Goal: Task Accomplishment & Management: Manage account settings

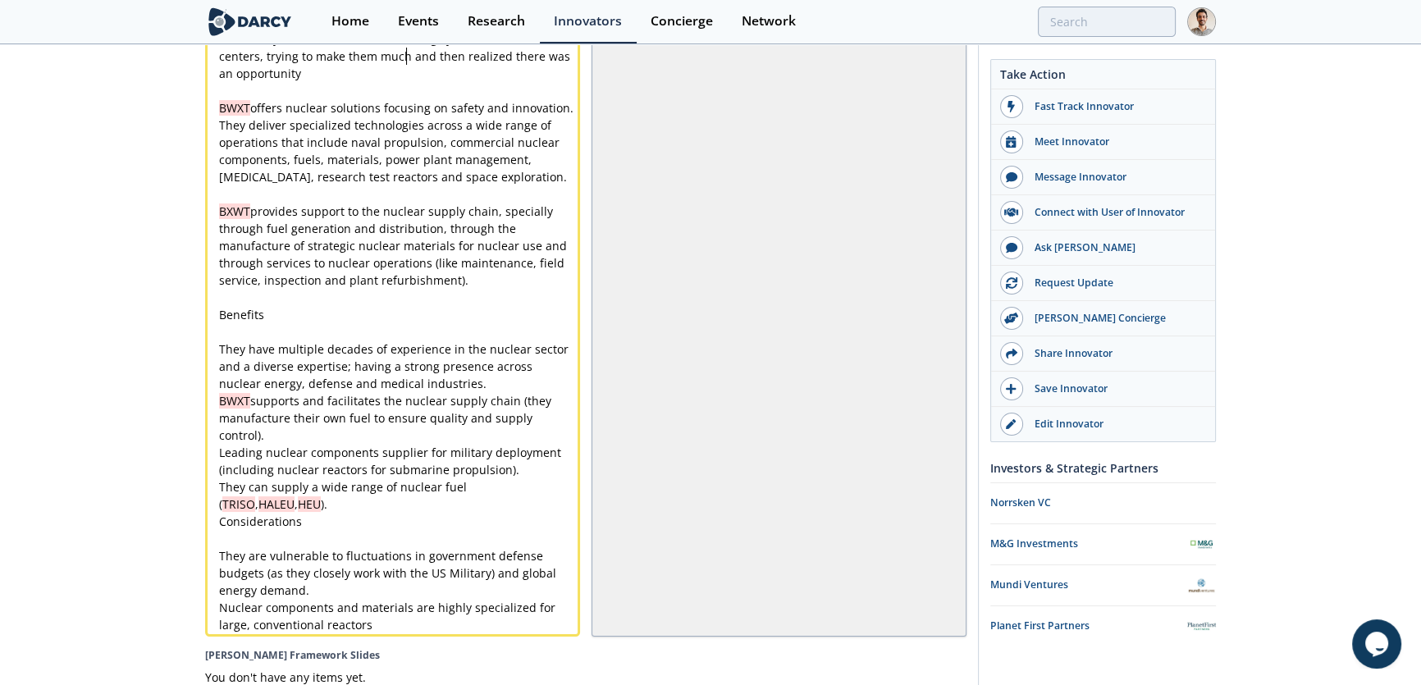
scroll to position [4349, 0]
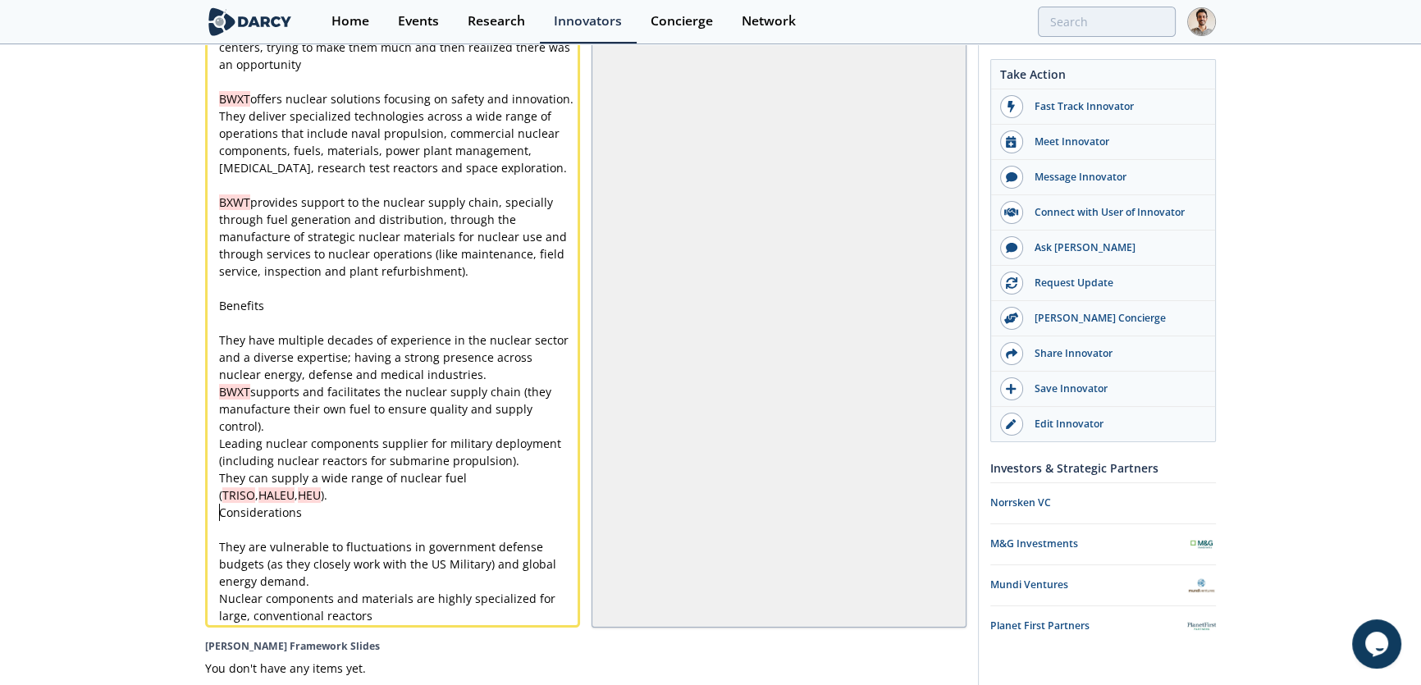
click at [219, 516] on div "x Submer offers data center and computing infrastructure solutions focusing on …" at bounding box center [398, 305] width 364 height 637
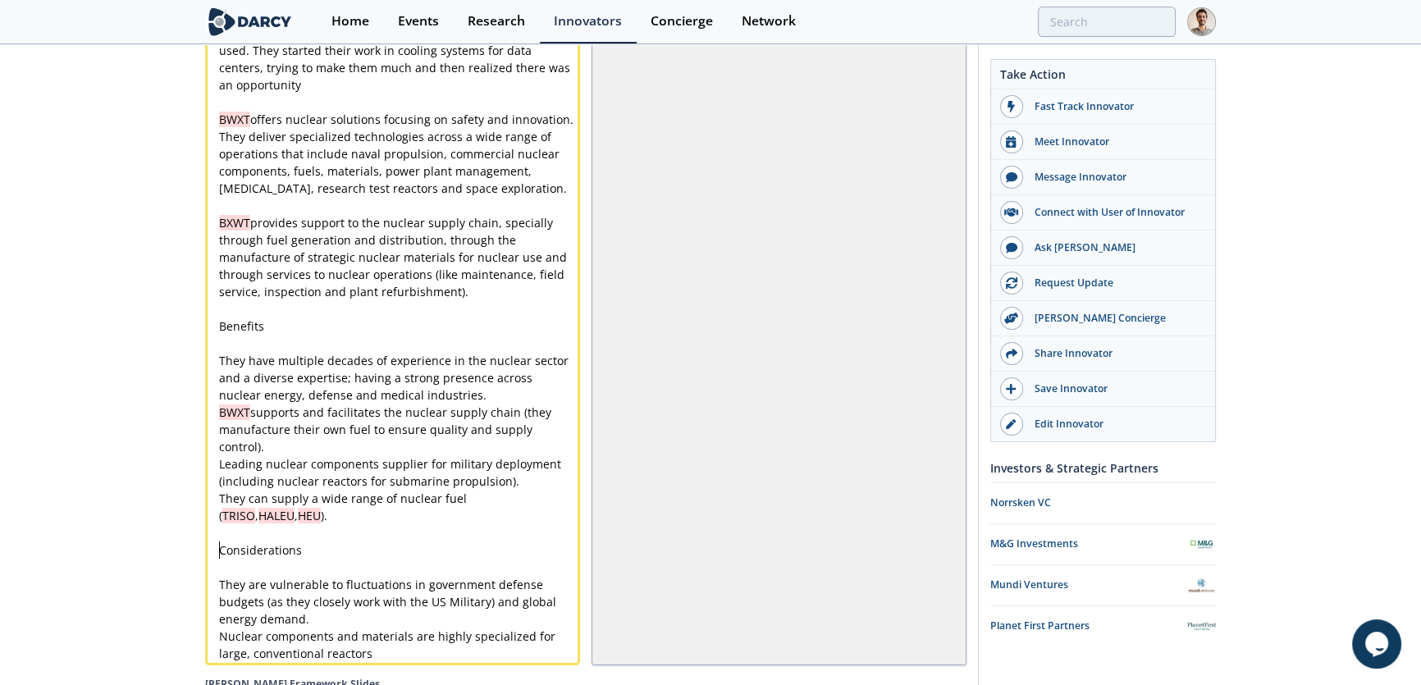
scroll to position [0, 0]
type textarea "Considerations"
drag, startPoint x: 297, startPoint y: 552, endPoint x: 163, endPoint y: 552, distance: 133.7
type textarea "Benefits"
drag, startPoint x: 280, startPoint y: 327, endPoint x: 162, endPoint y: 330, distance: 118.1
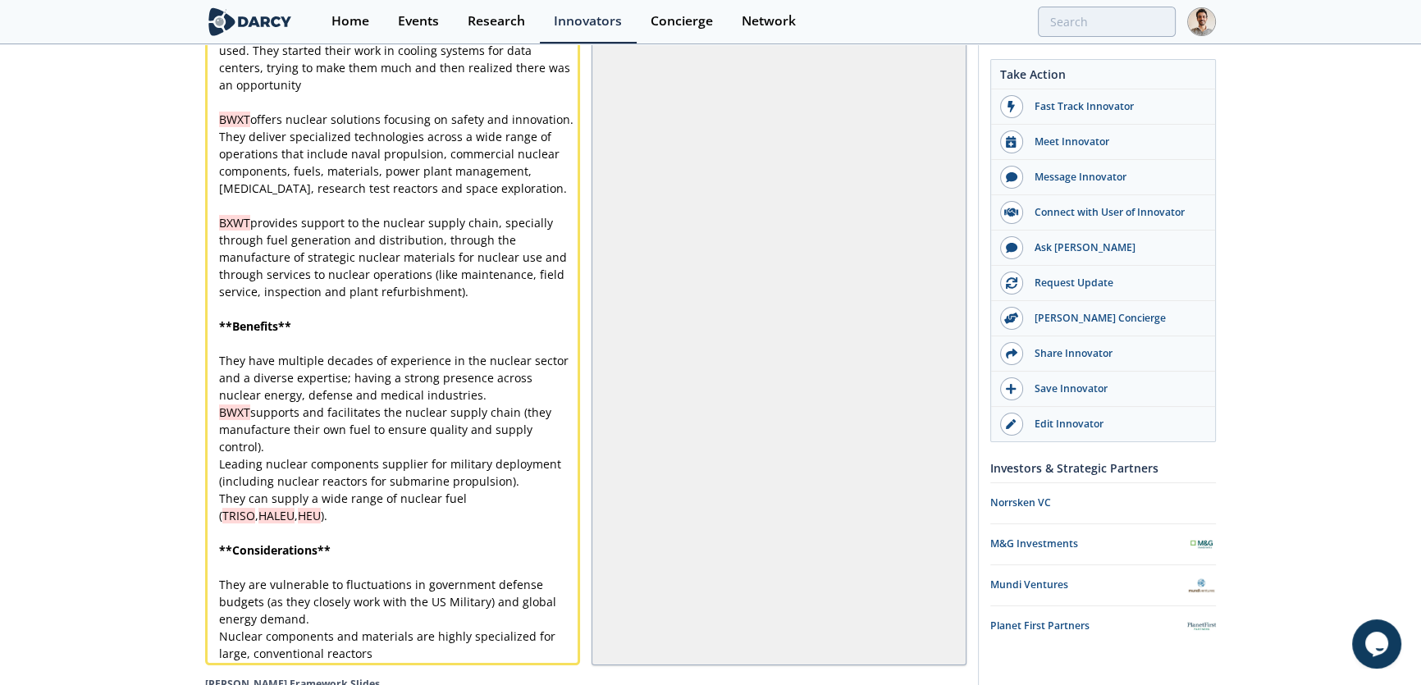
click at [230, 566] on pre "​" at bounding box center [398, 567] width 364 height 17
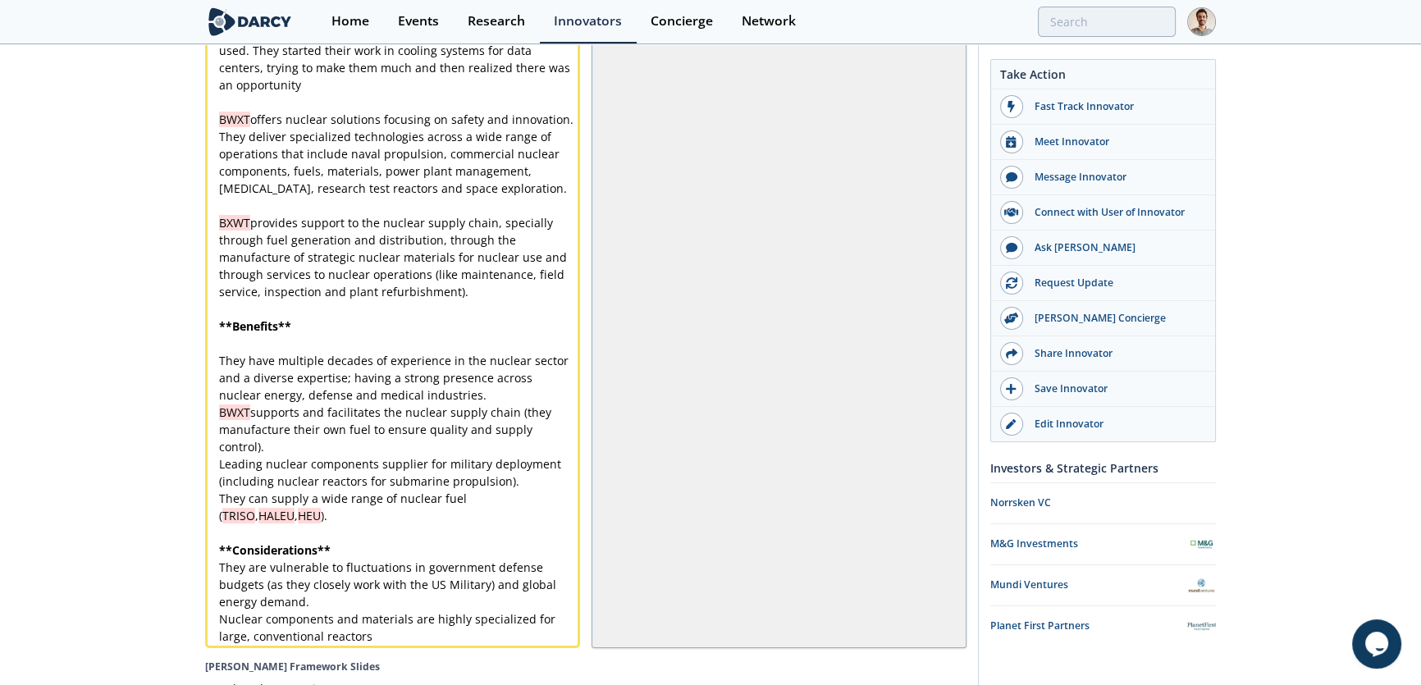
click at [244, 345] on pre "​" at bounding box center [398, 343] width 364 height 17
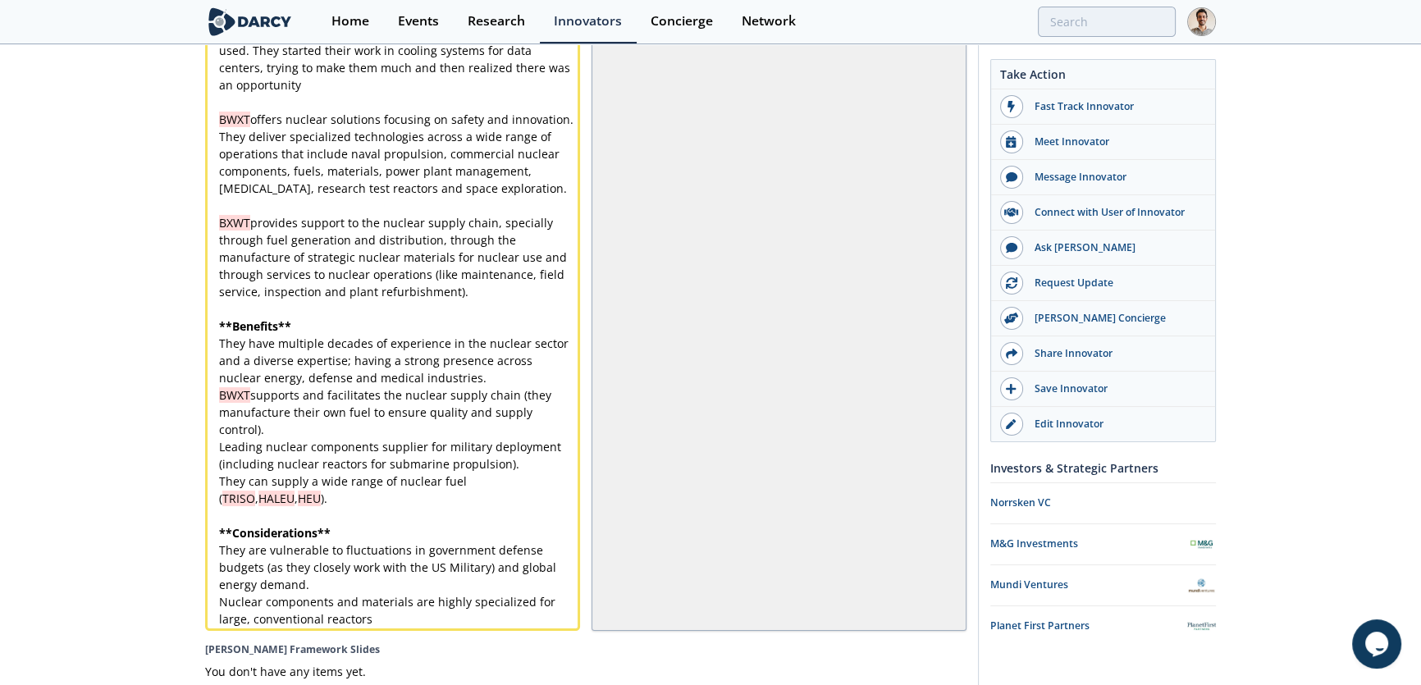
scroll to position [4180, 0]
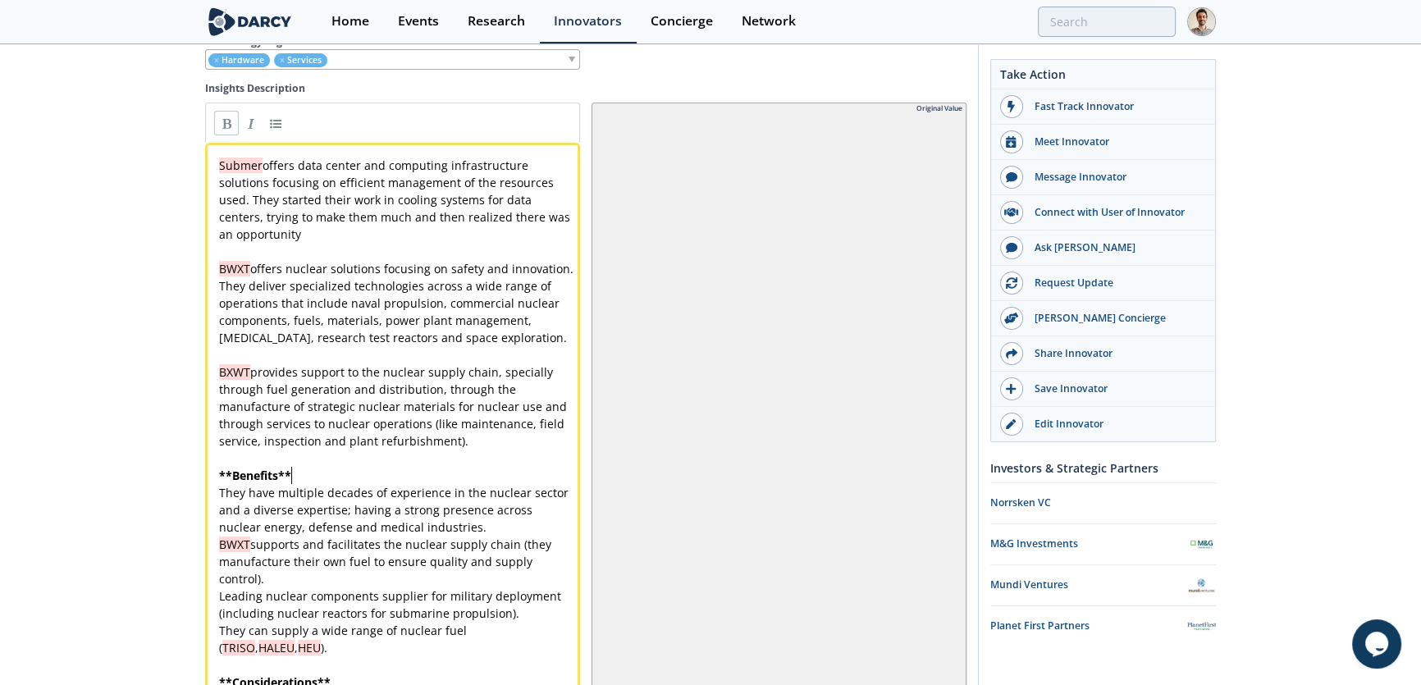
click at [331, 236] on pre "Submer offers data center and computing infrastructure solutions focusing on ef…" at bounding box center [398, 200] width 364 height 86
click at [367, 226] on span "Submer offers data center and computing infrastructure solutions focusing on ef…" at bounding box center [396, 199] width 354 height 84
click at [254, 226] on div "x Submer offers data center and computing infrastructure solutions focusing on …" at bounding box center [398, 467] width 364 height 620
click at [317, 225] on span "Submer offers data center and computing infrastructure solutions focusing on ef…" at bounding box center [396, 199] width 354 height 84
click at [352, 213] on span "Submer offers data center and computing infrastructure solutions focusing on ef…" at bounding box center [396, 199] width 354 height 84
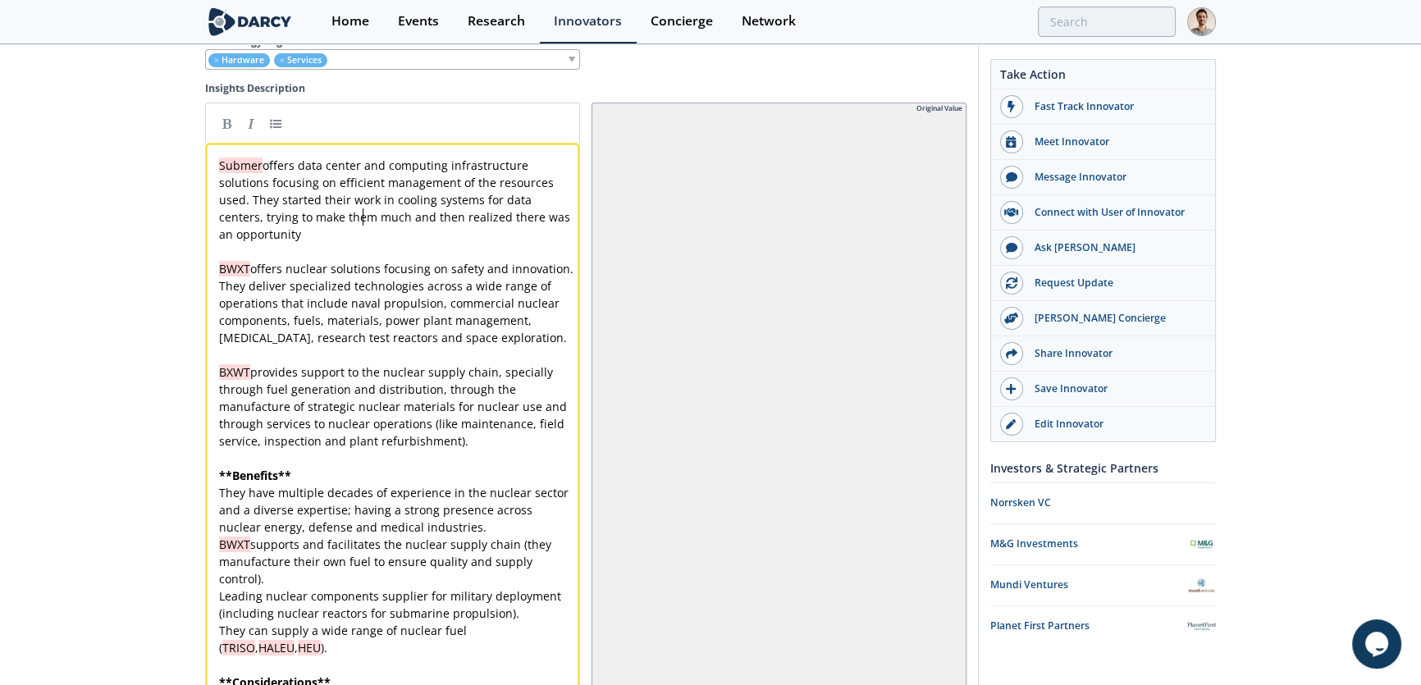
click at [367, 215] on span "Submer offers data center and computing infrastructure solutions focusing on ef…" at bounding box center [396, 199] width 354 height 84
click at [376, 221] on div "x Submer offers data center and computing infrastructure solutions focusing on …" at bounding box center [398, 467] width 364 height 620
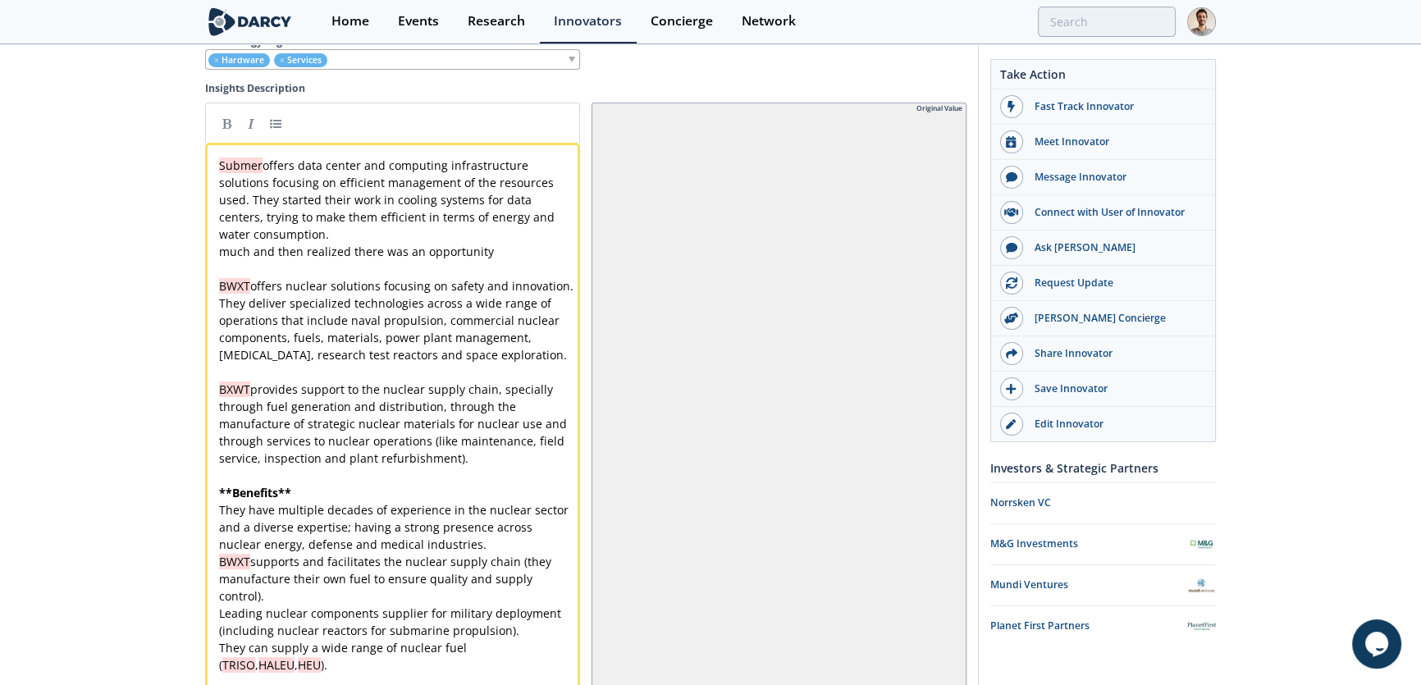
click at [352, 238] on pre "Submer offers data center and computing infrastructure solutions focusing on ef…" at bounding box center [398, 200] width 364 height 86
click at [250, 200] on div "x Submer offers data center and computing infrastructure solutions focusing on …" at bounding box center [398, 475] width 364 height 637
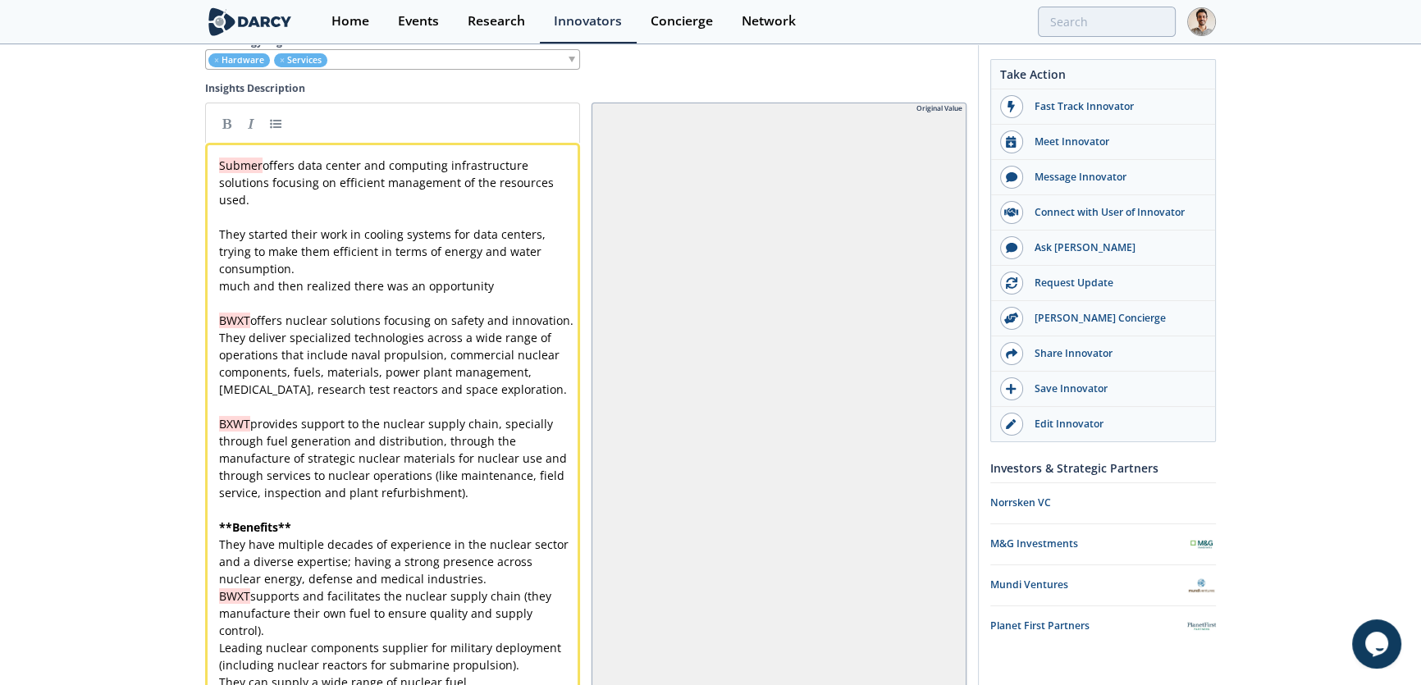
click at [300, 271] on pre "They started their work in cooling systems for data centers, trying to make the…" at bounding box center [398, 252] width 364 height 52
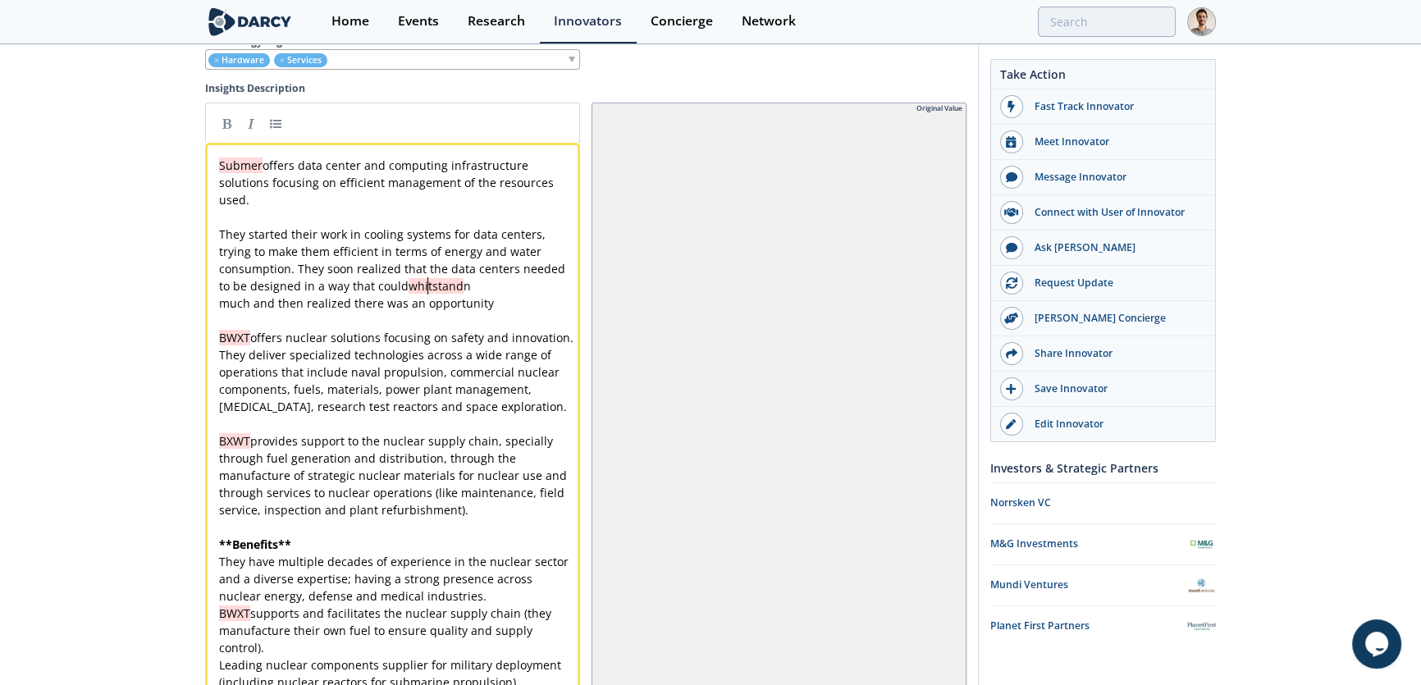
click at [427, 293] on div "x Submer offers data center and computing infrastructure solutions focusing on …" at bounding box center [398, 501] width 364 height 689
click at [431, 292] on span "whitstand" at bounding box center [435, 286] width 55 height 16
click at [426, 294] on span "whitstand" at bounding box center [435, 286] width 55 height 16
type textarea "h"
click at [511, 304] on pre "much and then realized there was an opportunity" at bounding box center [398, 302] width 364 height 17
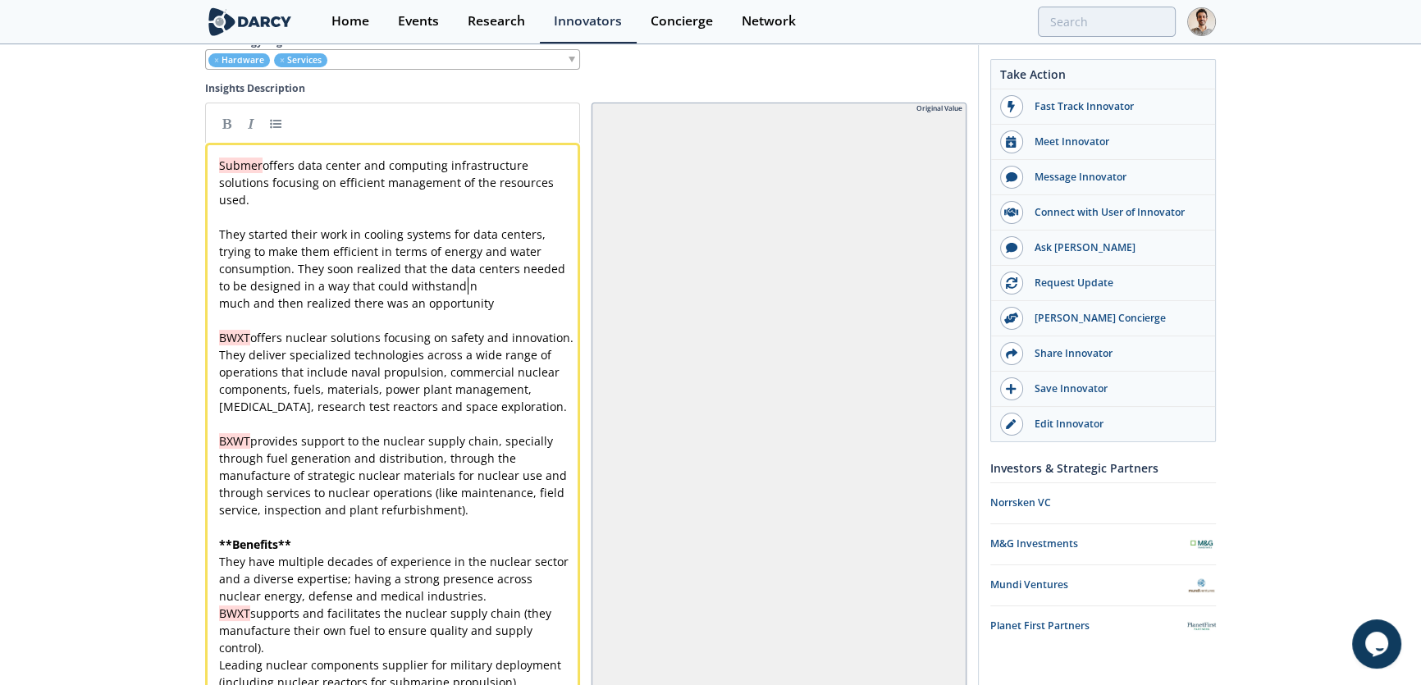
click at [502, 287] on pre "They started their work in cooling systems for data centers, trying to make the…" at bounding box center [398, 260] width 364 height 69
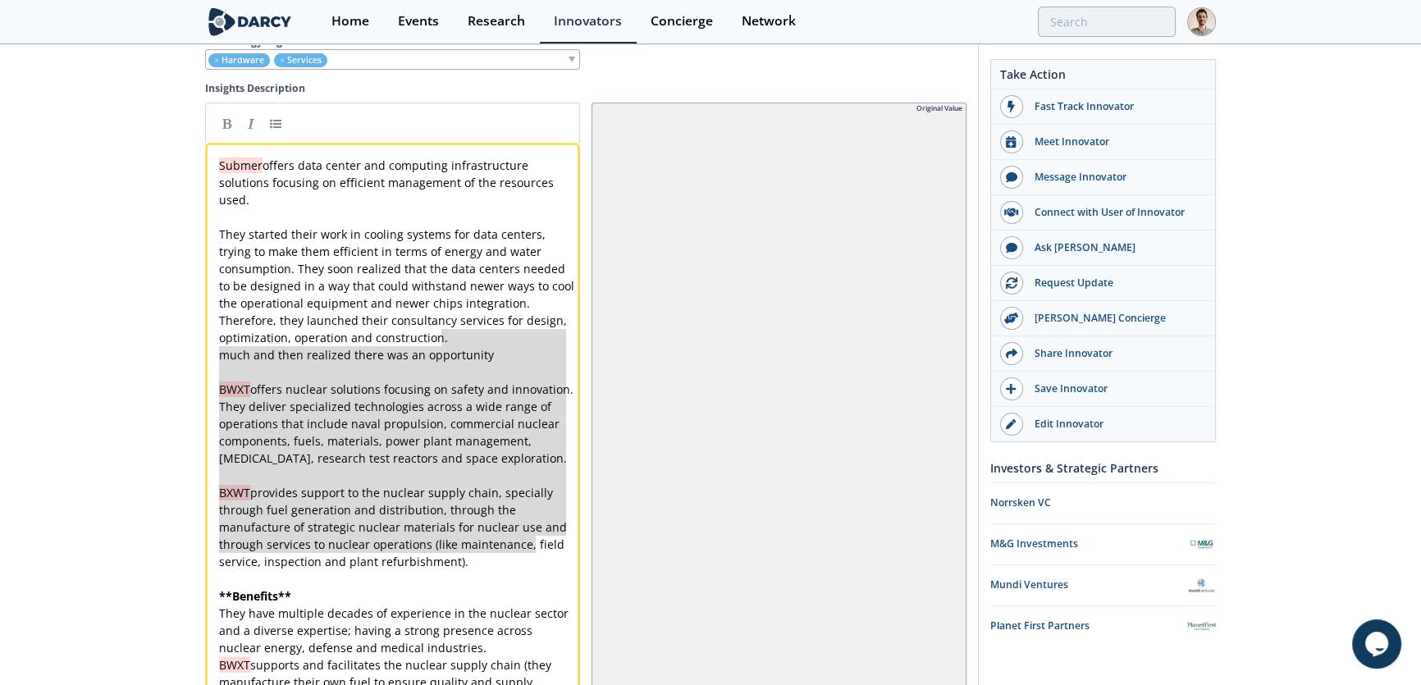
type textarea "much and then realized there was an opportunity BWXT offers nuclear solutions f…"
drag, startPoint x: 489, startPoint y: 370, endPoint x: 535, endPoint y: 558, distance: 193.4
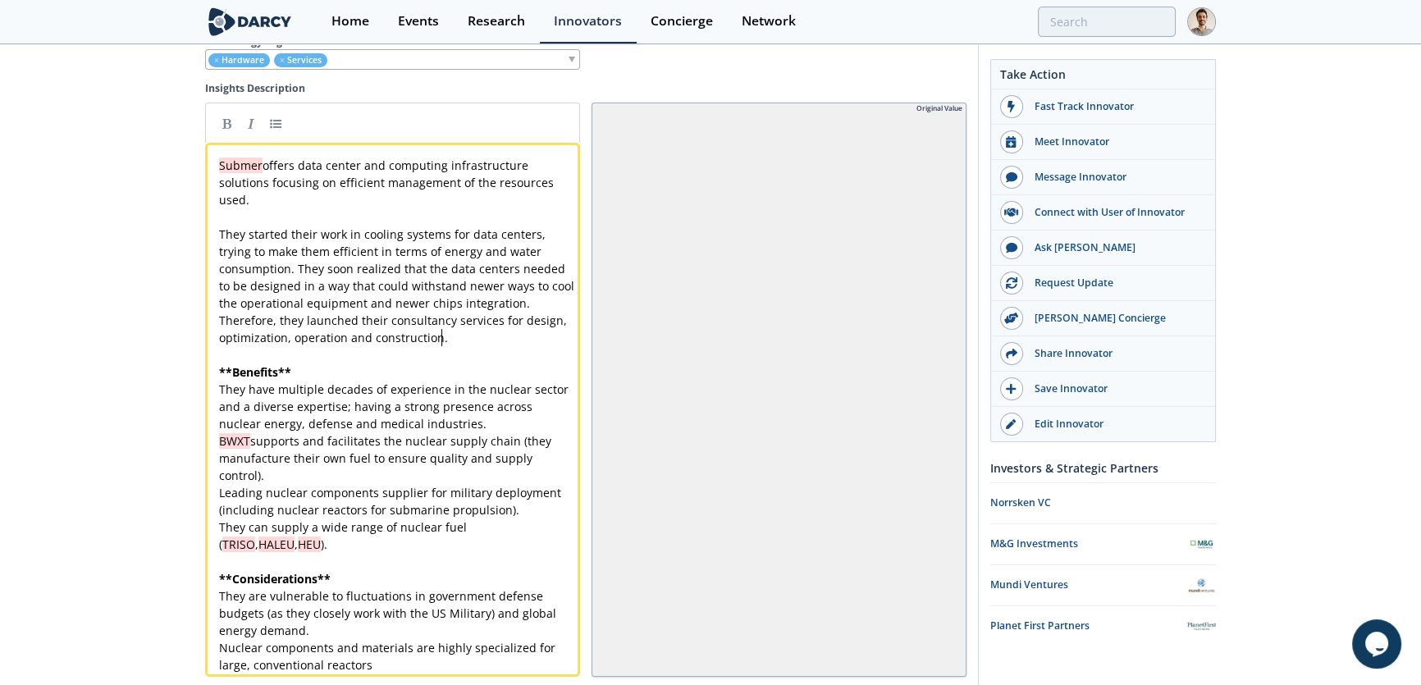
click at [436, 358] on pre "​" at bounding box center [398, 354] width 364 height 17
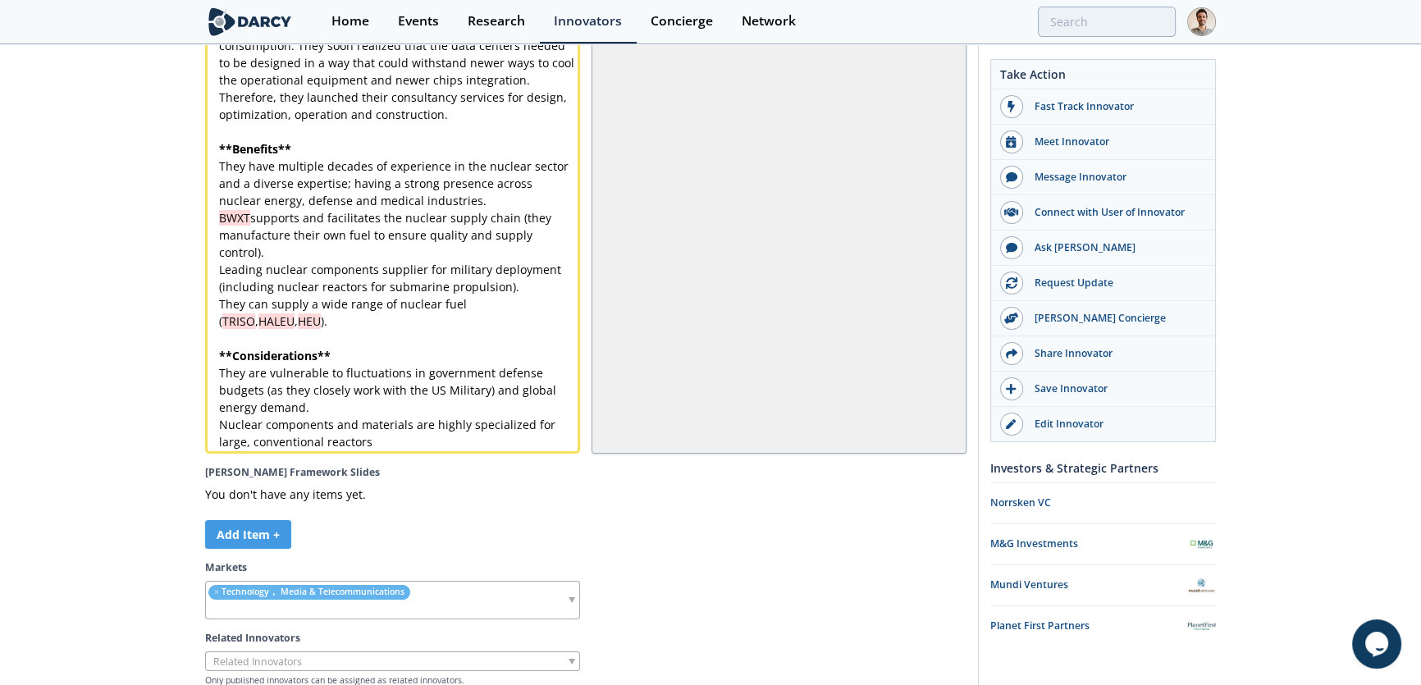
scroll to position [4403, 0]
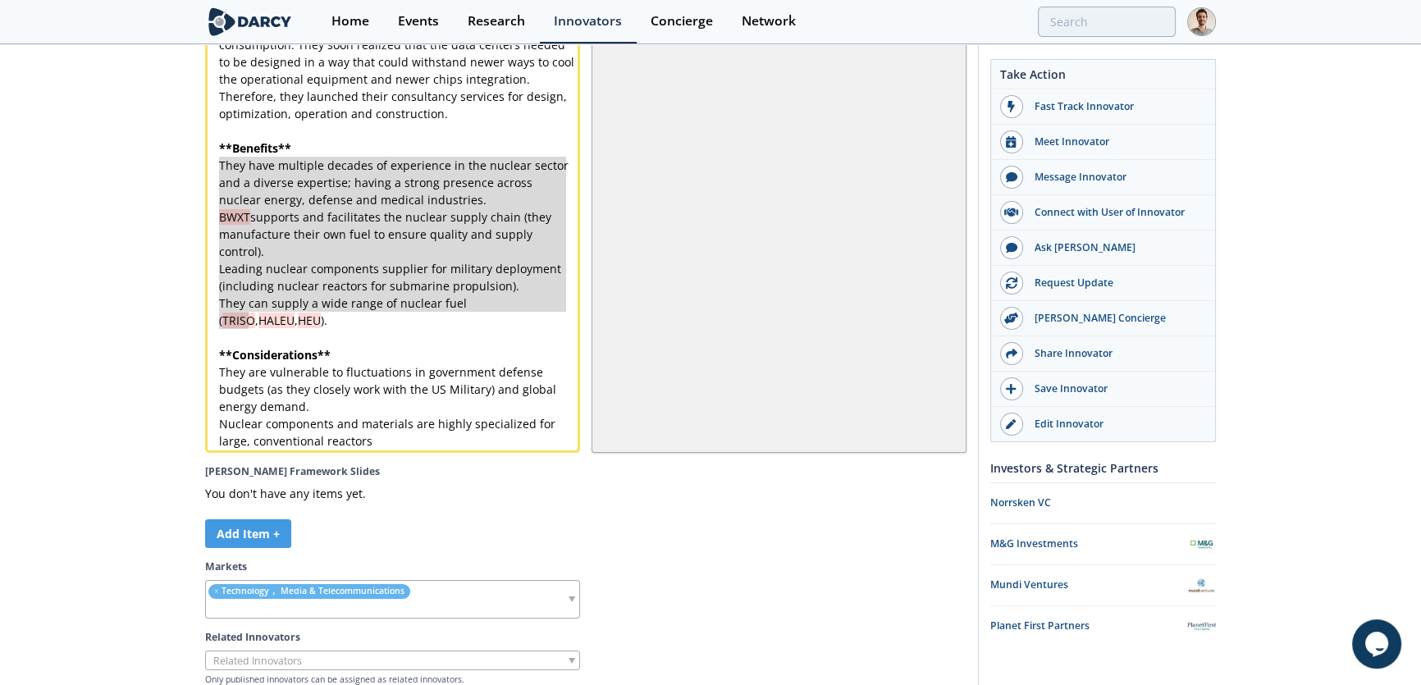
drag, startPoint x: 271, startPoint y: 325, endPoint x: 223, endPoint y: 196, distance: 137.6
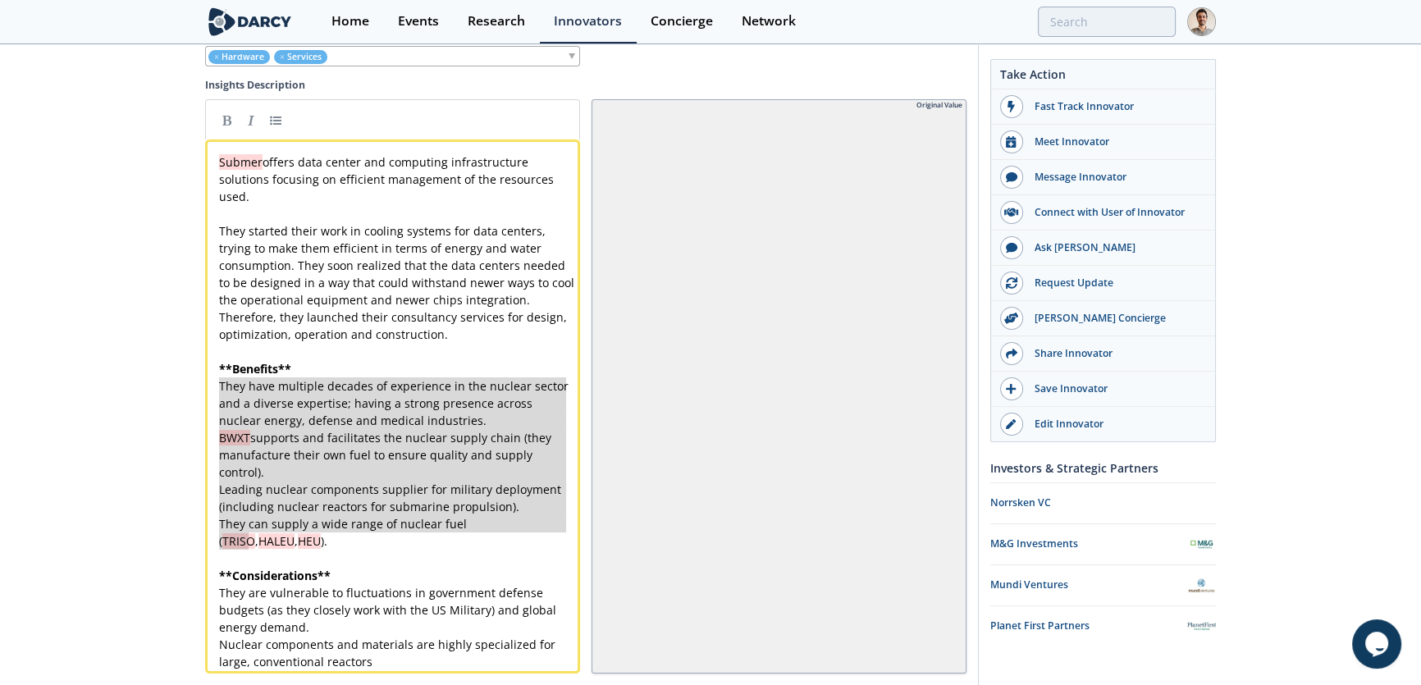
scroll to position [4180, 0]
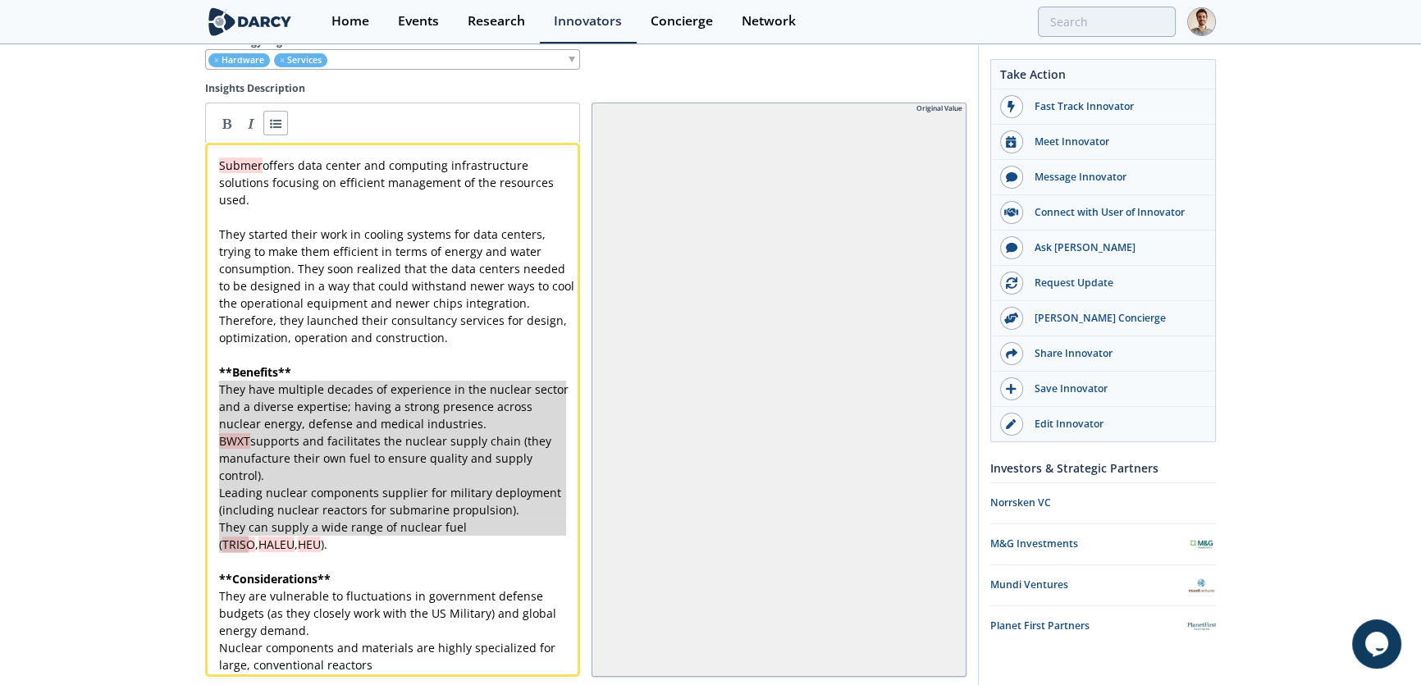
type textarea "They have multiple decades of experience in the nuclear sector and a diverse ex…"
click at [271, 125] on link at bounding box center [275, 123] width 25 height 25
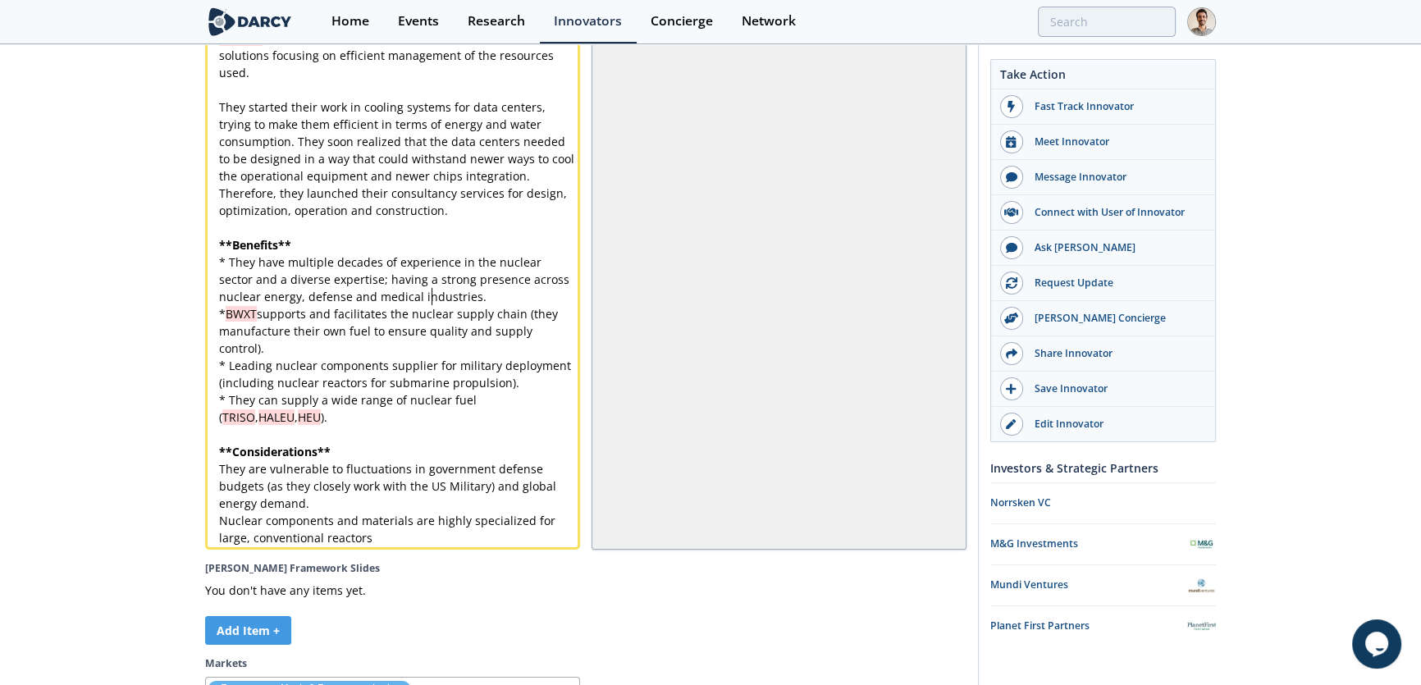
scroll to position [4403, 0]
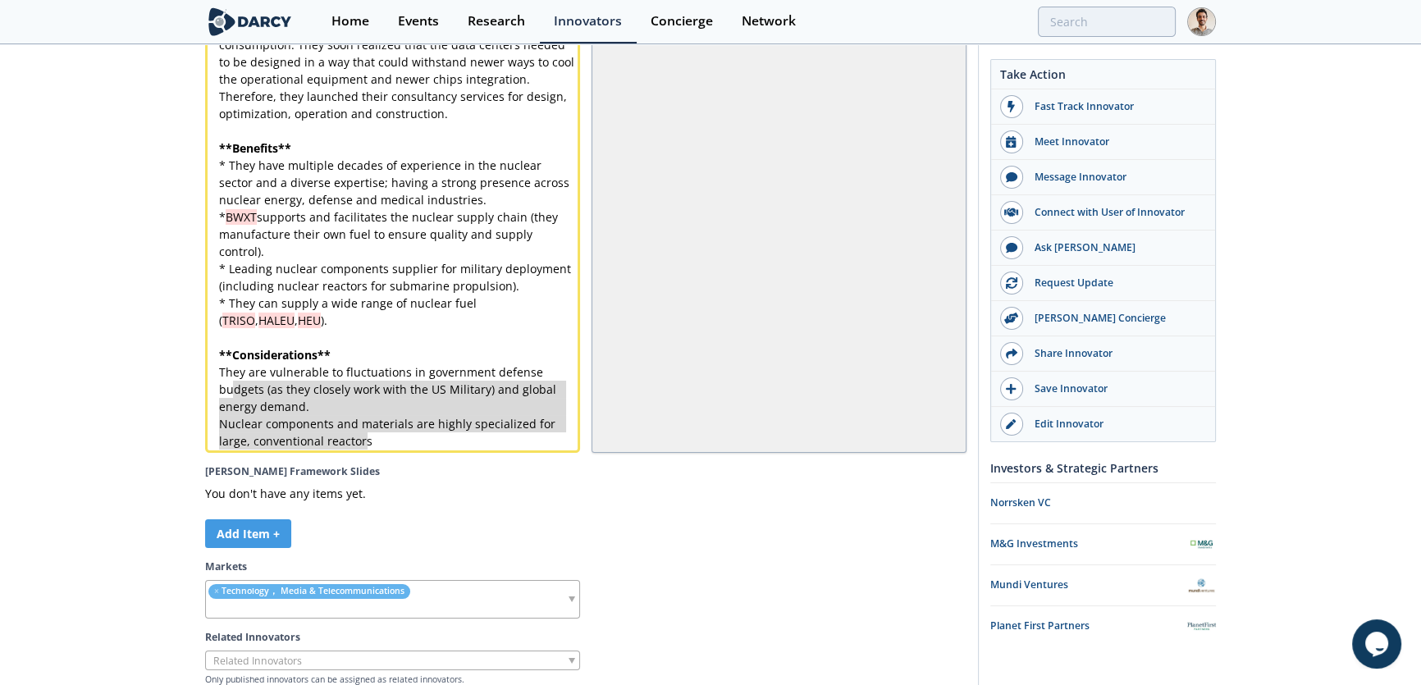
type textarea "They are vulnerable to fluctuations in government defense budgets (as they clos…"
drag, startPoint x: 363, startPoint y: 441, endPoint x: 212, endPoint y: 376, distance: 164.2
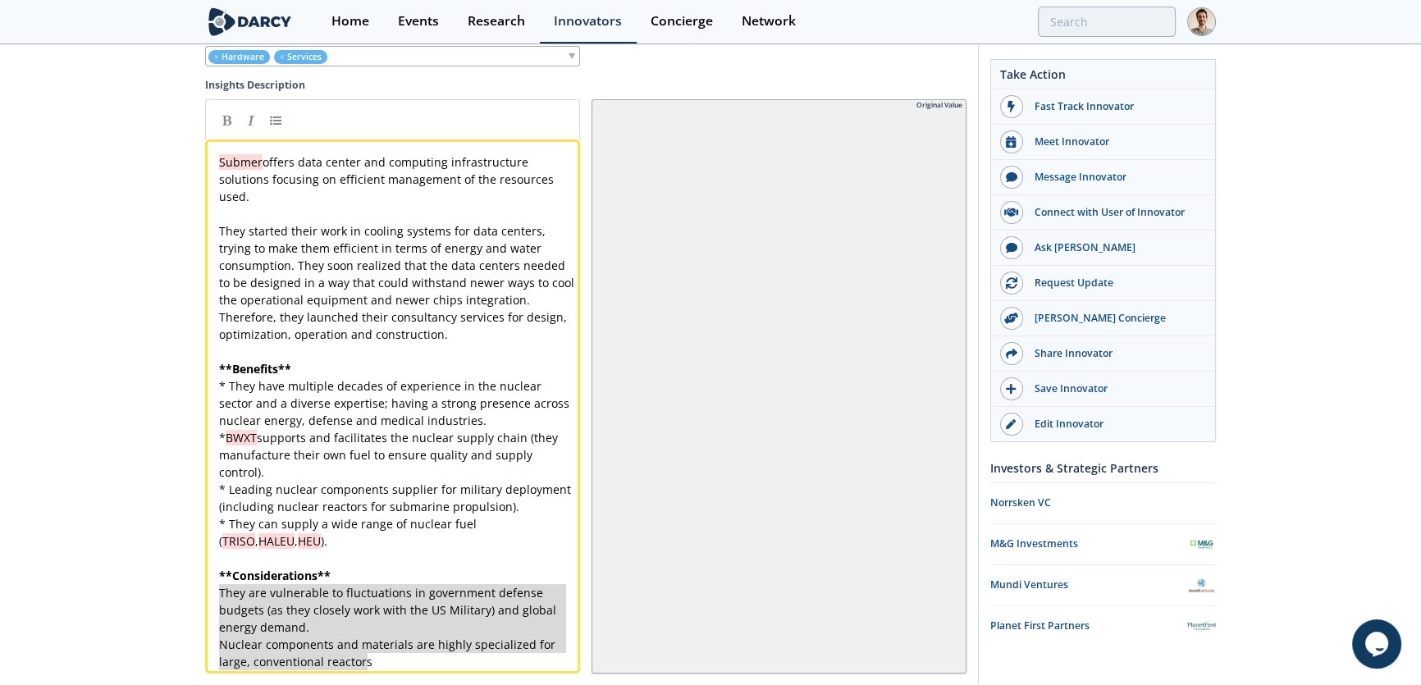
scroll to position [4105, 0]
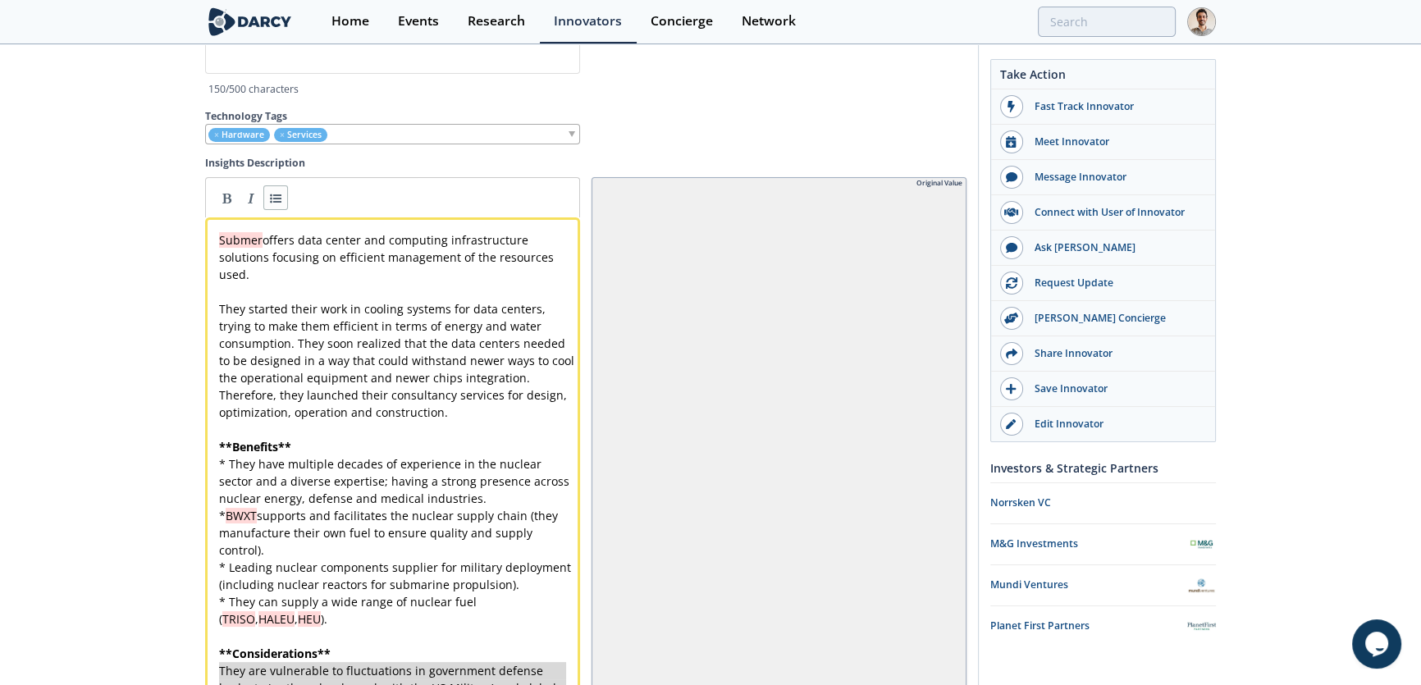
click at [279, 204] on link at bounding box center [275, 197] width 25 height 25
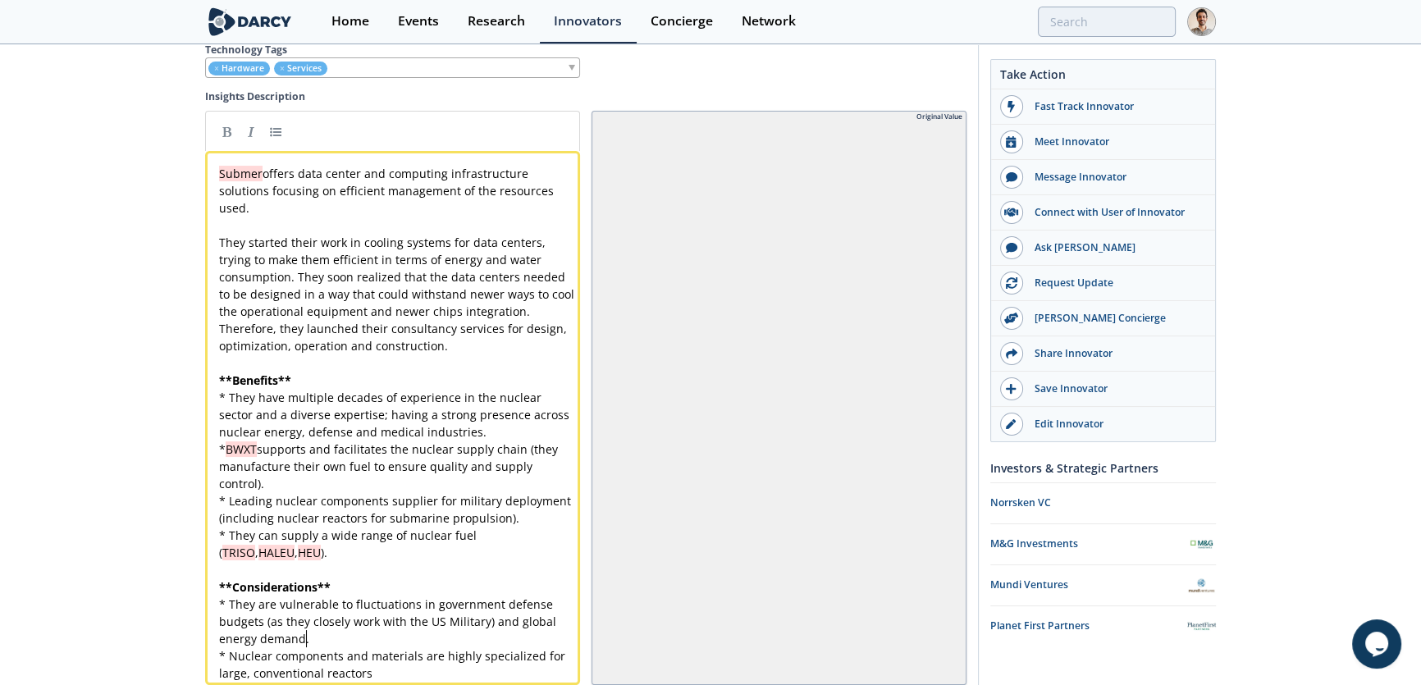
scroll to position [4298, 0]
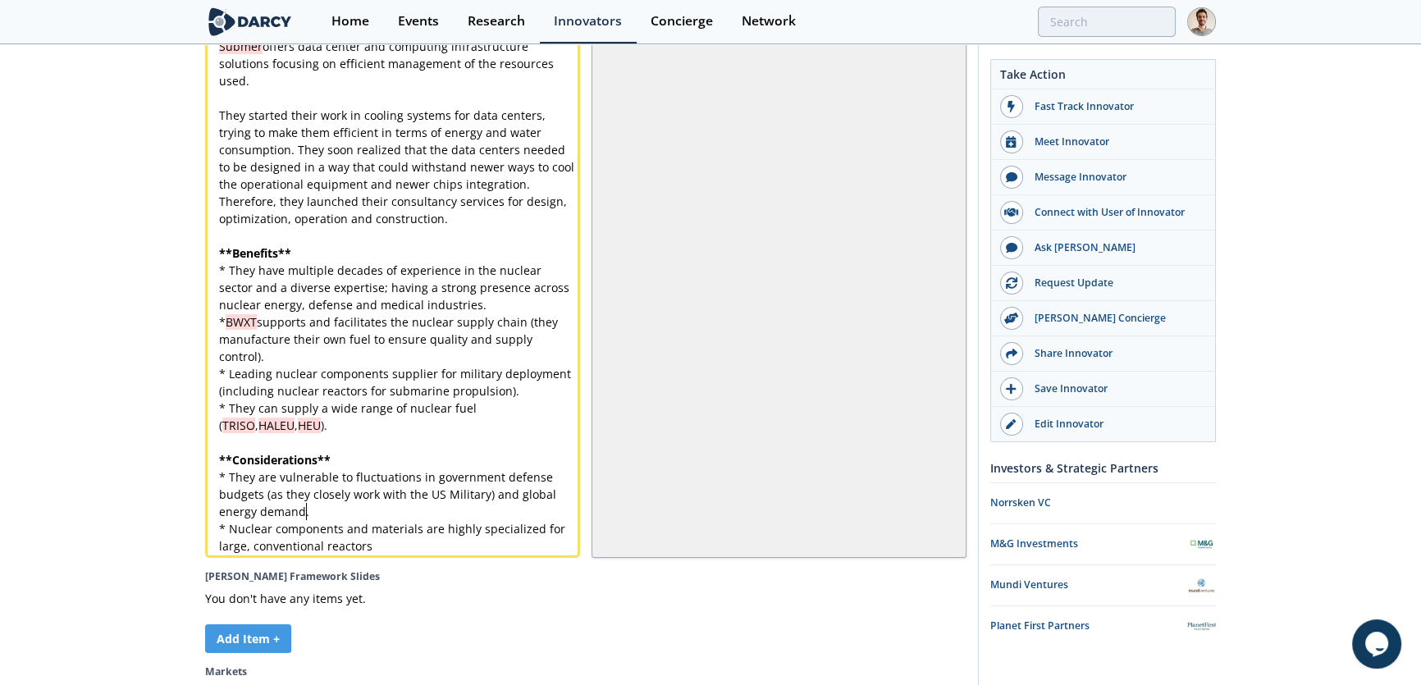
click at [468, 344] on div "x Submer offers data center and computing infrastructure solutions focusing on …" at bounding box center [398, 296] width 364 height 517
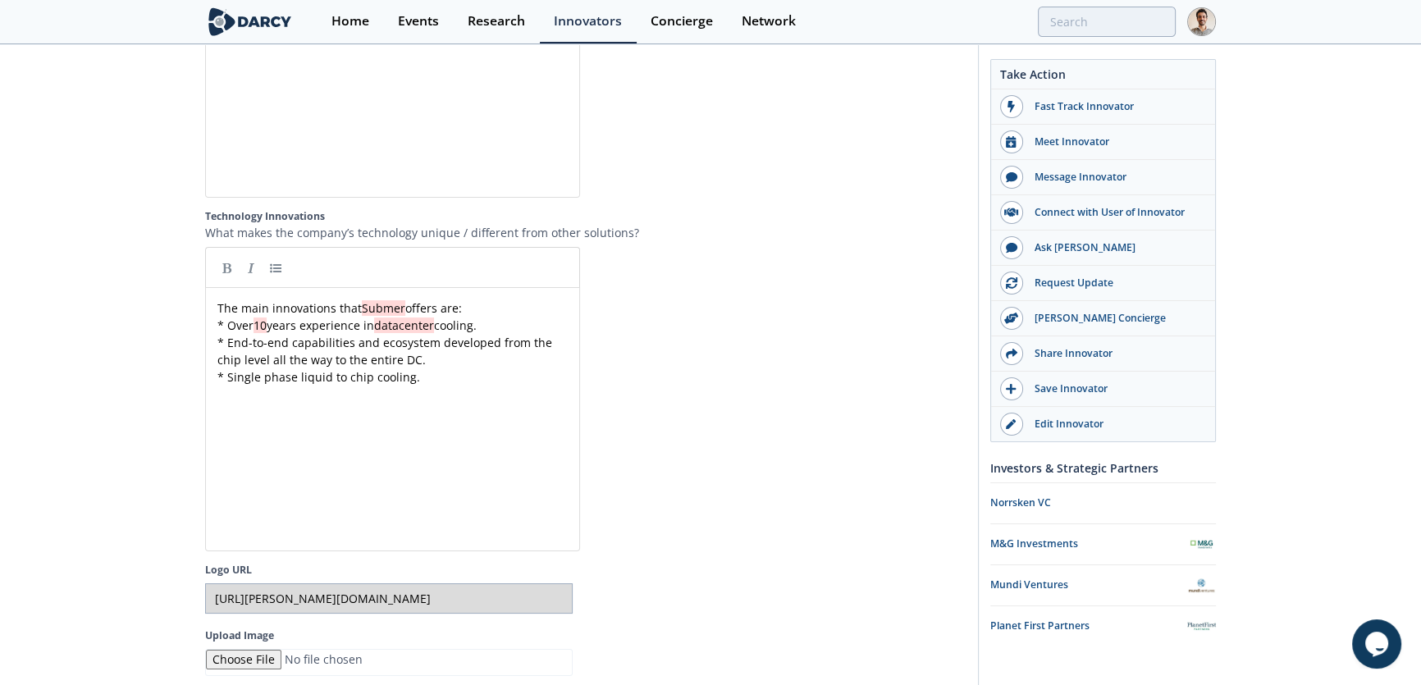
scroll to position [2882, 0]
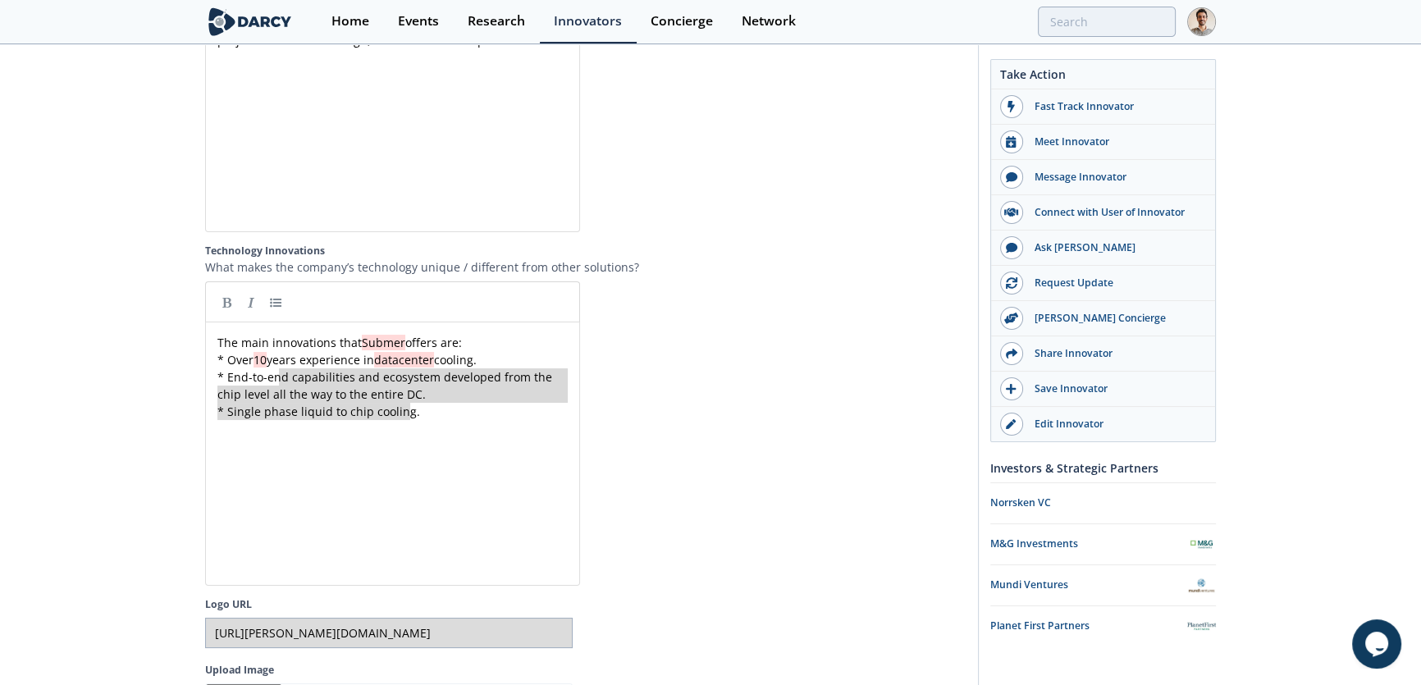
type textarea "* Over 10 years experience in datacenter cooling. * End-to-end capabilities and…"
drag, startPoint x: 443, startPoint y: 417, endPoint x: 202, endPoint y: 368, distance: 246.1
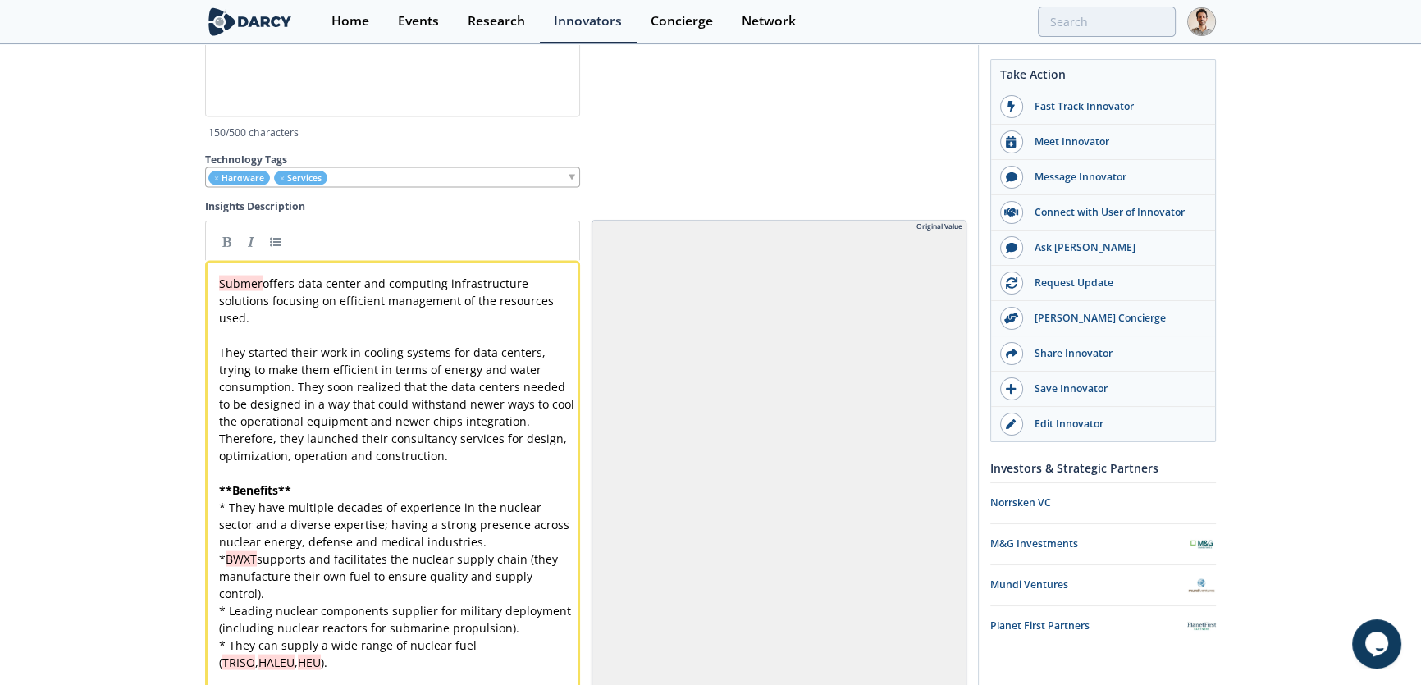
scroll to position [4298, 0]
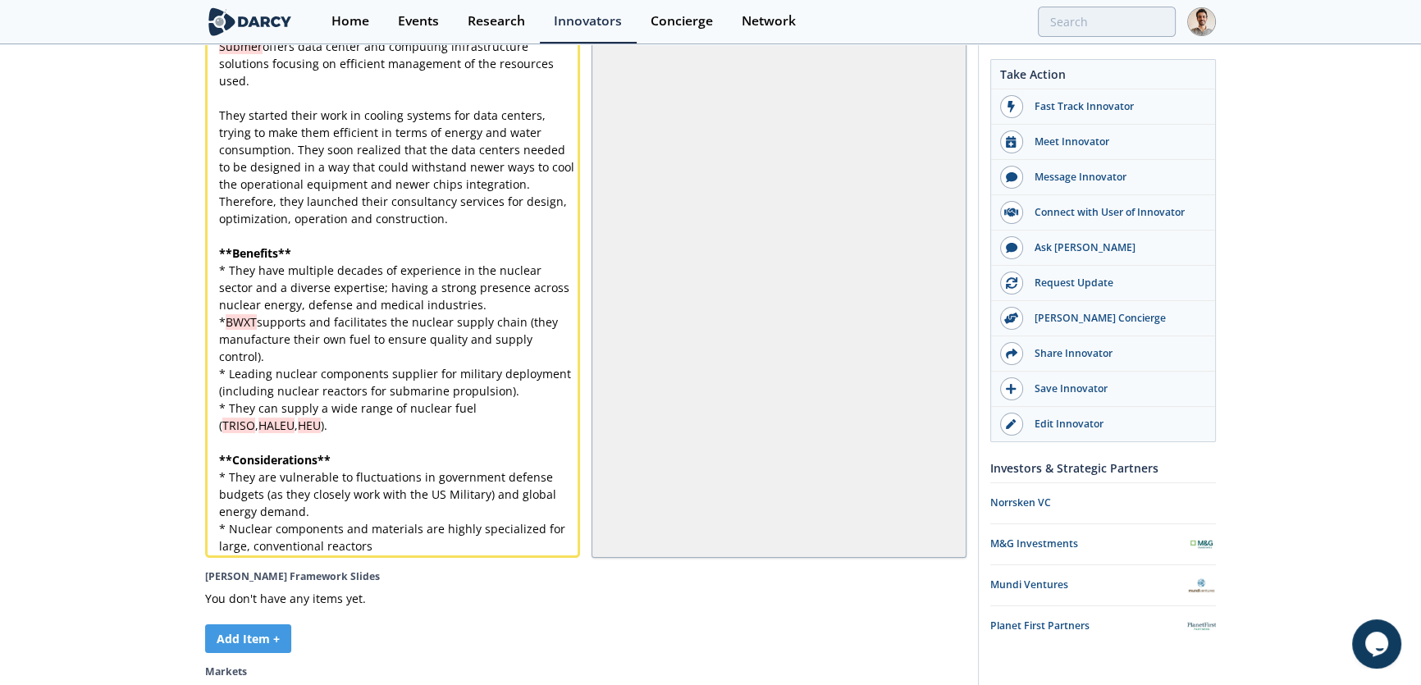
click at [340, 434] on pre "* They can supply a wide range of nuclear fuel ( TRISO , HALEU , HEU )." at bounding box center [398, 416] width 364 height 34
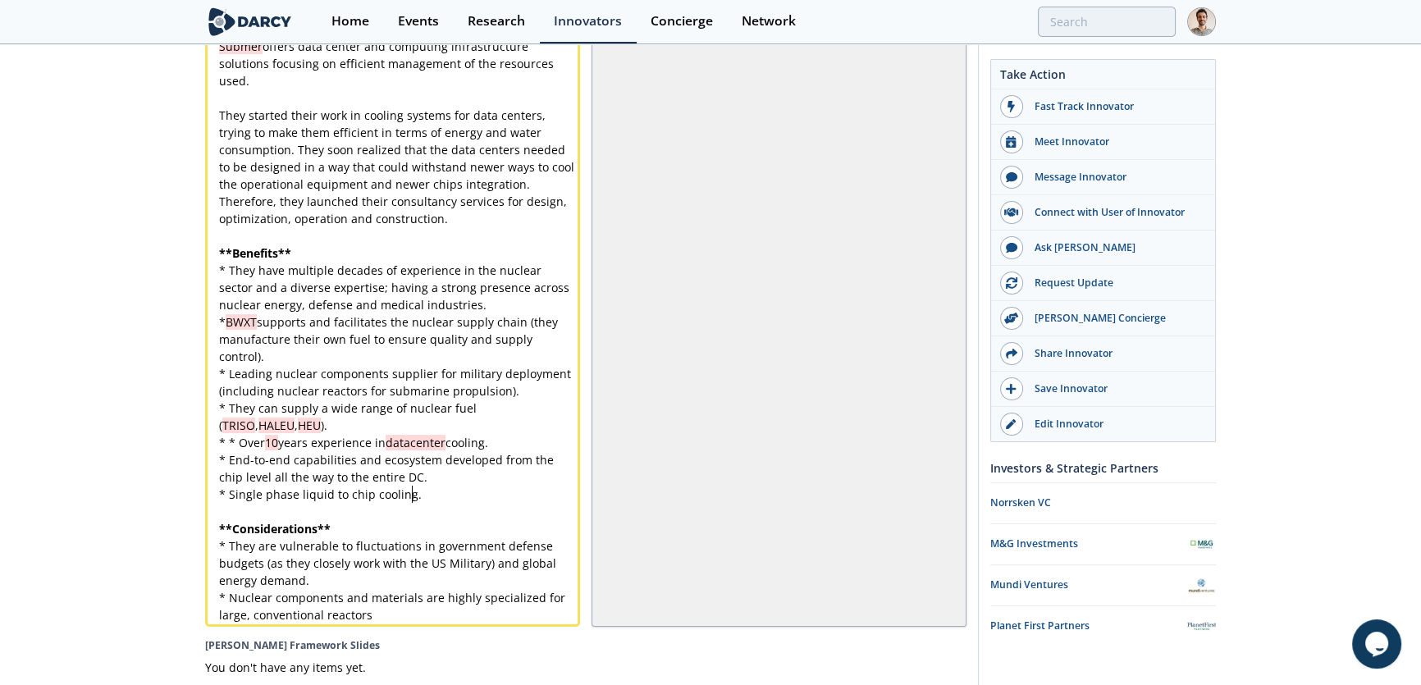
click at [234, 445] on div "x Submer offers data center and computing infrastructure solutions focusing on …" at bounding box center [398, 331] width 364 height 586
click at [218, 450] on div "x Submer offers data center and computing infrastructure solutions focusing on …" at bounding box center [398, 331] width 364 height 586
type textarea "O"
click at [225, 494] on div "x Submer offers data center and computing infrastructure solutions focusing on …" at bounding box center [398, 331] width 364 height 586
click at [295, 430] on pre "* They can supply a wide range of nuclear fuel ( TRISO , HALEU , HEU )." at bounding box center [398, 416] width 364 height 34
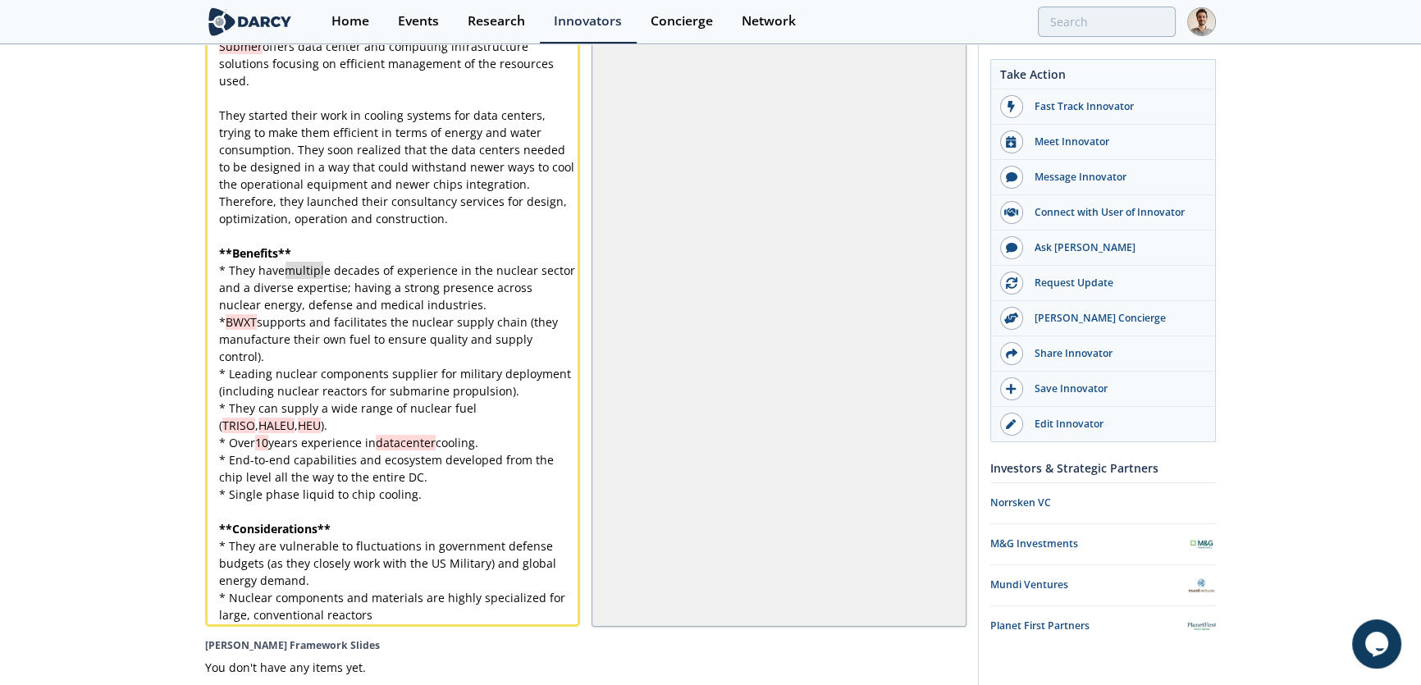
type textarea "multiple"
drag, startPoint x: 284, startPoint y: 276, endPoint x: 327, endPoint y: 276, distance: 43.5
type textarea "s"
type textarea "in datacenter cooling"
drag, startPoint x: 367, startPoint y: 448, endPoint x: 480, endPoint y: 449, distance: 113.2
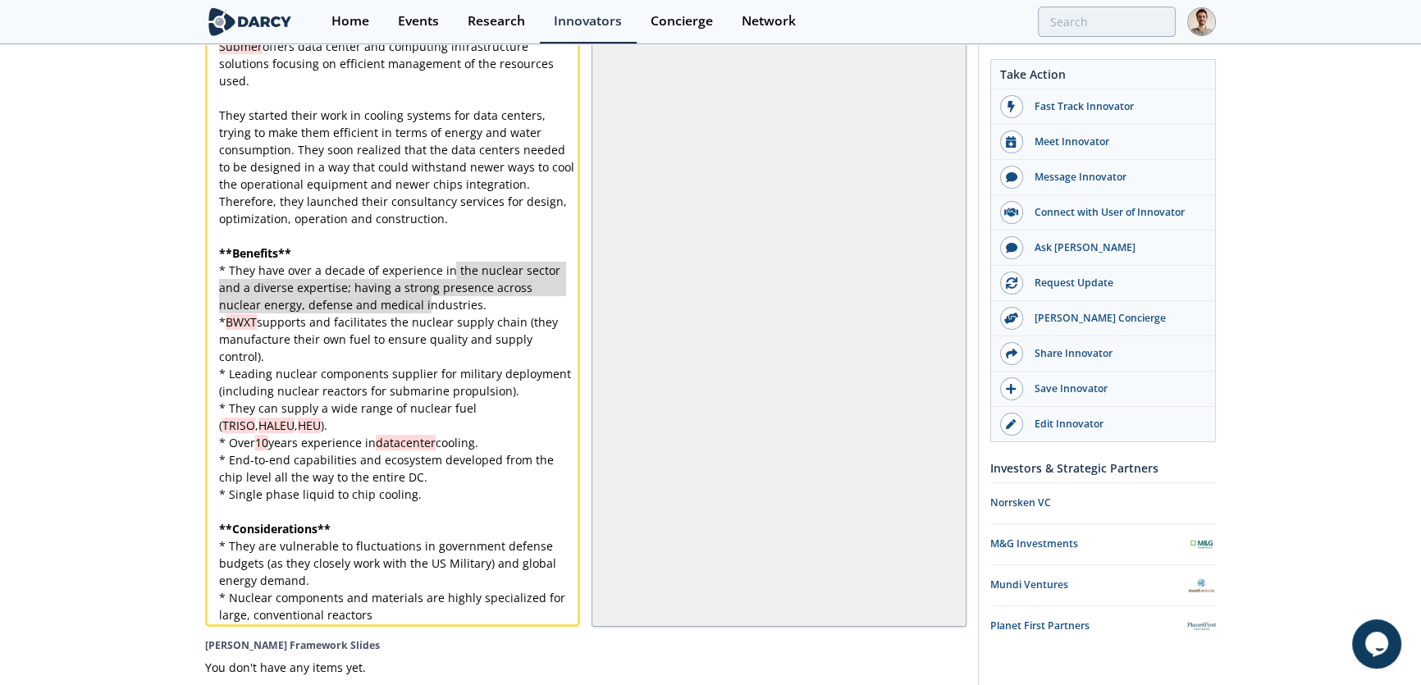
type textarea "the nuclear sector and a diverse expertise; having a strong presence across nuc…"
drag, startPoint x: 473, startPoint y: 301, endPoint x: 454, endPoint y: 276, distance: 32.2
paste textarea
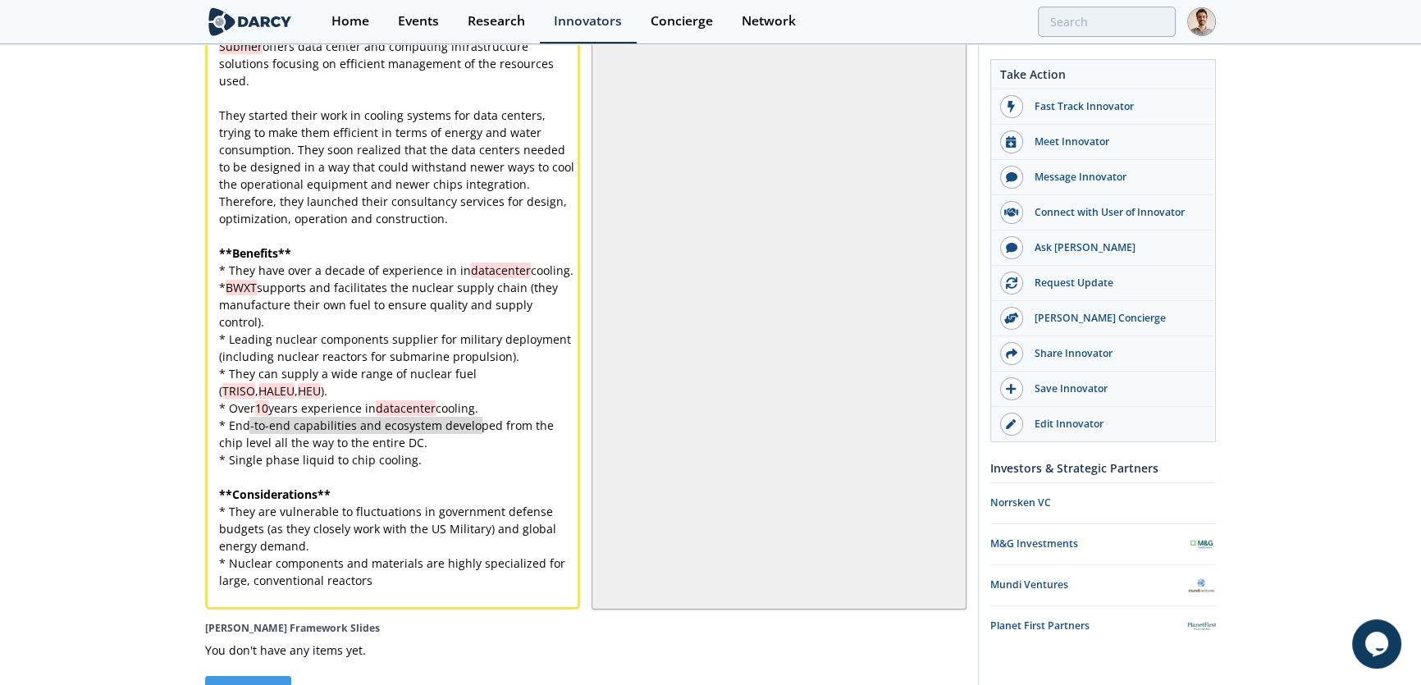
type textarea "* Over 10 years experience in datacenter cooling."
drag, startPoint x: 503, startPoint y: 427, endPoint x: 175, endPoint y: 423, distance: 328.1
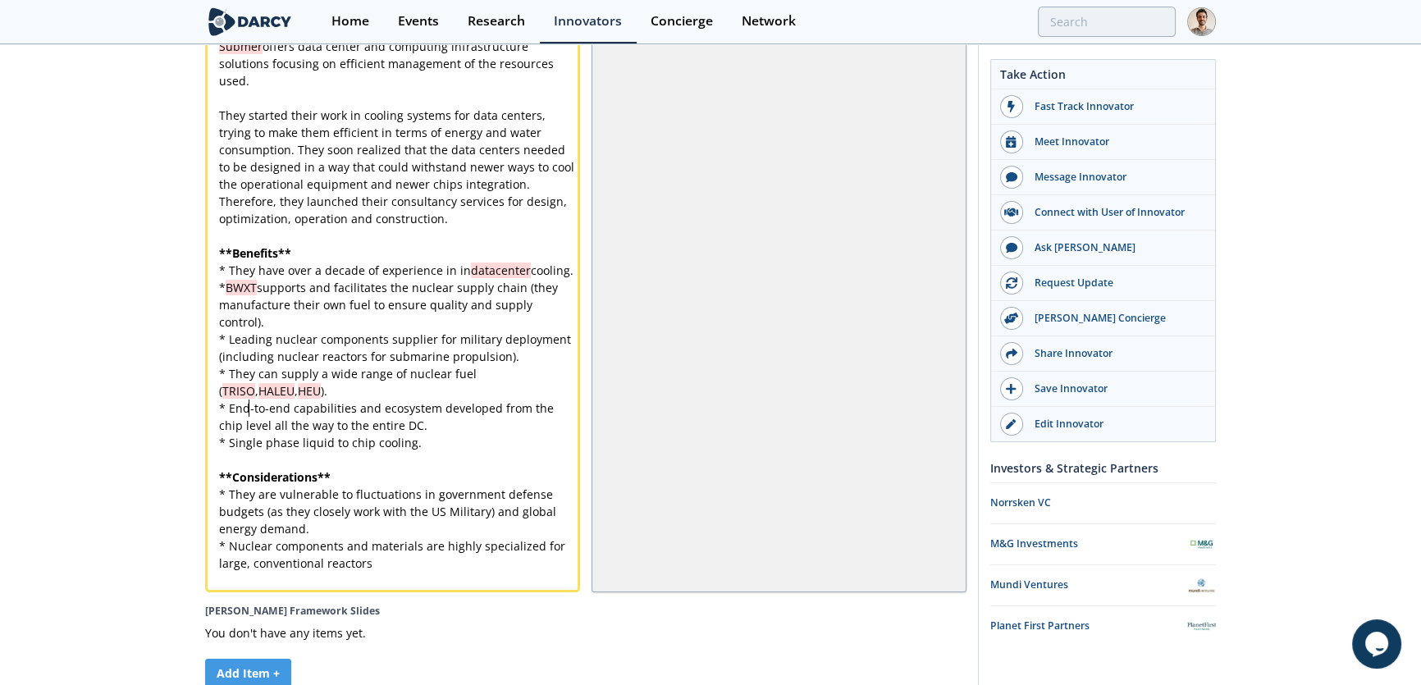
click at [275, 399] on pre "* They can supply a wide range of nuclear fuel ( TRISO , HALEU , HEU )." at bounding box center [398, 382] width 364 height 34
click at [303, 324] on div "x Submer offers data center and computing infrastructure solutions focusing on …" at bounding box center [398, 305] width 364 height 534
click at [301, 332] on div "x Submer offers data center and computing infrastructure solutions focusing on …" at bounding box center [398, 305] width 364 height 534
click at [279, 331] on pre "* BWXT supports and facilitates the nuclear supply chain (they manufacture thei…" at bounding box center [398, 305] width 364 height 52
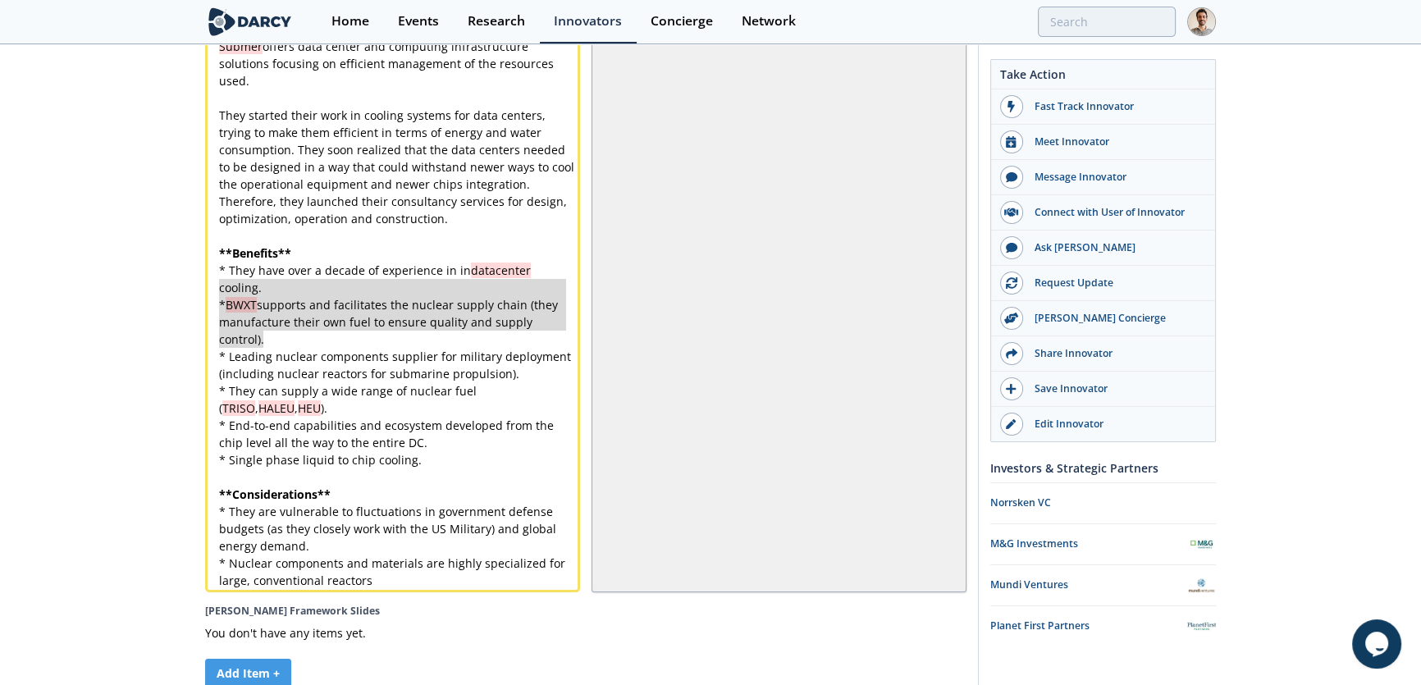
type textarea "* BWXT supports and facilitates the nuclear supply chain (they manufacture thei…"
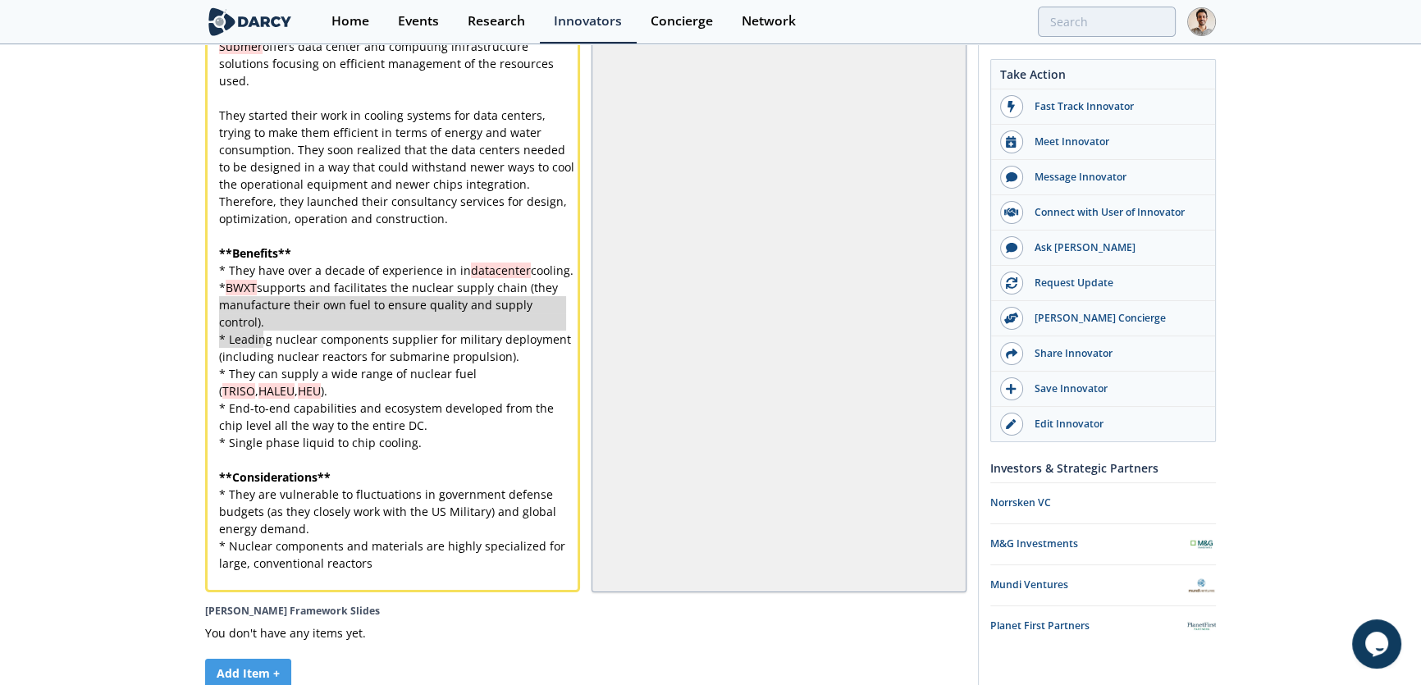
drag, startPoint x: 272, startPoint y: 342, endPoint x: 213, endPoint y: 302, distance: 71.4
click at [403, 463] on div "x Submer offers data center and computing infrastructure solutions focusing on …" at bounding box center [398, 305] width 364 height 534
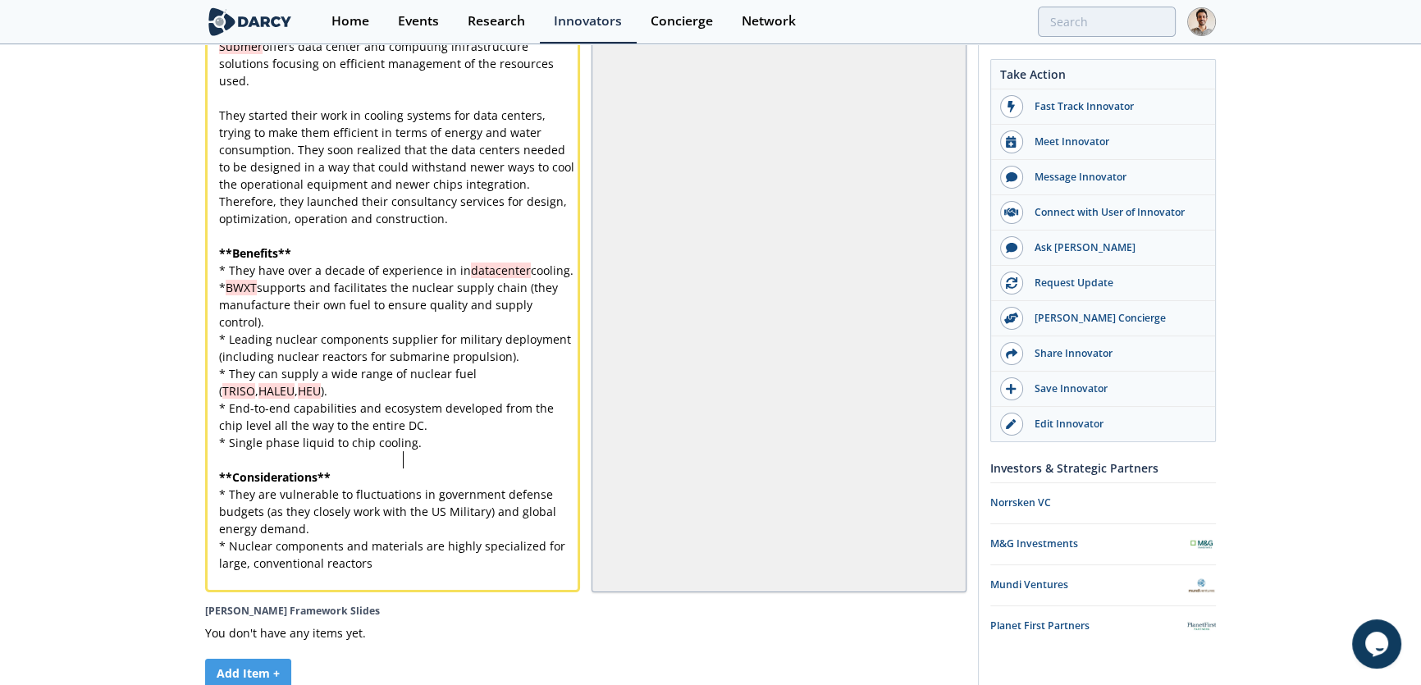
click at [408, 450] on span "* Single phase liquid to chip cooling." at bounding box center [320, 443] width 203 height 16
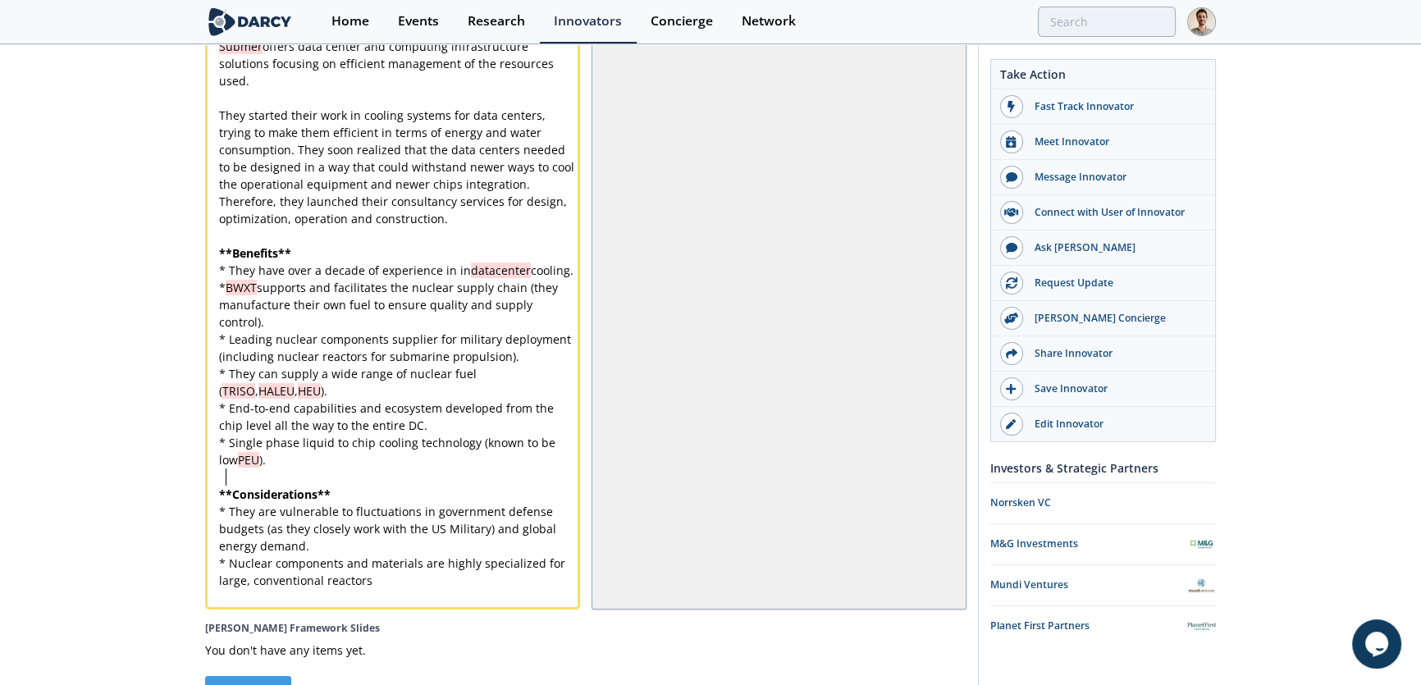
type textarea "EU"
click at [416, 468] on pre "* Single phase liquid to chip cooling technology (known to be low PUE )." at bounding box center [398, 451] width 364 height 34
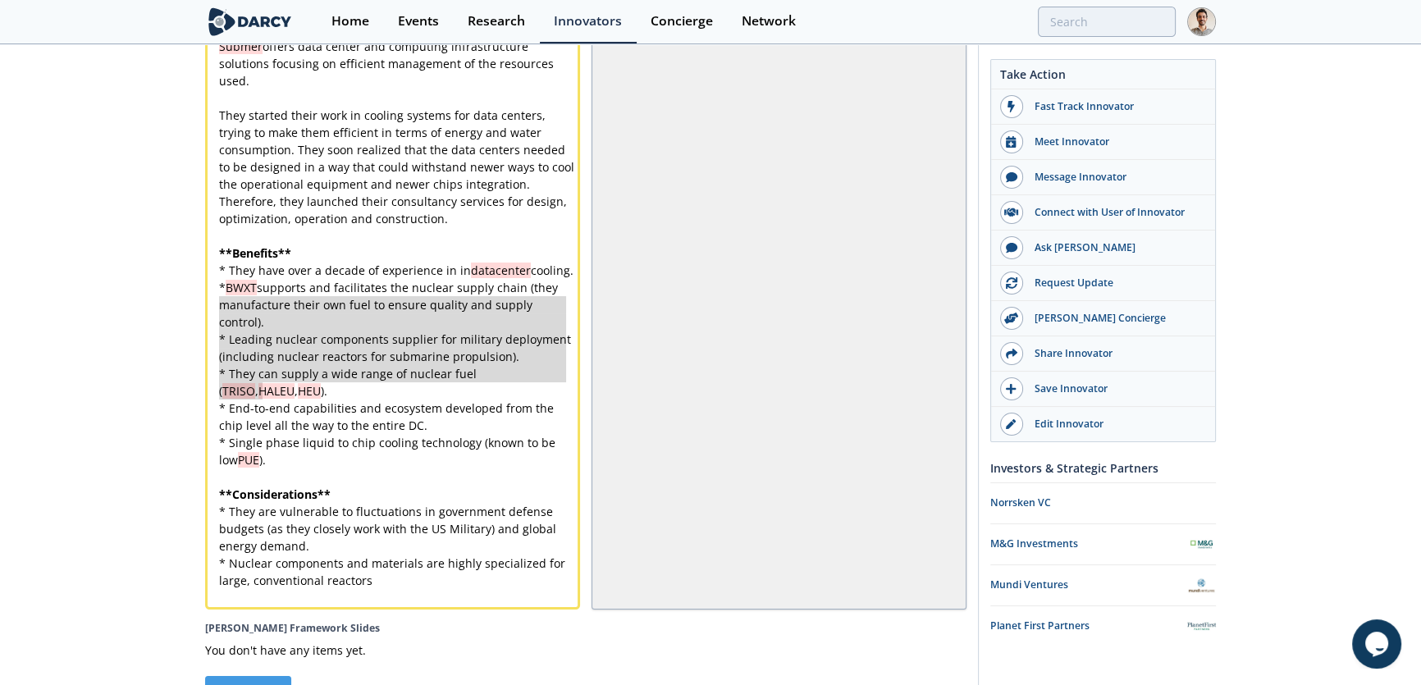
type textarea "* BWXT supports and facilitates the nuclear supply chain (they manufacture thei…"
drag, startPoint x: 219, startPoint y: 304, endPoint x: 265, endPoint y: 409, distance: 114.6
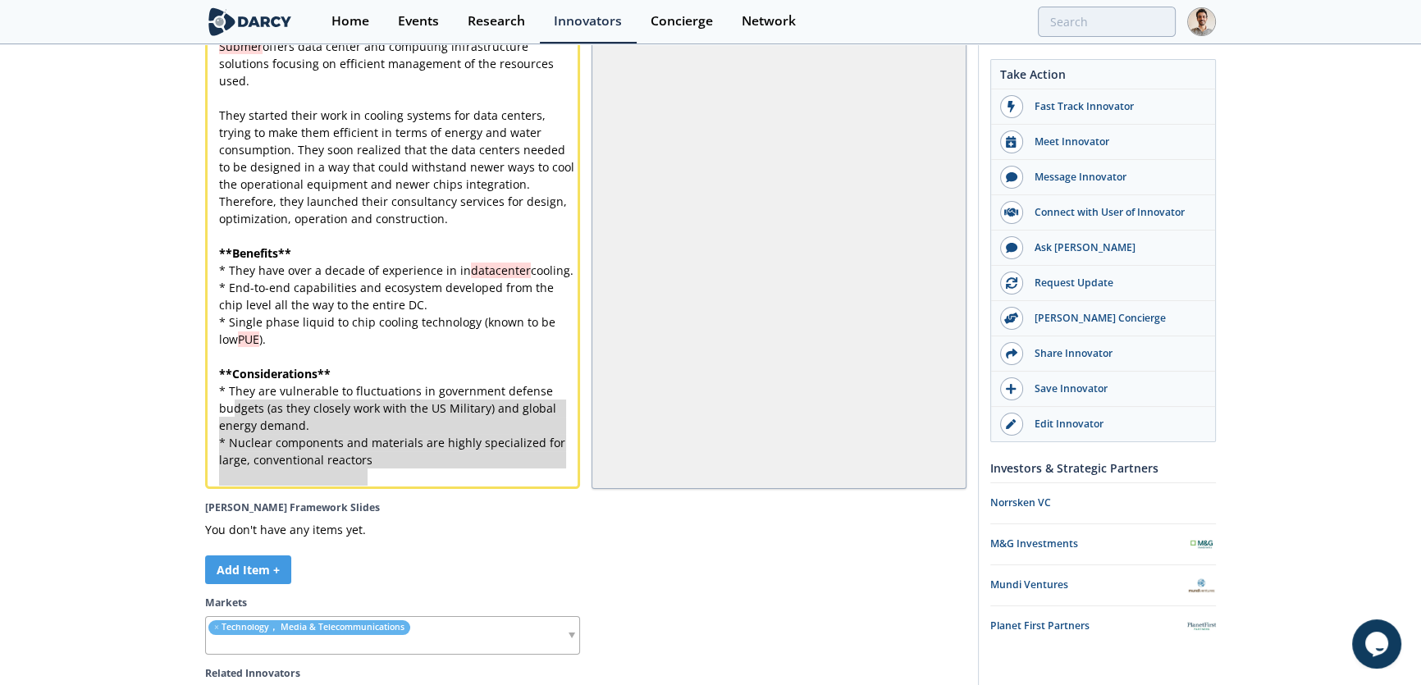
type textarea "They are vulnerable to fluctuations in government defense budgets (as they clos…"
drag, startPoint x: 392, startPoint y: 485, endPoint x: 230, endPoint y: 416, distance: 176.4
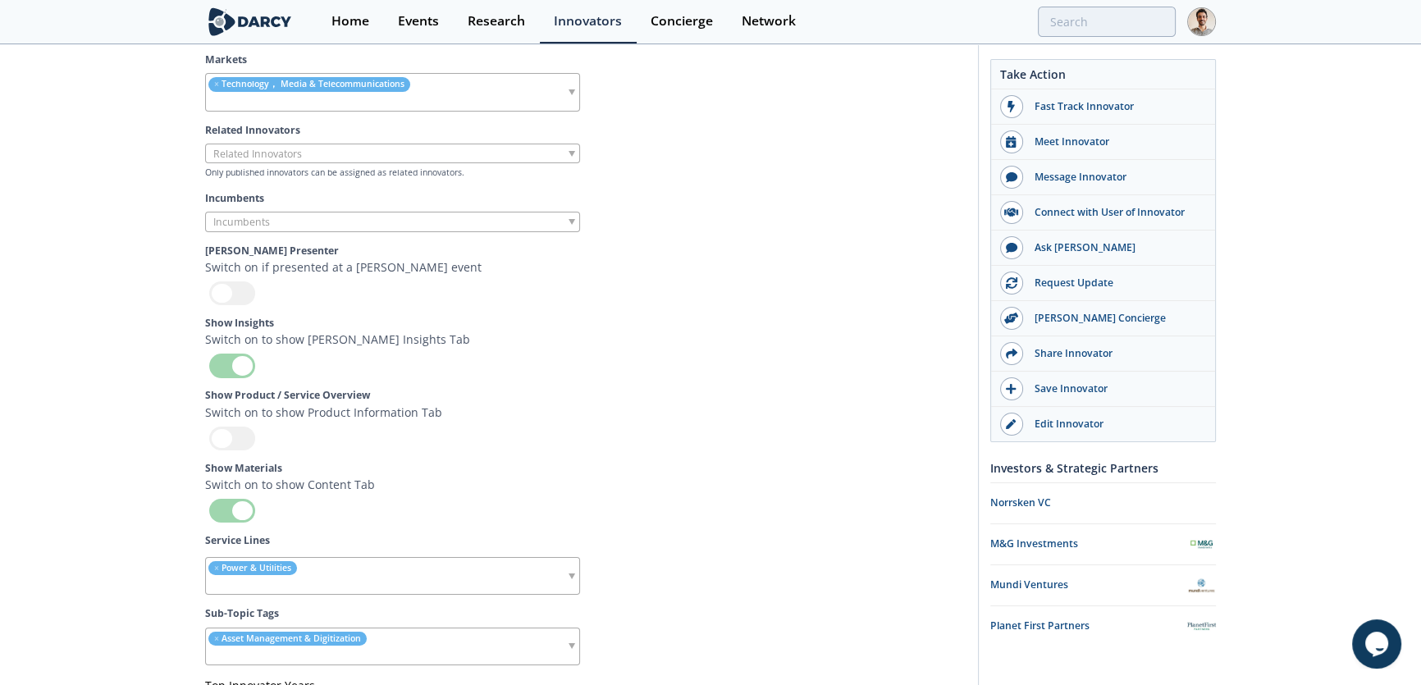
scroll to position [4746, 0]
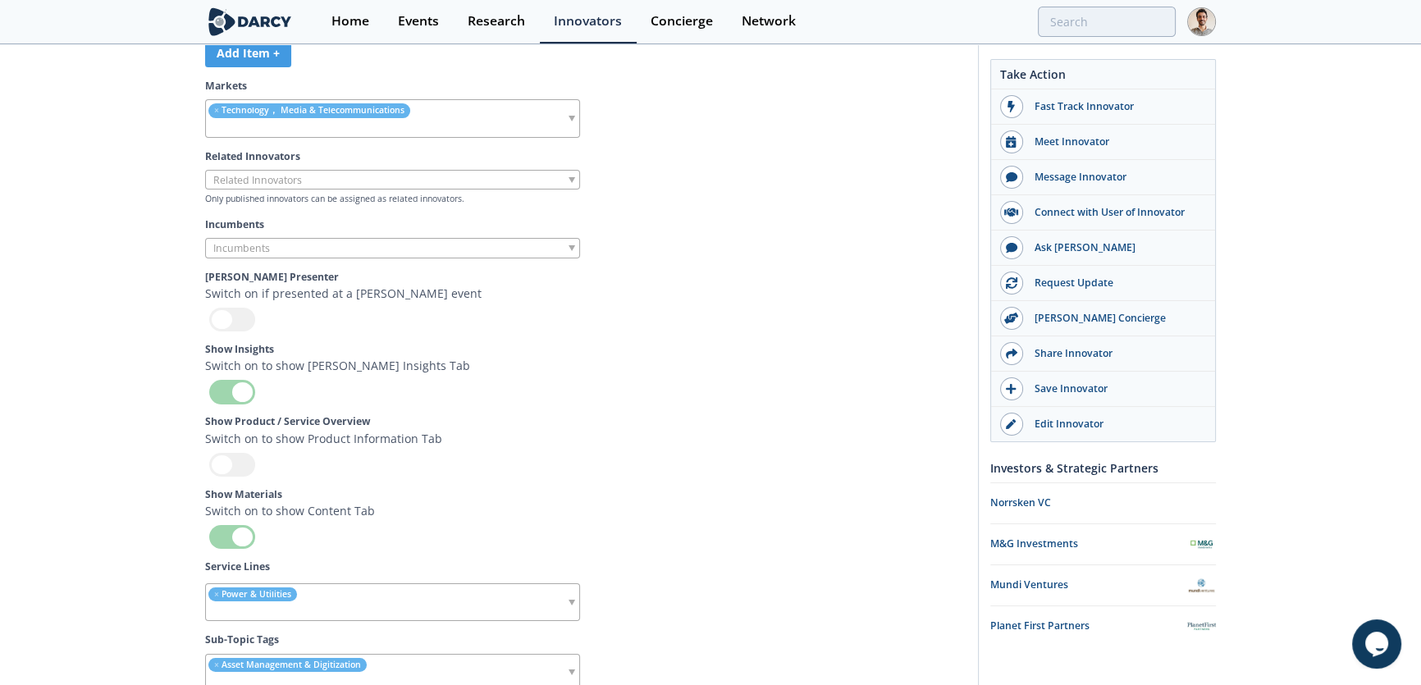
click at [457, 190] on div at bounding box center [392, 180] width 375 height 21
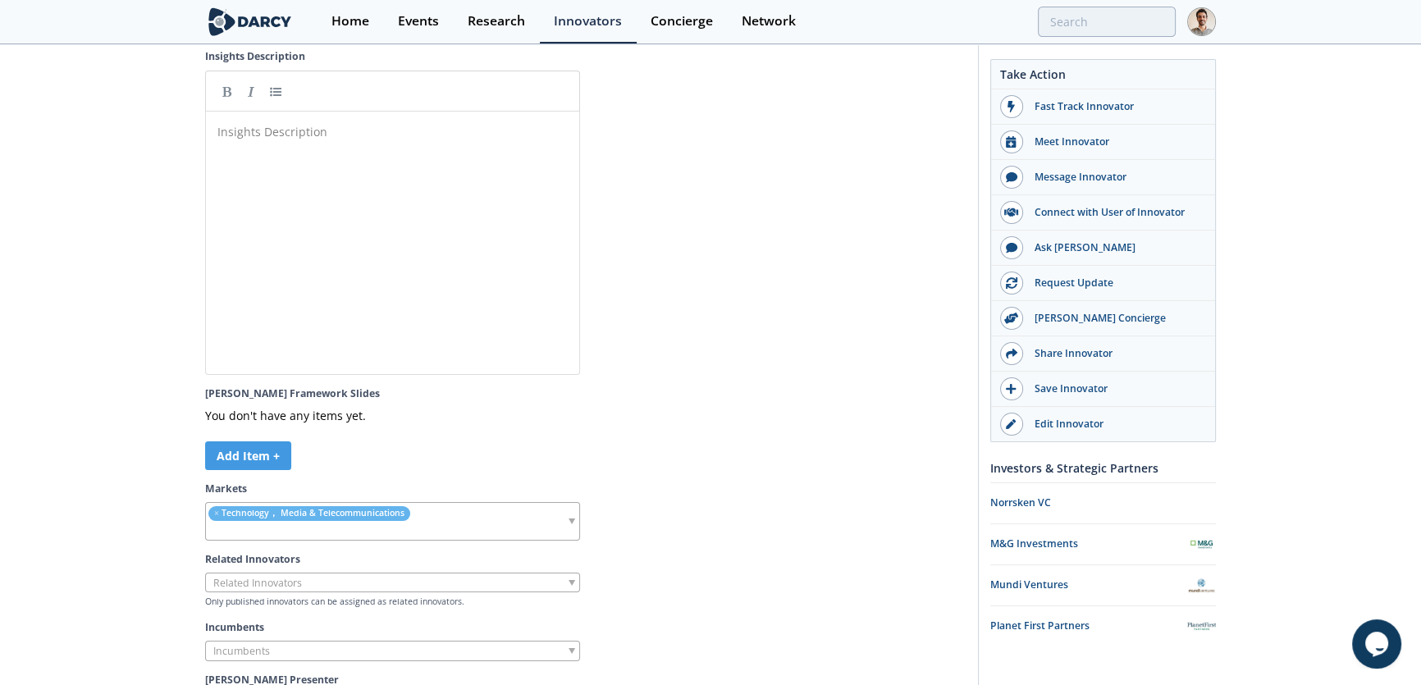
scroll to position [3998, 0]
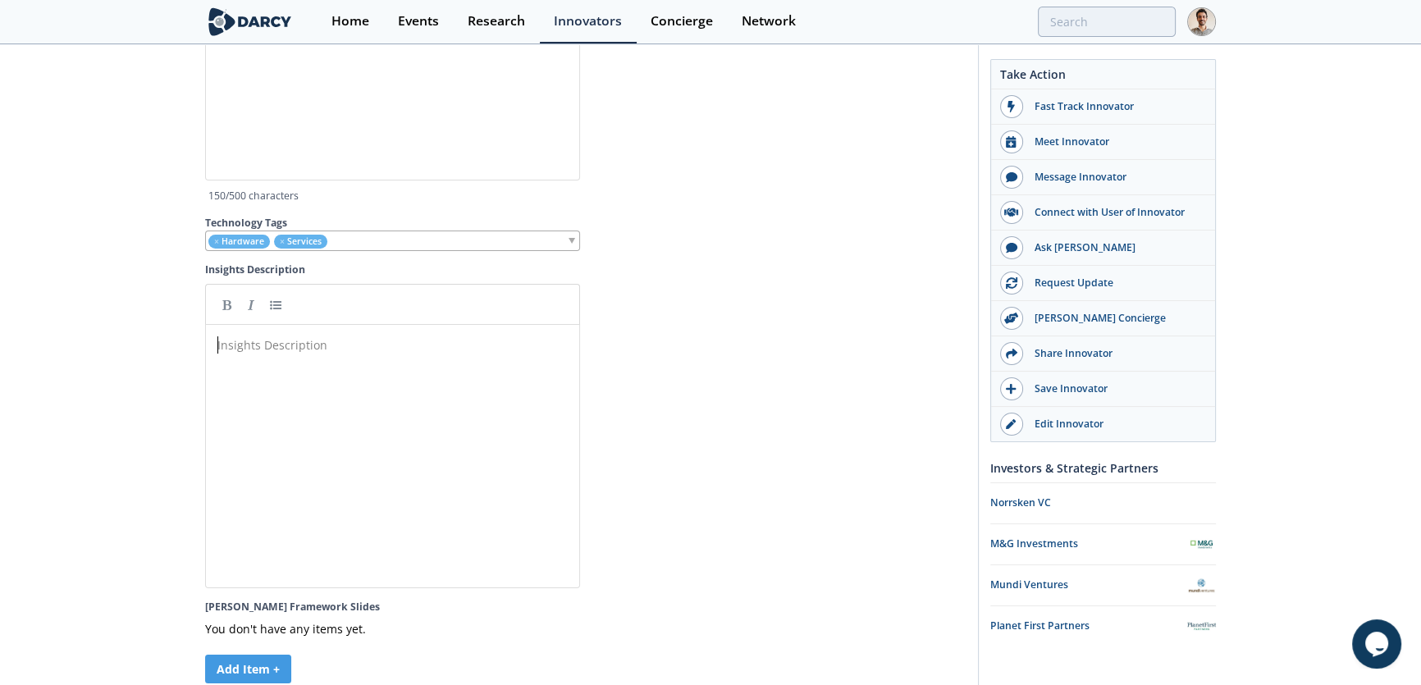
click at [402, 367] on div "Insights Description ​" at bounding box center [404, 468] width 381 height 271
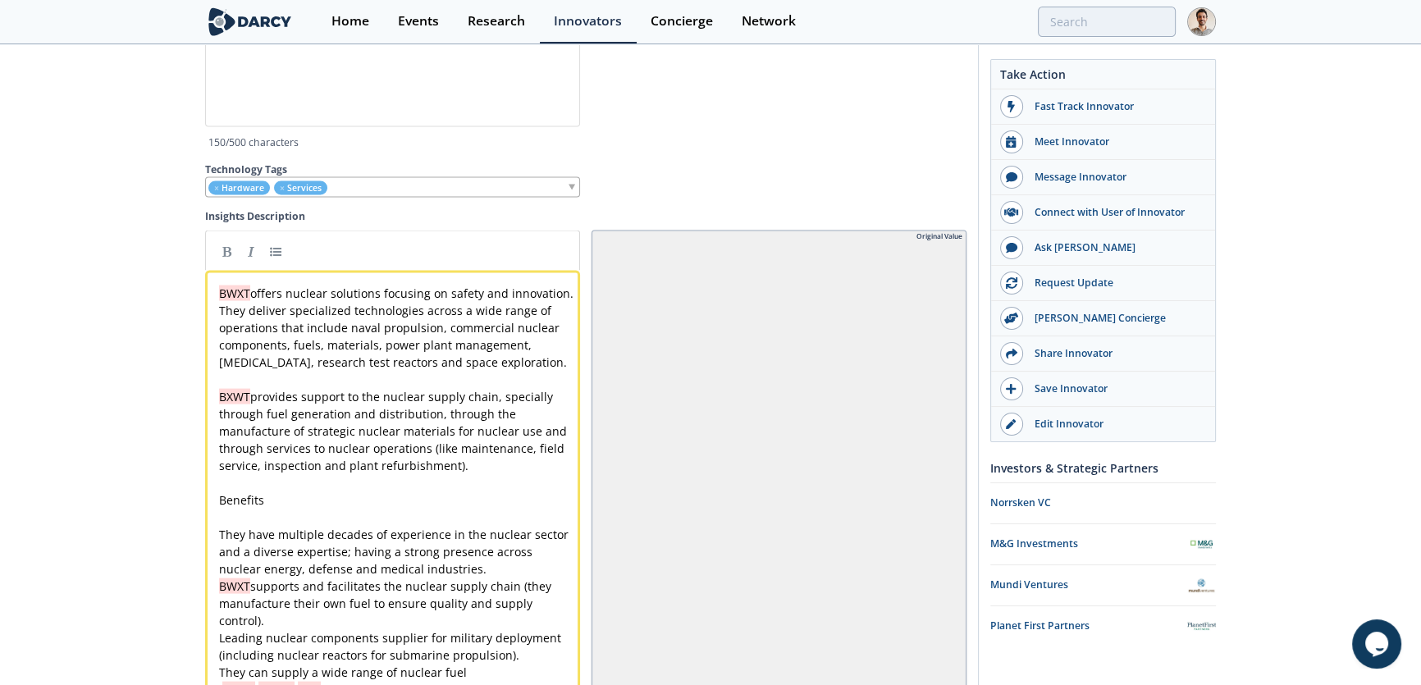
scroll to position [4200, 0]
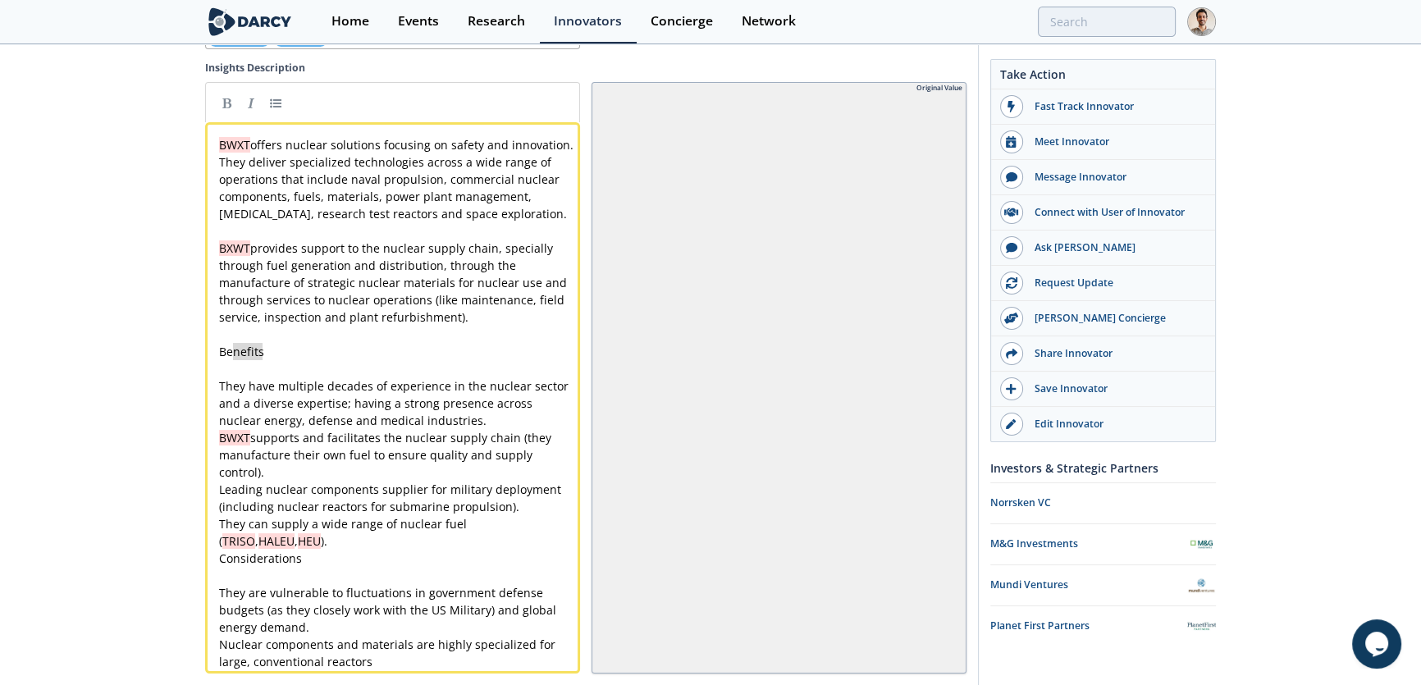
type textarea "Benefits"
drag, startPoint x: 287, startPoint y: 353, endPoint x: 199, endPoint y: 351, distance: 87.8
type textarea "Considerations"
drag, startPoint x: 303, startPoint y: 561, endPoint x: 172, endPoint y: 563, distance: 131.2
click at [262, 544] on pre "They can supply a wide range of nuclear fuel ( TRISO , HALEU , HEU )." at bounding box center [398, 532] width 364 height 34
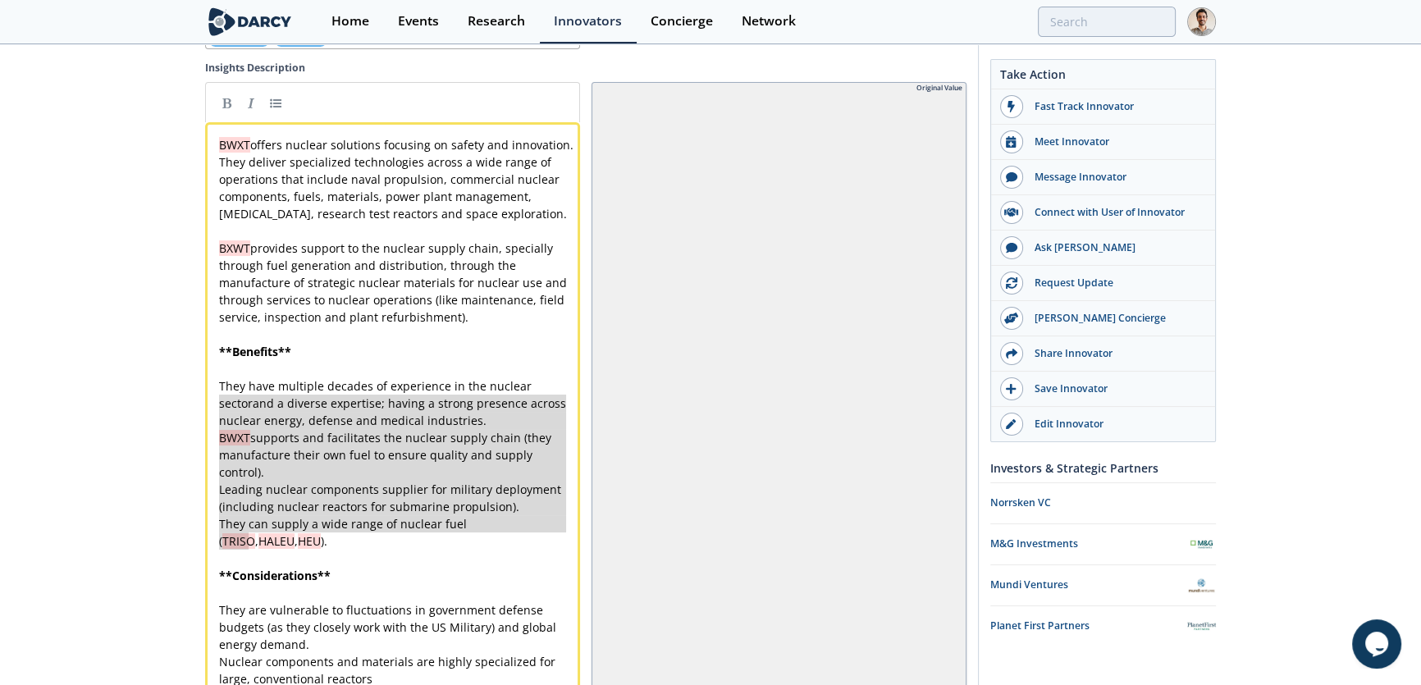
type textarea "They have multiple decades of experience in the nuclear sector and a diverse ex…"
drag, startPoint x: 267, startPoint y: 545, endPoint x: 205, endPoint y: 393, distance: 164.5
click at [283, 98] on link at bounding box center [275, 102] width 25 height 25
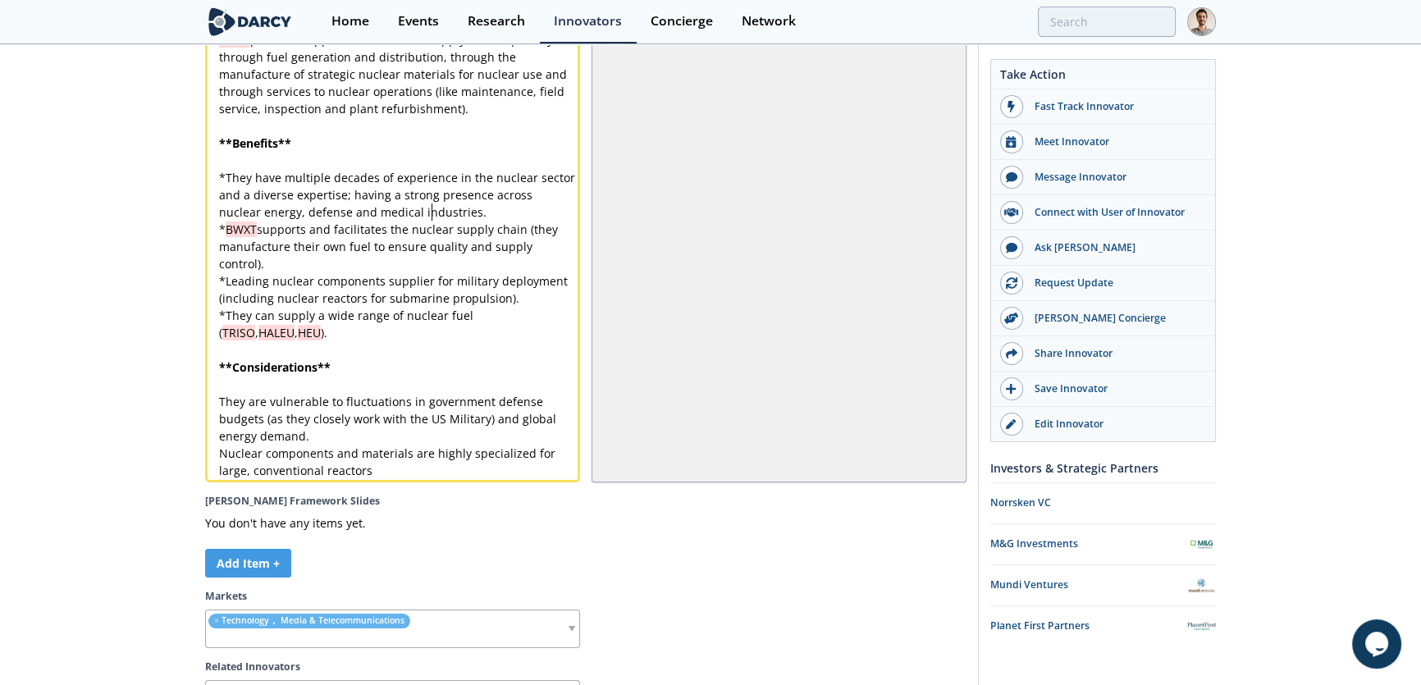
scroll to position [4573, 0]
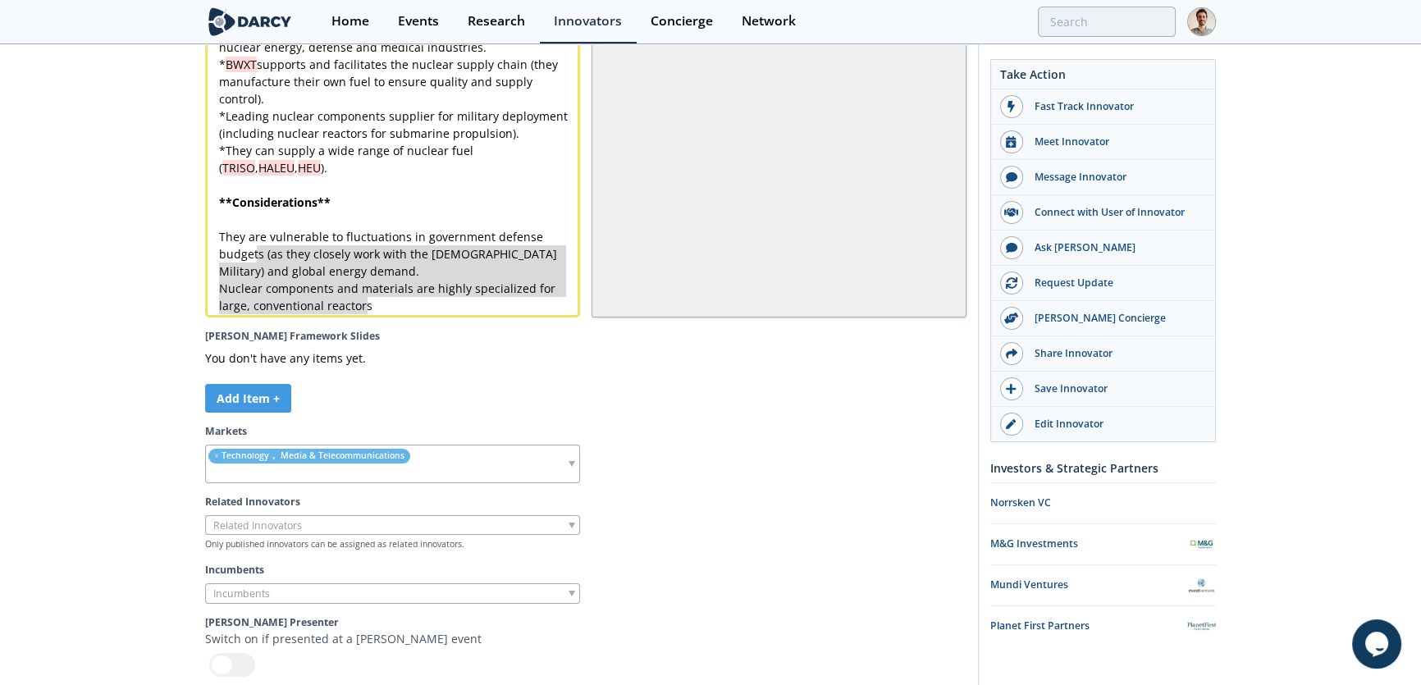
type textarea "They are vulnerable to fluctuations in government defense budgets (as they clos…"
drag, startPoint x: 382, startPoint y: 305, endPoint x: 213, endPoint y: 240, distance: 181.0
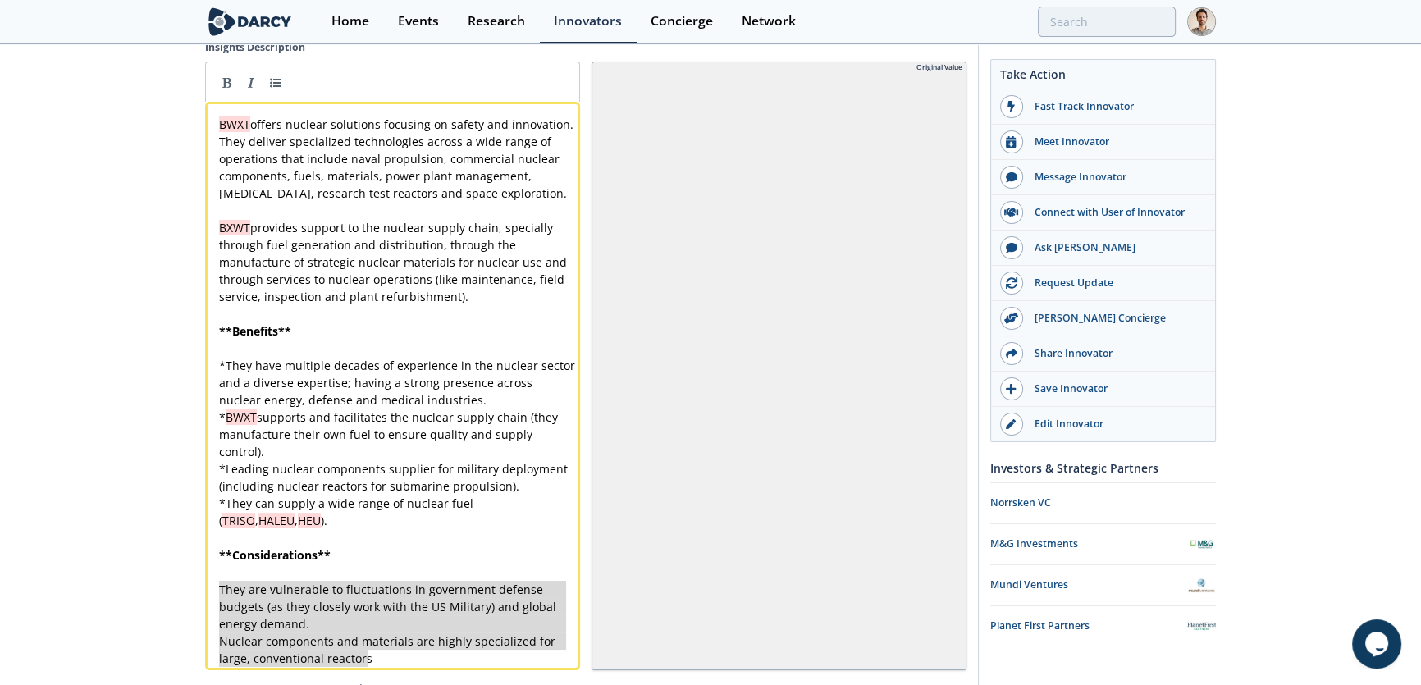
scroll to position [4200, 0]
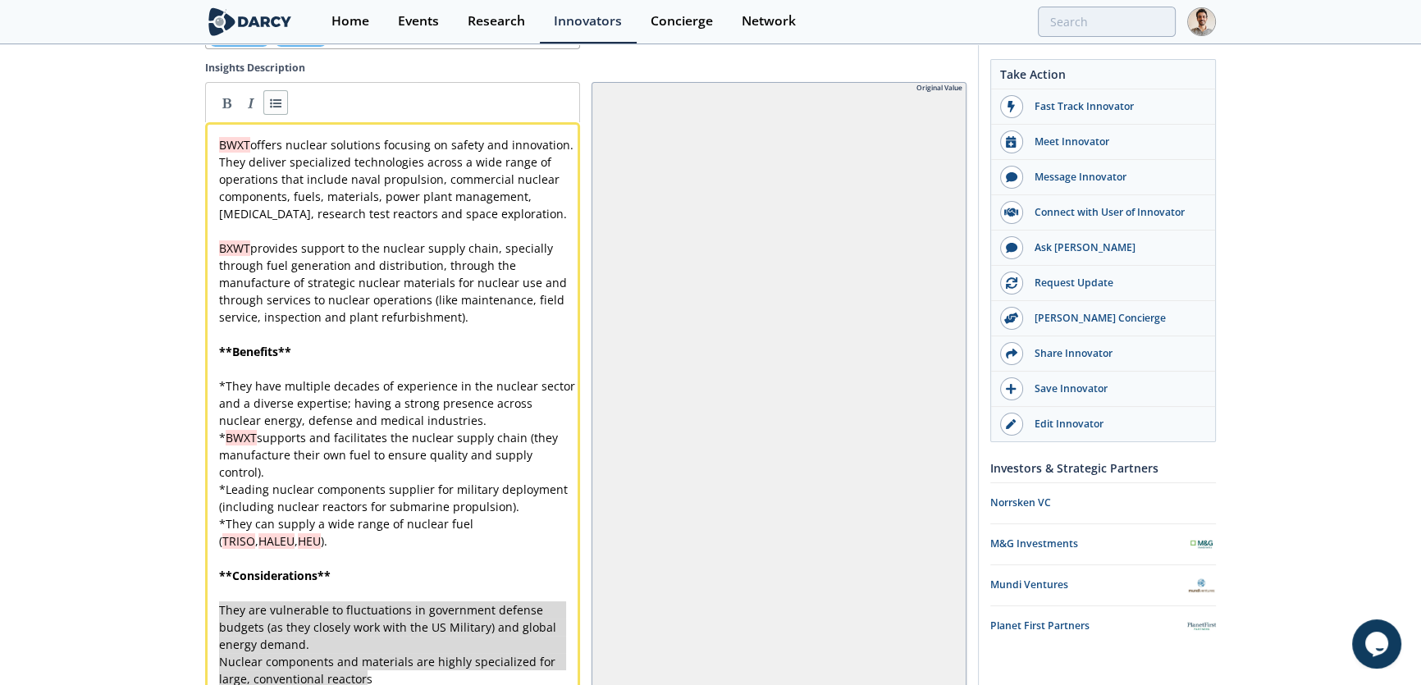
click at [280, 103] on link at bounding box center [275, 102] width 25 height 25
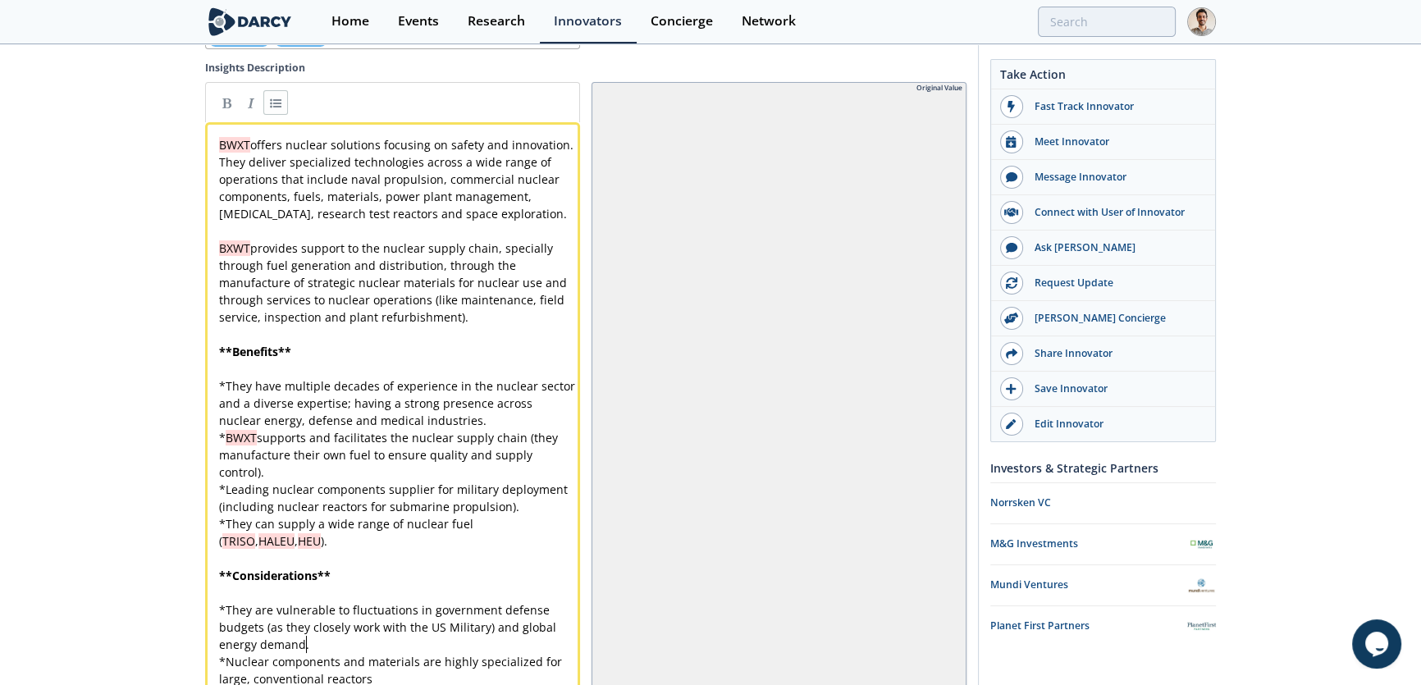
click at [239, 377] on pre "​" at bounding box center [398, 368] width 364 height 17
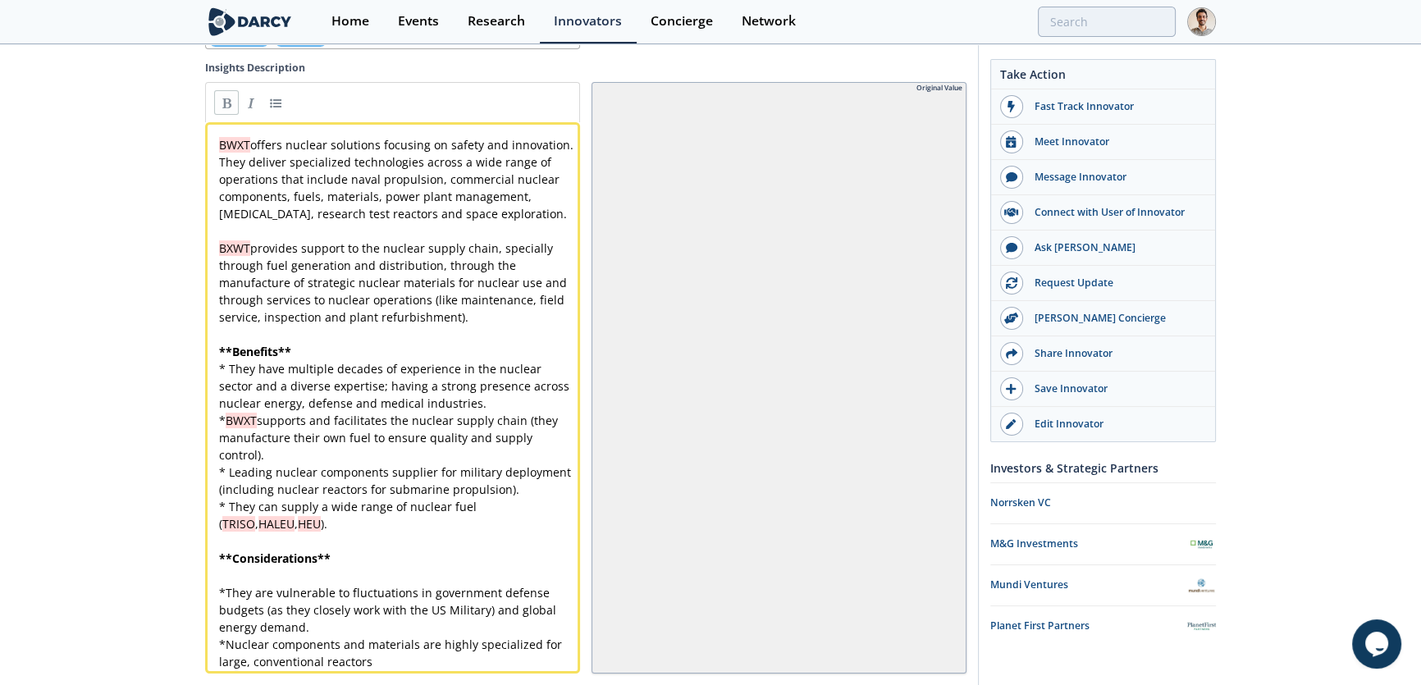
click at [244, 574] on pre "​" at bounding box center [398, 575] width 364 height 17
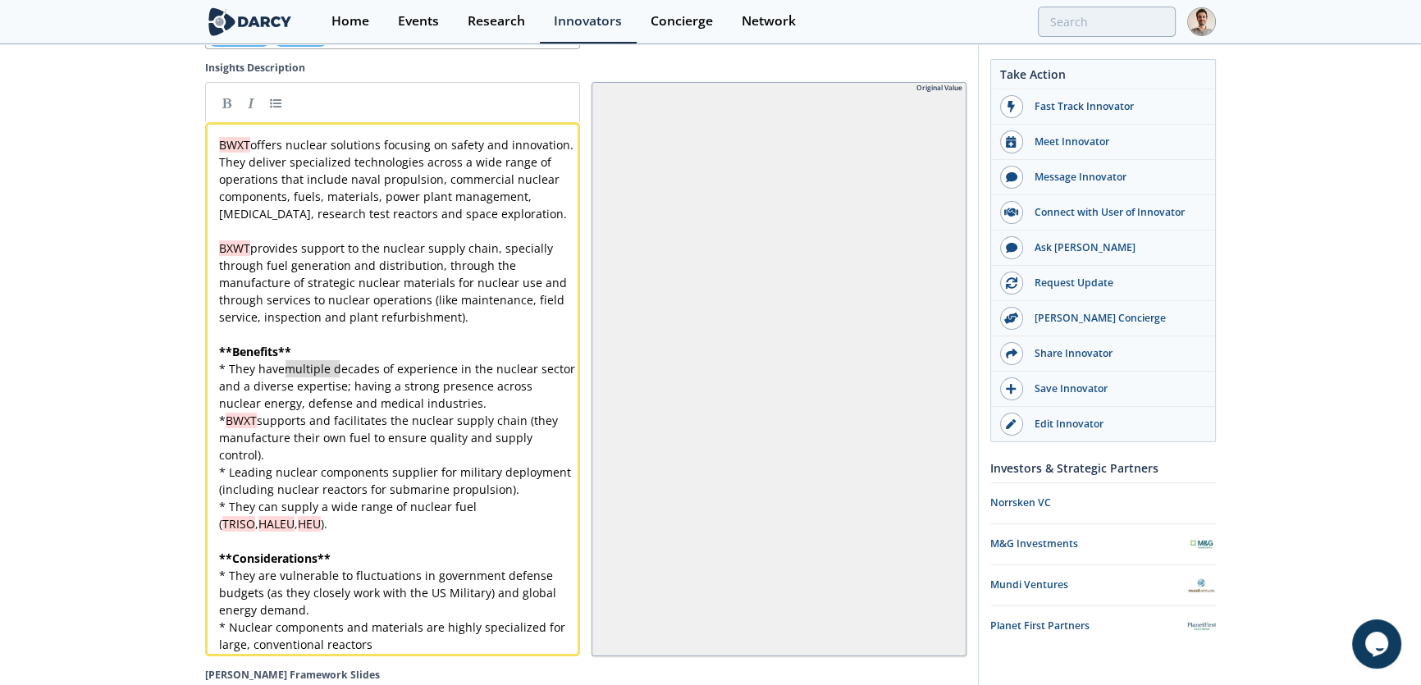
type textarea "multiple"
drag, startPoint x: 287, startPoint y: 372, endPoint x: 331, endPoint y: 375, distance: 44.4
type textarea "s"
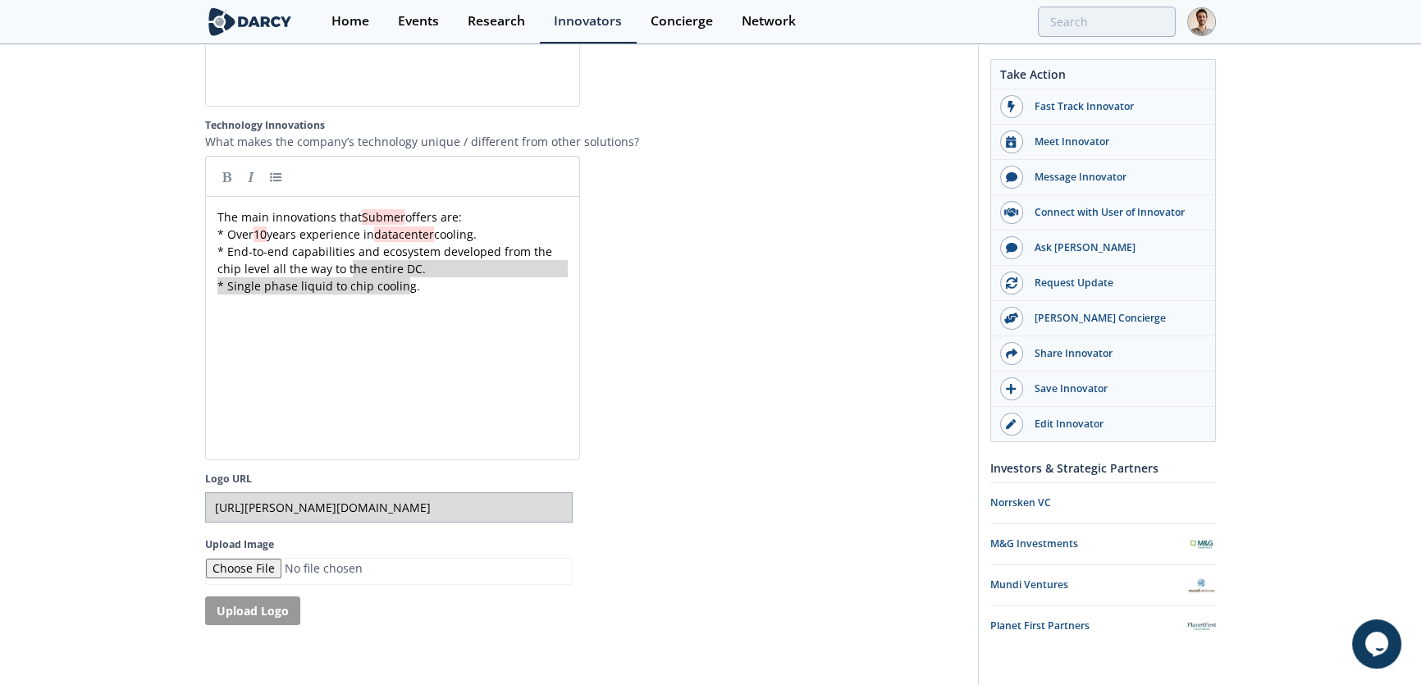
scroll to position [6, 0]
type textarea "* Over 10 years experience in datacenter cooling. * End-to-end capabilities and…"
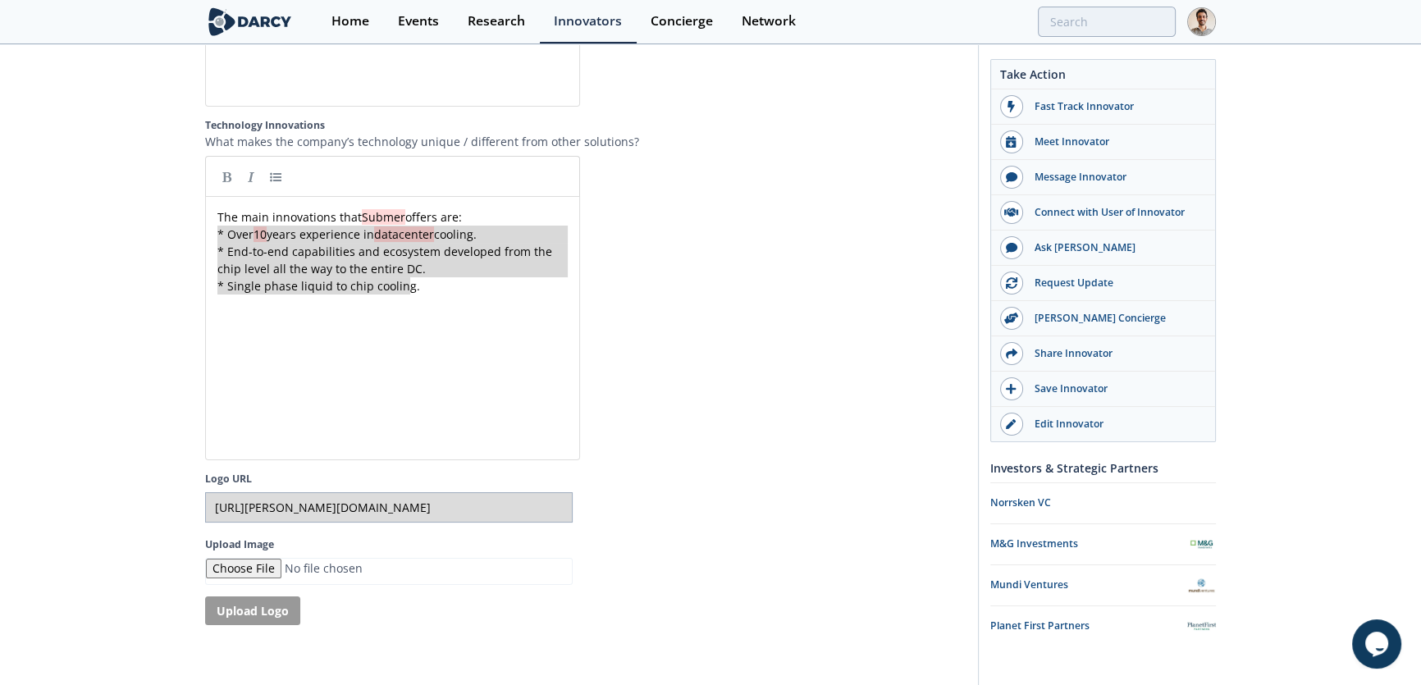
drag, startPoint x: 424, startPoint y: 291, endPoint x: 185, endPoint y: 236, distance: 245.7
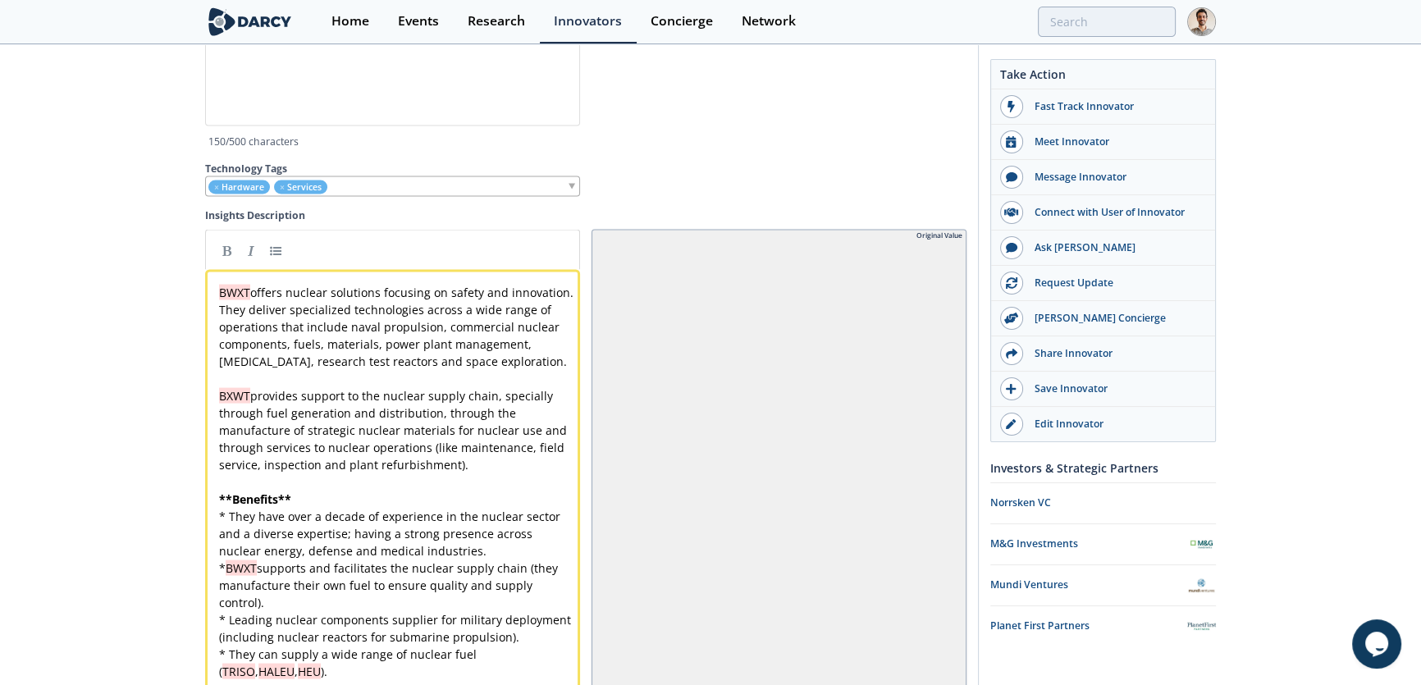
scroll to position [4275, 0]
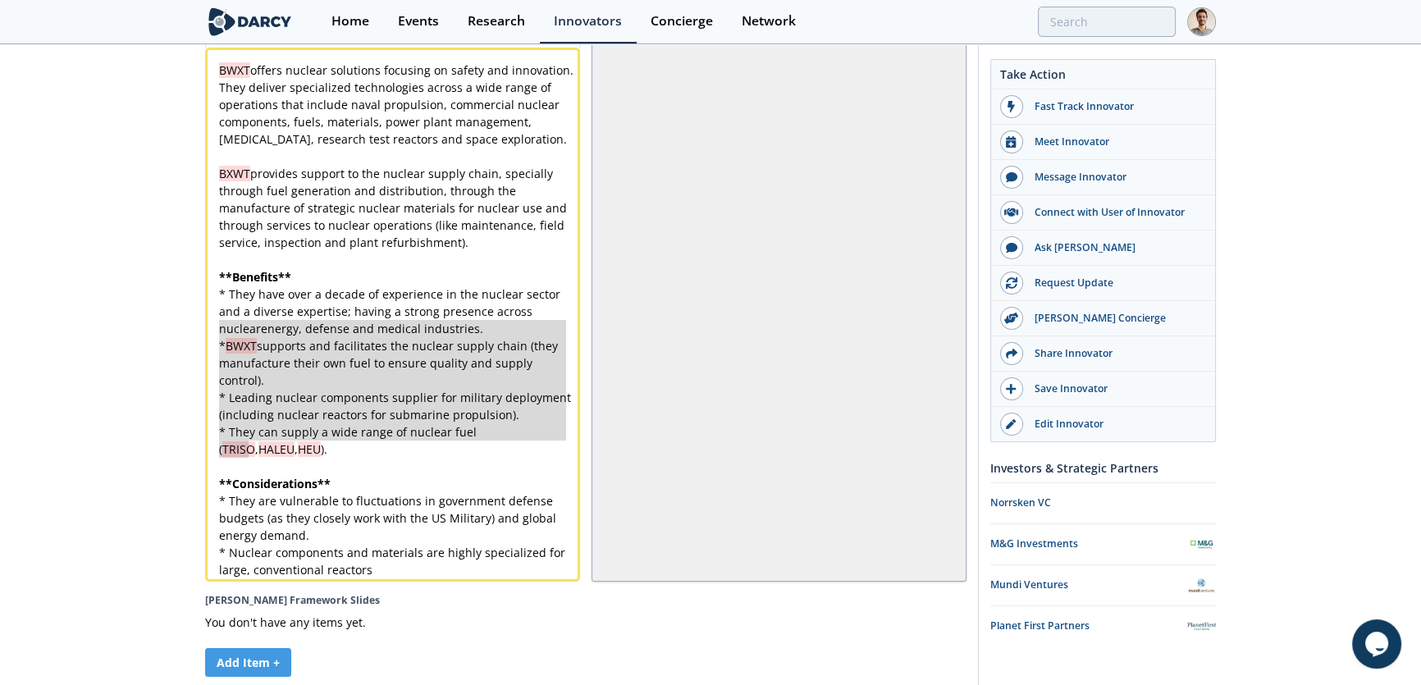
type textarea "* BWXT supports and facilitates the nuclear supply chain (they manufacture thei…"
drag, startPoint x: 288, startPoint y: 458, endPoint x: 217, endPoint y: 344, distance: 133.4
paste textarea
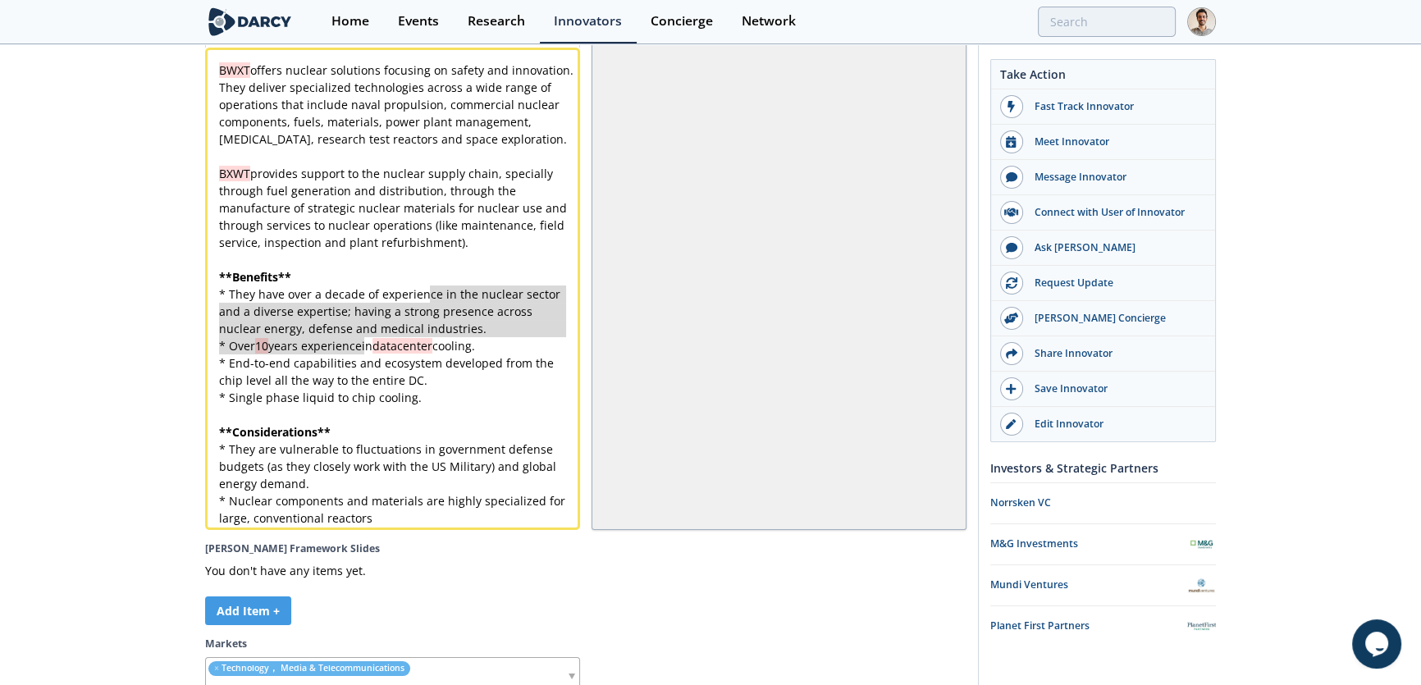
type textarea "in the nuclear sector and a diverse expertise; having a strong presence across …"
drag, startPoint x: 363, startPoint y: 349, endPoint x: 437, endPoint y: 293, distance: 93.7
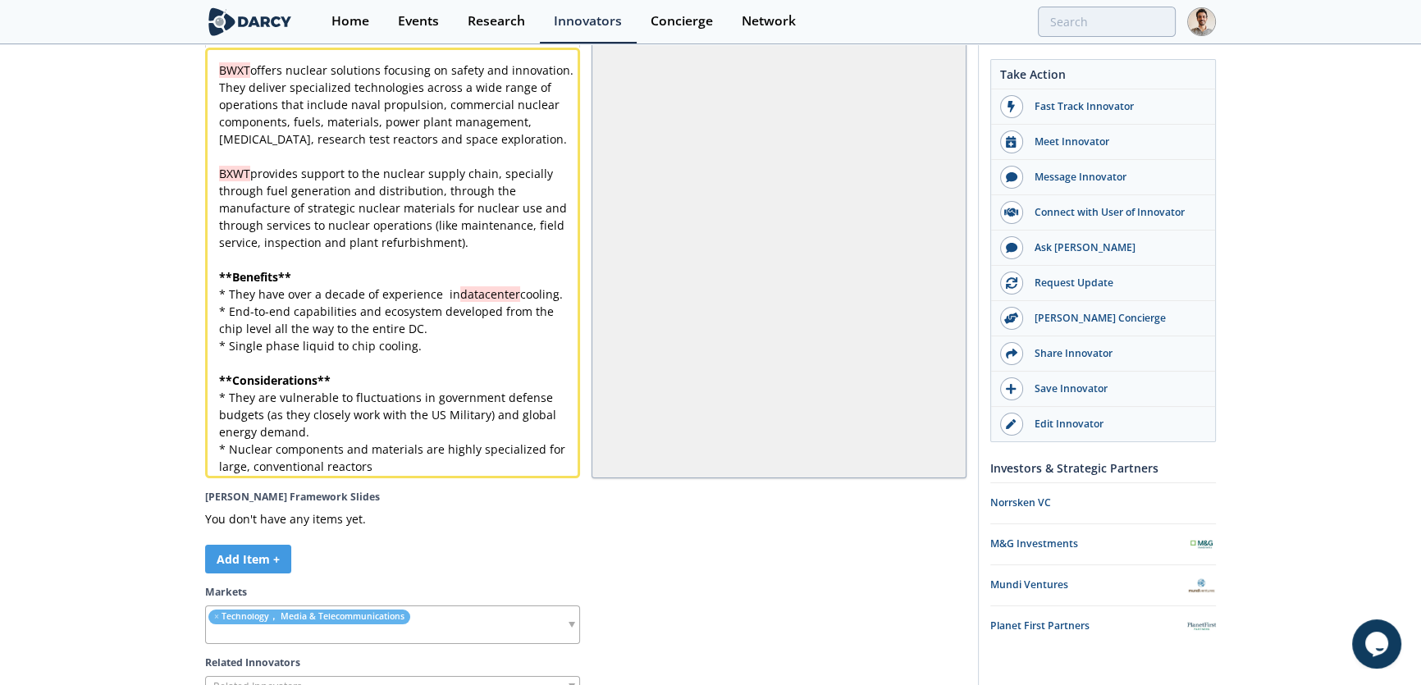
click at [471, 336] on pre "* End-to-end capabilities and ecosystem developed from the chip level all the w…" at bounding box center [398, 320] width 364 height 34
click at [453, 358] on pre "​" at bounding box center [398, 362] width 364 height 17
click at [413, 352] on pre "* Single phase liquid to chip cooling." at bounding box center [398, 345] width 364 height 17
click at [408, 349] on span "* Single phase liquid to chip cooling." at bounding box center [320, 346] width 203 height 16
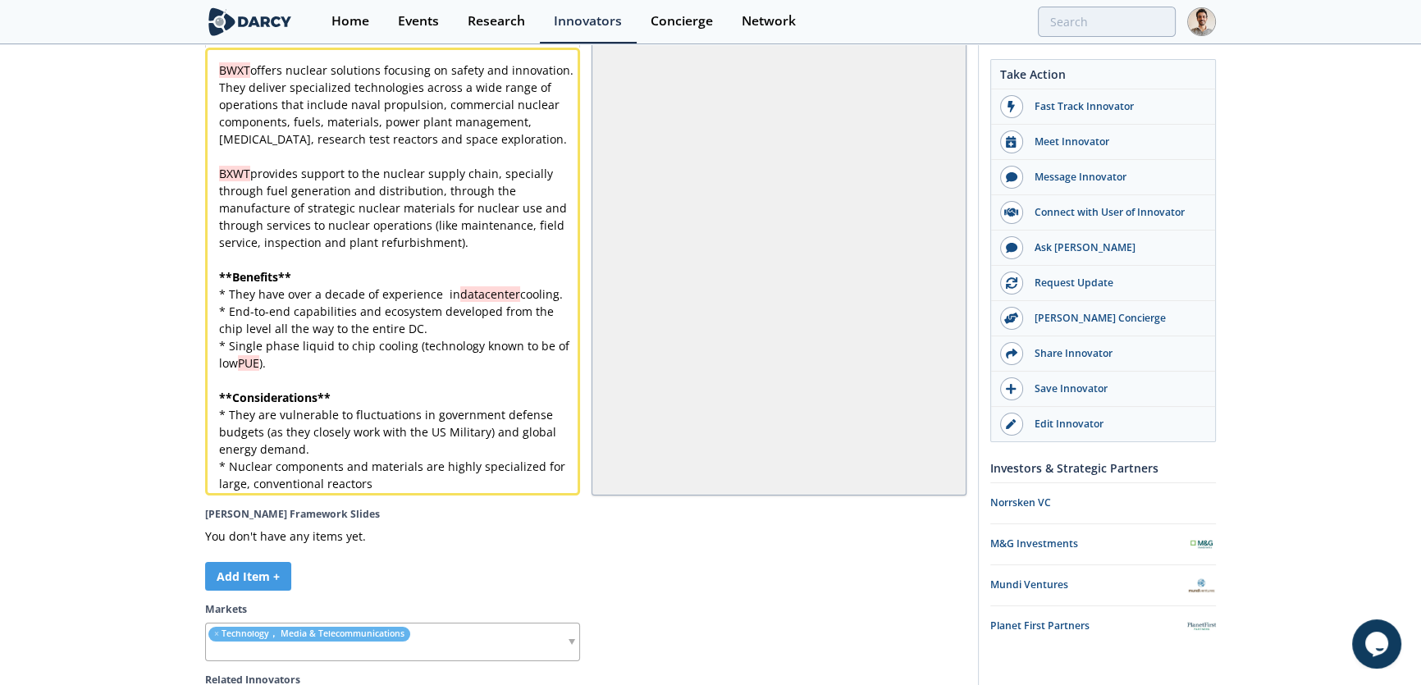
click at [365, 362] on pre "* Single phase liquid to chip cooling (technology known to be of low PUE )." at bounding box center [398, 354] width 364 height 34
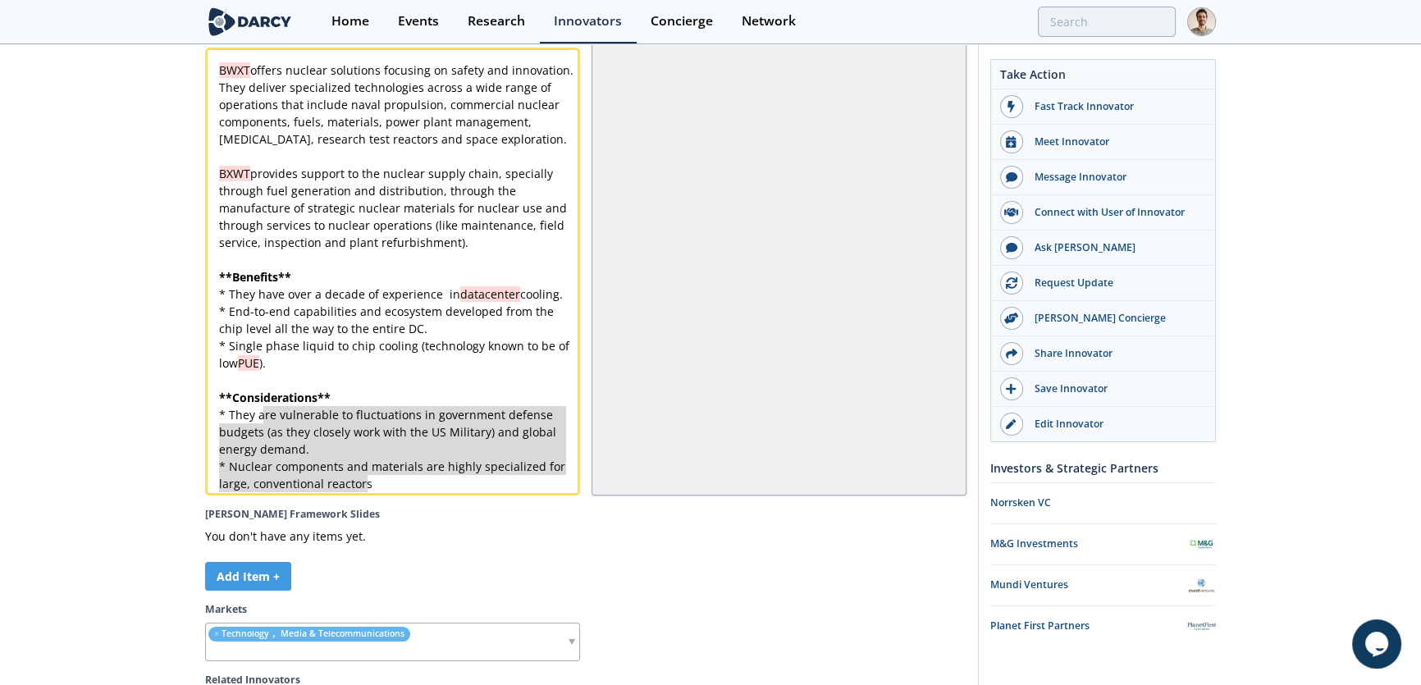
type textarea "hey are vulnerable to fluctuations in government defense budgets (as they close…"
drag, startPoint x: 390, startPoint y: 484, endPoint x: 259, endPoint y: 420, distance: 146.0
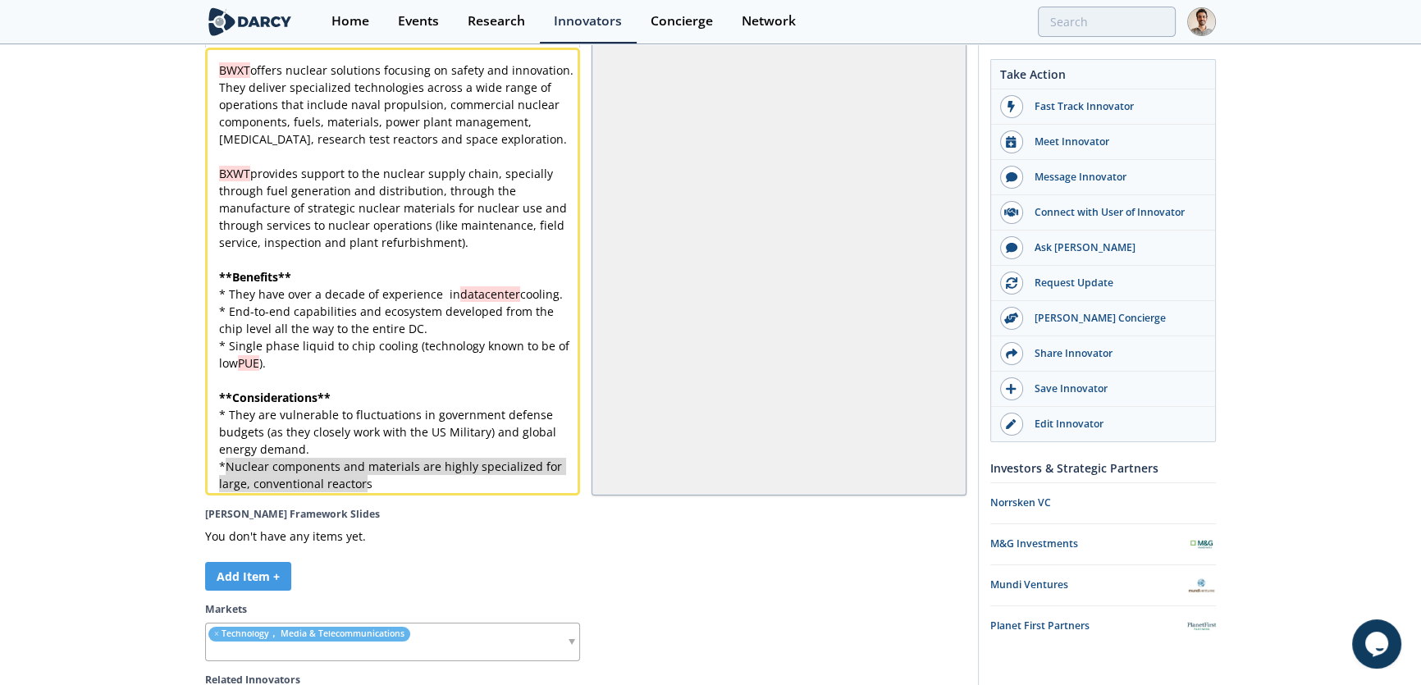
type textarea "Nuclear components and materials are highly specialized for large, conventional…"
drag, startPoint x: 373, startPoint y: 492, endPoint x: 230, endPoint y: 474, distance: 144.7
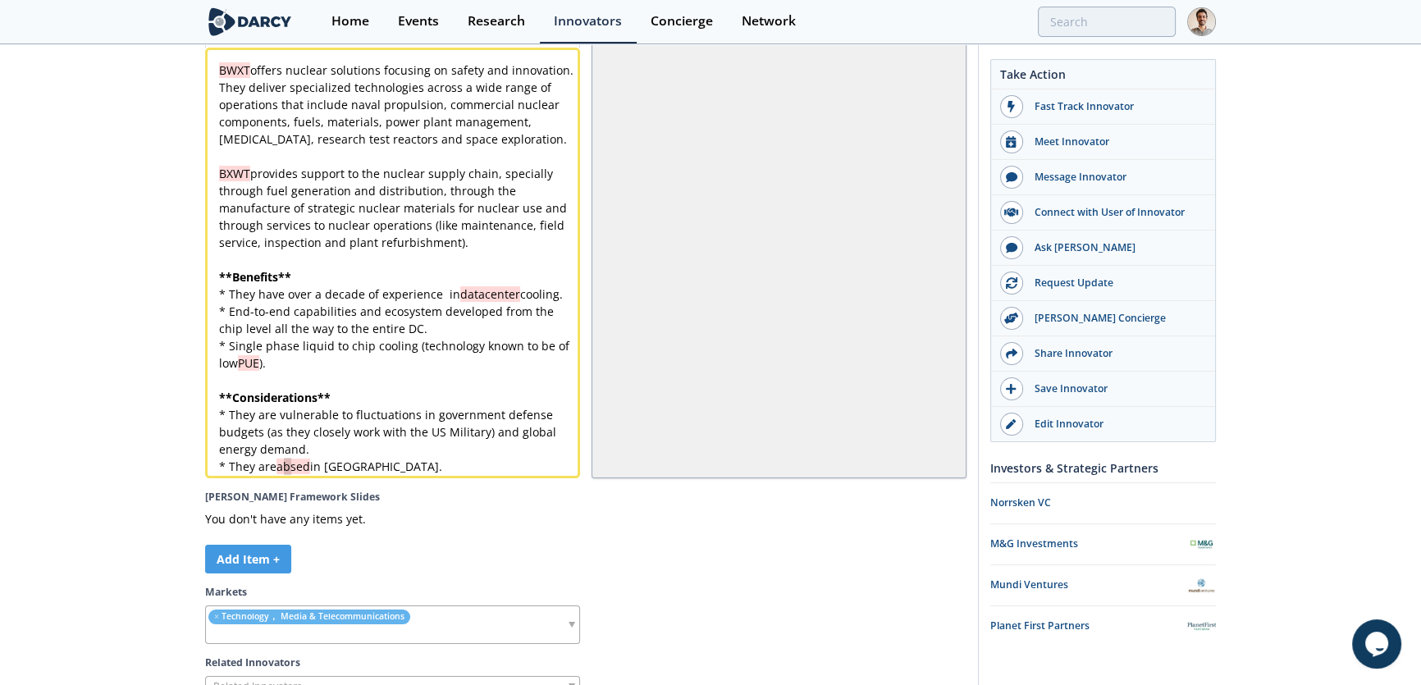
type textarea "ab"
drag, startPoint x: 288, startPoint y: 463, endPoint x: 280, endPoint y: 464, distance: 8.2
click at [301, 452] on span "* They are vulnerable to fluctuations in government defense budgets (as they cl…" at bounding box center [389, 432] width 340 height 50
click at [328, 451] on pre "* They are vulnerable to fluctuations in government defense budgets (as they cl…" at bounding box center [398, 432] width 364 height 52
click at [382, 465] on pre "* They are based in [GEOGRAPHIC_DATA]." at bounding box center [398, 466] width 364 height 17
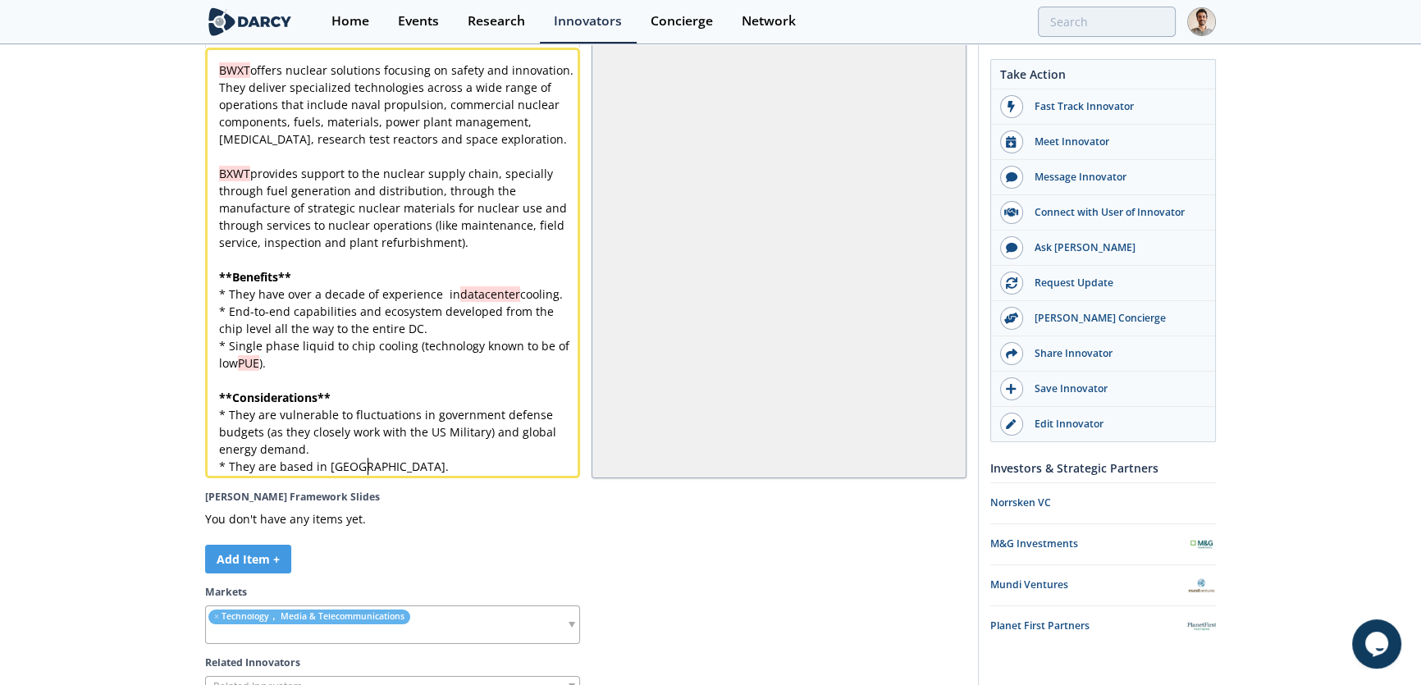
click at [275, 467] on div "x BWXT offers nuclear solutions focusing on safety and innovation. They deliver…" at bounding box center [398, 268] width 364 height 413
click at [415, 463] on div "x BWXT offers nuclear solutions focusing on safety and innovation. They deliver…" at bounding box center [398, 268] width 364 height 413
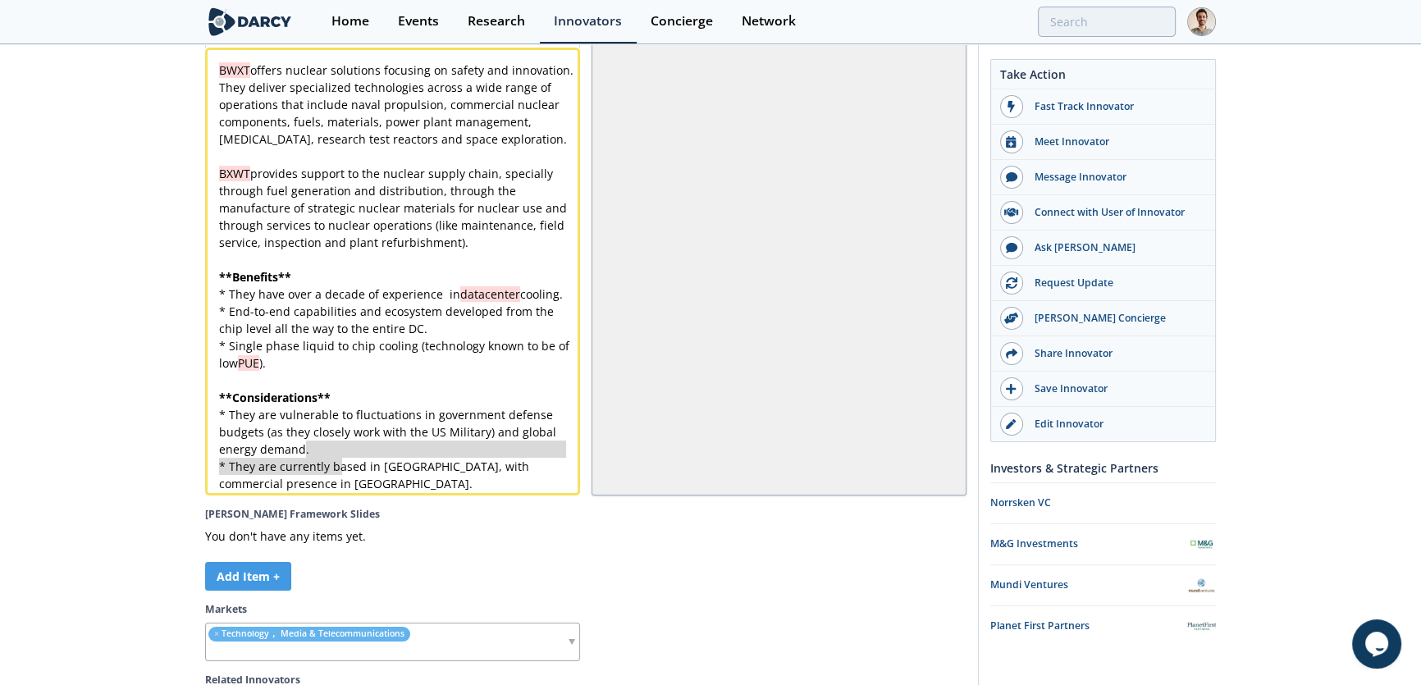
type textarea ". * They are currently ba"
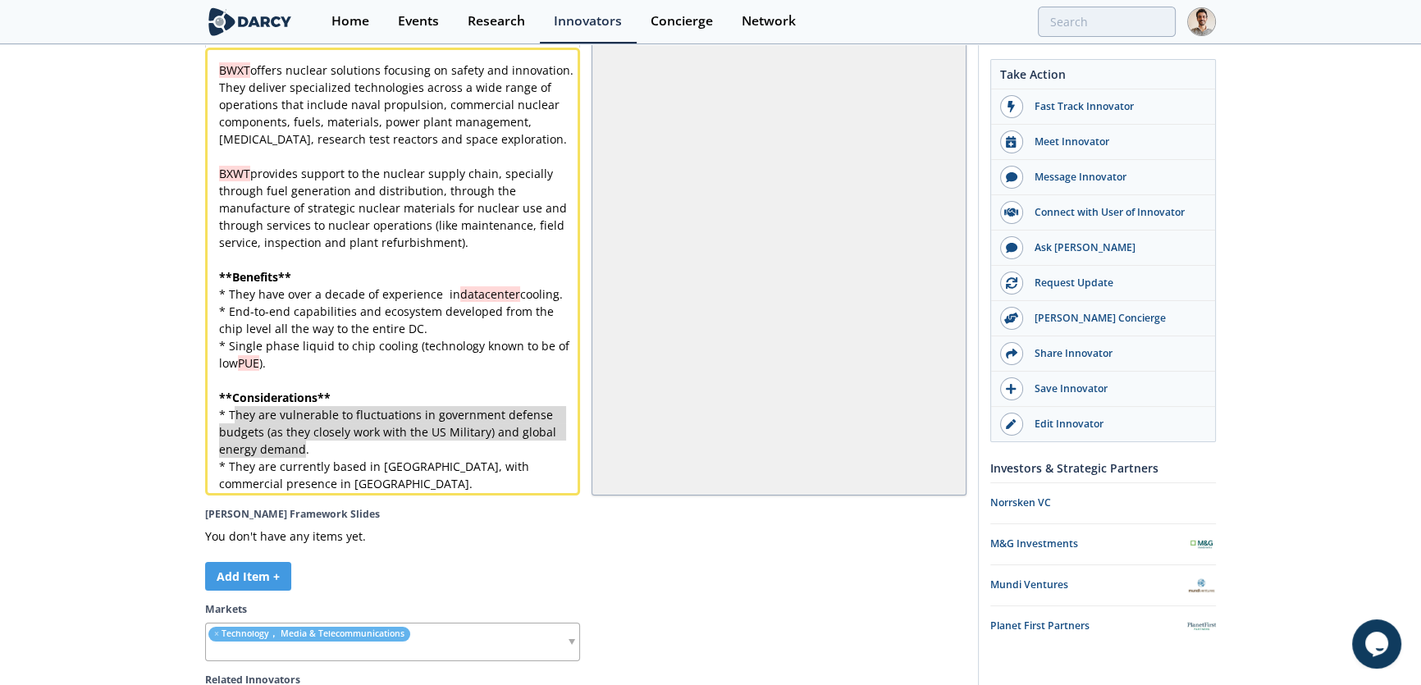
type textarea "y are vulnerable to fluctuations in government defense budgets (as they closely…"
drag, startPoint x: 310, startPoint y: 450, endPoint x: 238, endPoint y: 419, distance: 78.6
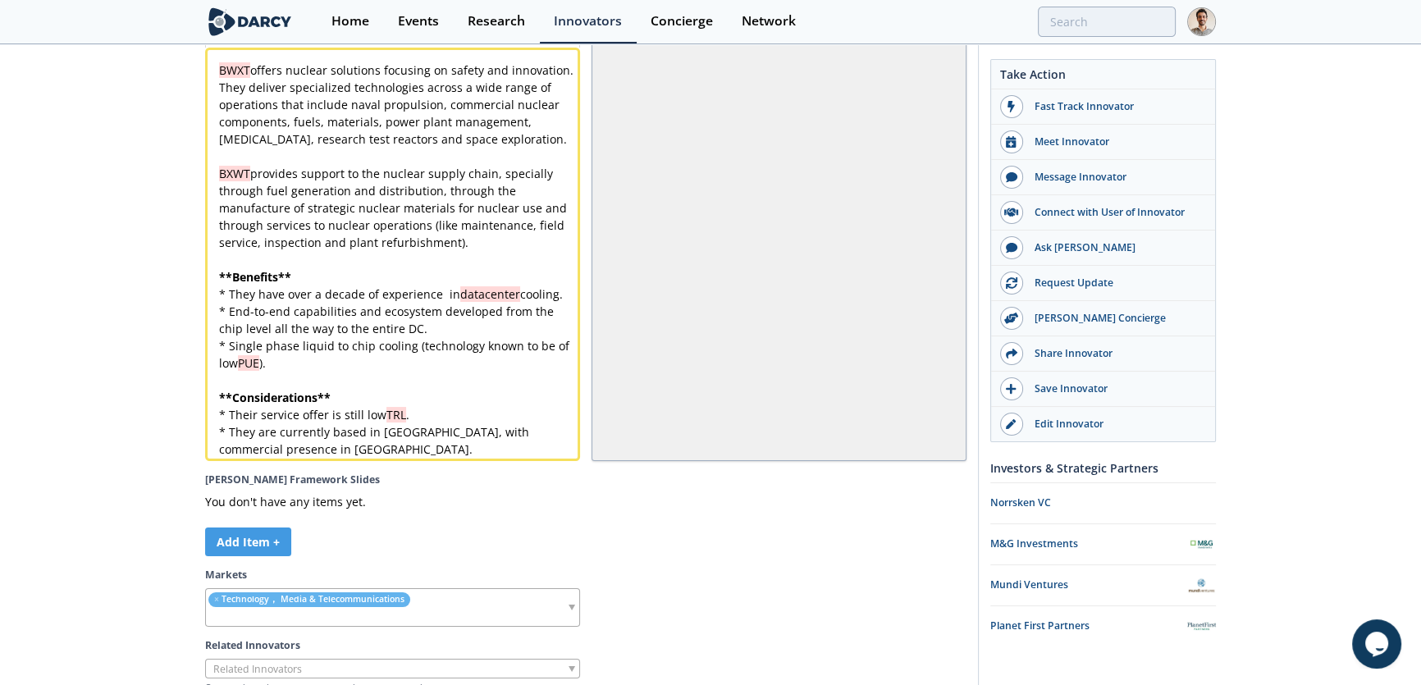
click at [447, 413] on pre "* Their service offer is still low TRL ." at bounding box center [398, 414] width 364 height 17
type textarea "RL."
click at [504, 504] on div "[PERSON_NAME] Framework Slides You don't have any items yet. Add Item +" at bounding box center [388, 514] width 367 height 84
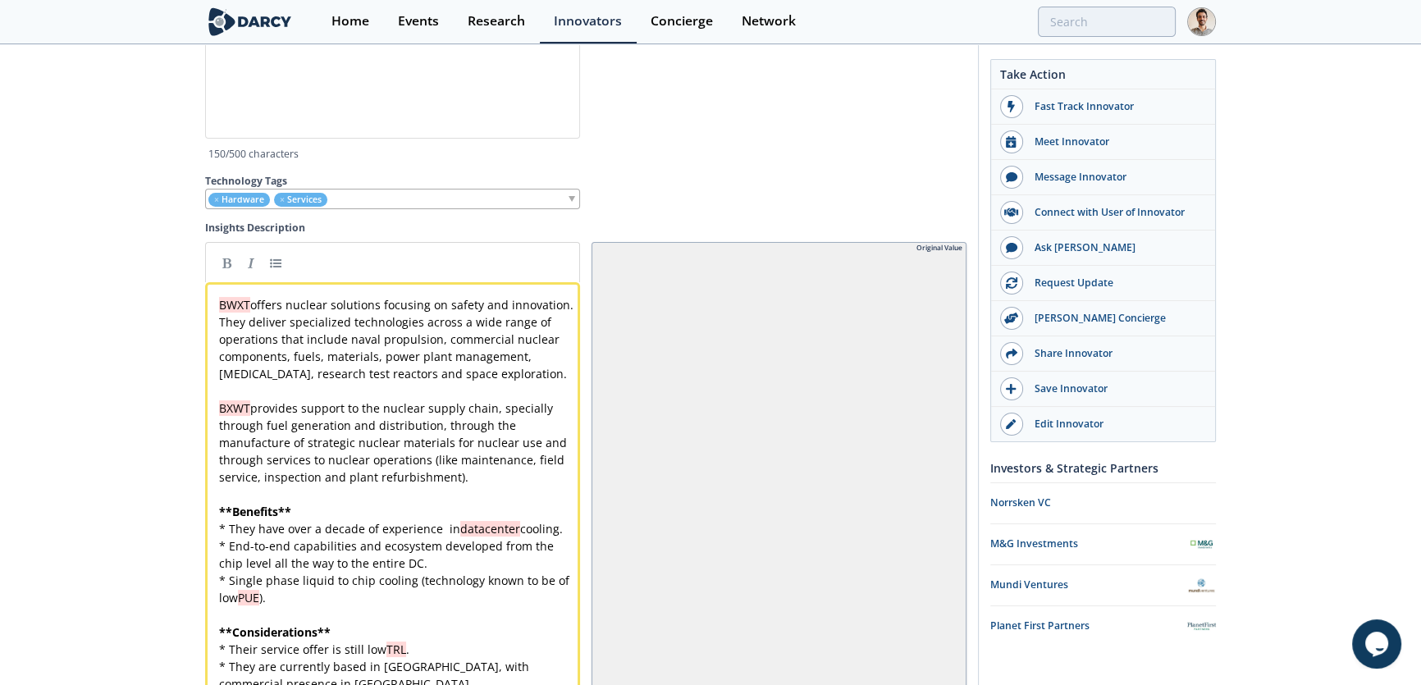
scroll to position [3902, 0]
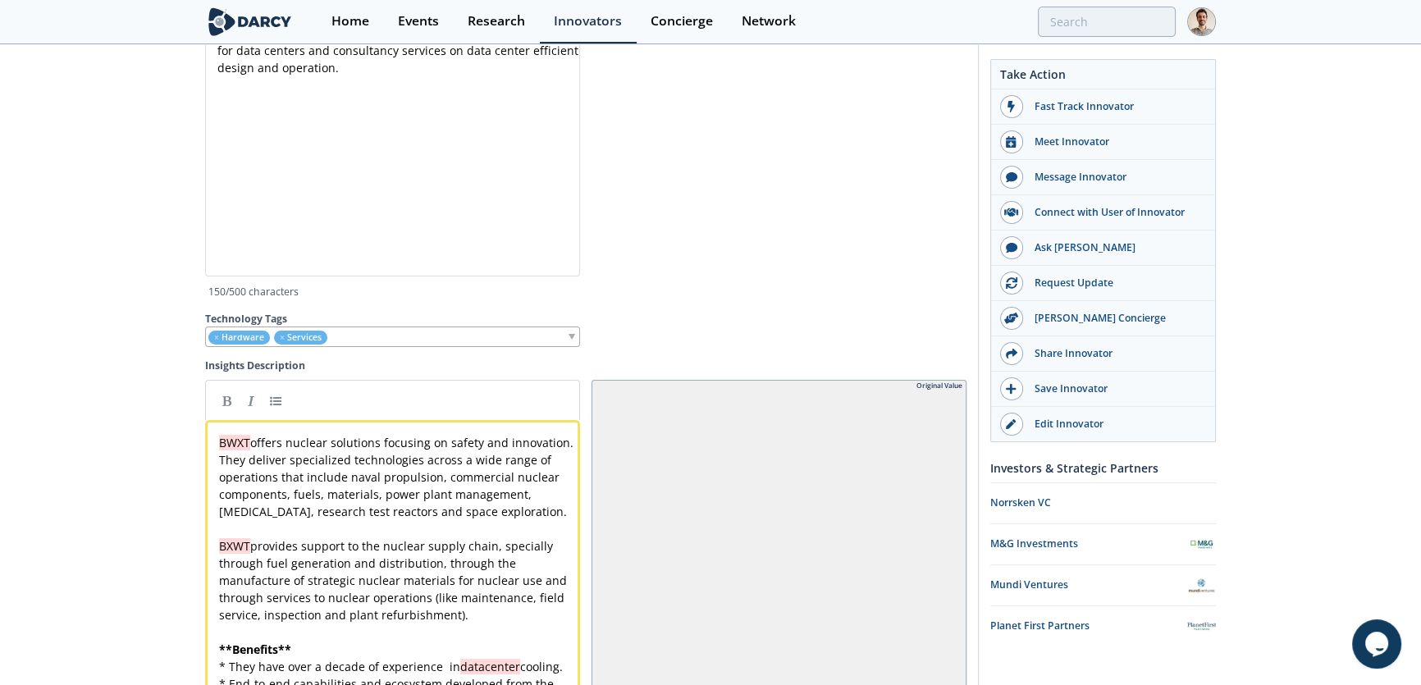
click at [220, 438] on div "x BWXT offers nuclear solutions focusing on safety and innovation. They deliver…" at bounding box center [398, 632] width 364 height 396
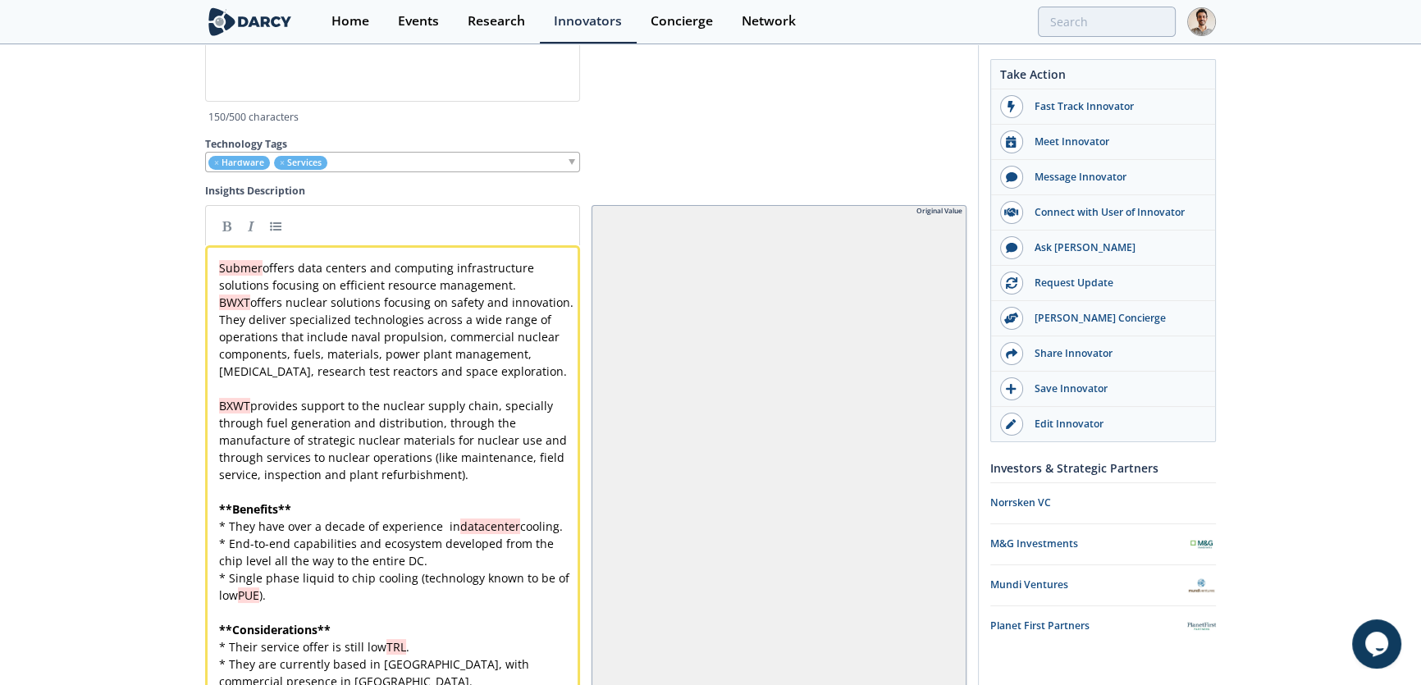
scroll to position [4125, 0]
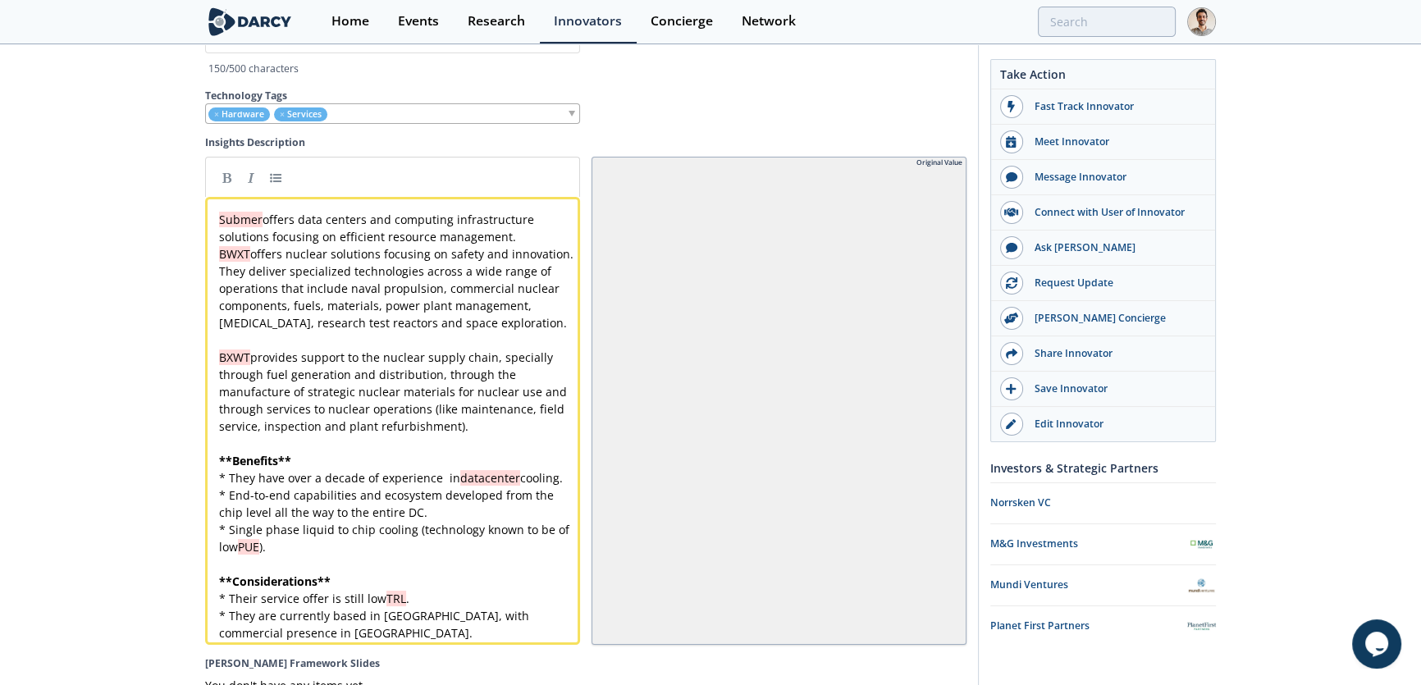
click at [480, 319] on div "x Submer offers data centers and computing infrastructure solutions focusing on…" at bounding box center [398, 426] width 364 height 431
click at [504, 320] on div "x Submer offers data centers and computing infrastructure solutions focusing on…" at bounding box center [398, 426] width 364 height 431
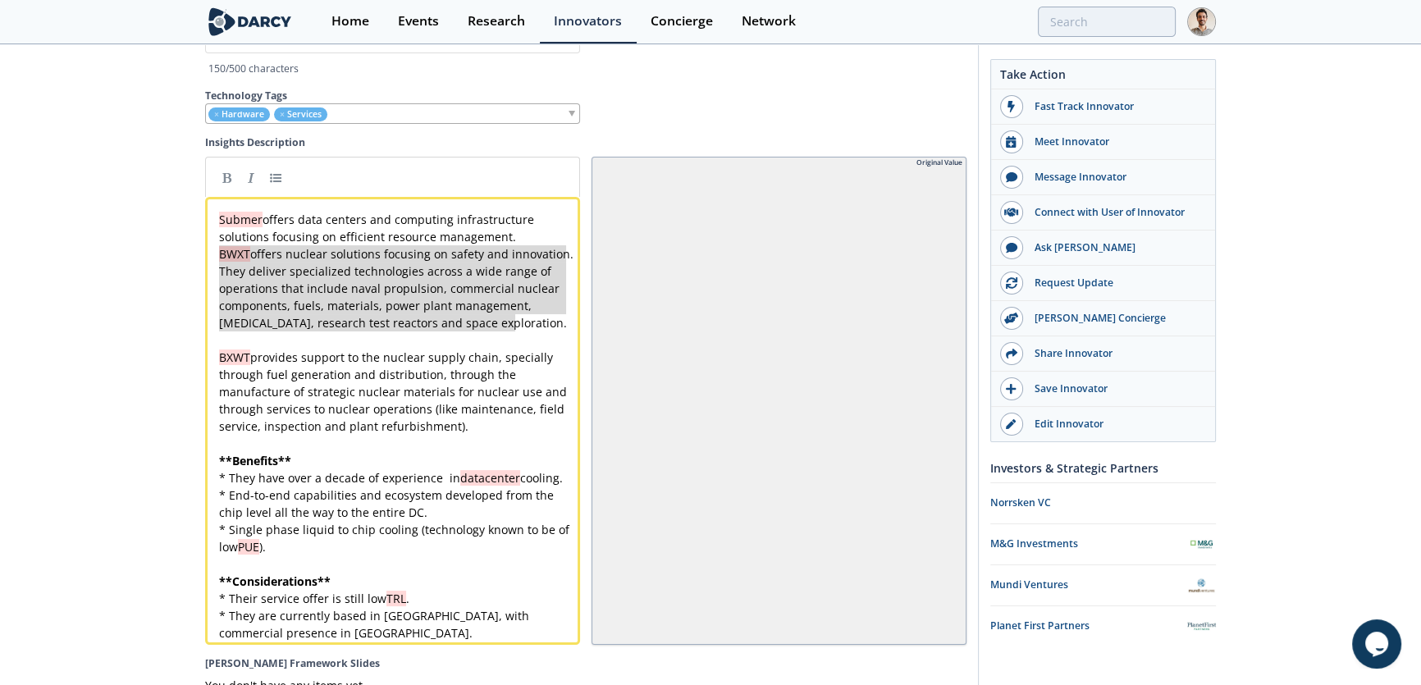
drag, startPoint x: 516, startPoint y: 329, endPoint x: 171, endPoint y: 257, distance: 351.9
type textarea "BWXT offers nuclear solutions focusing on safety and innovation. They deliver s…"
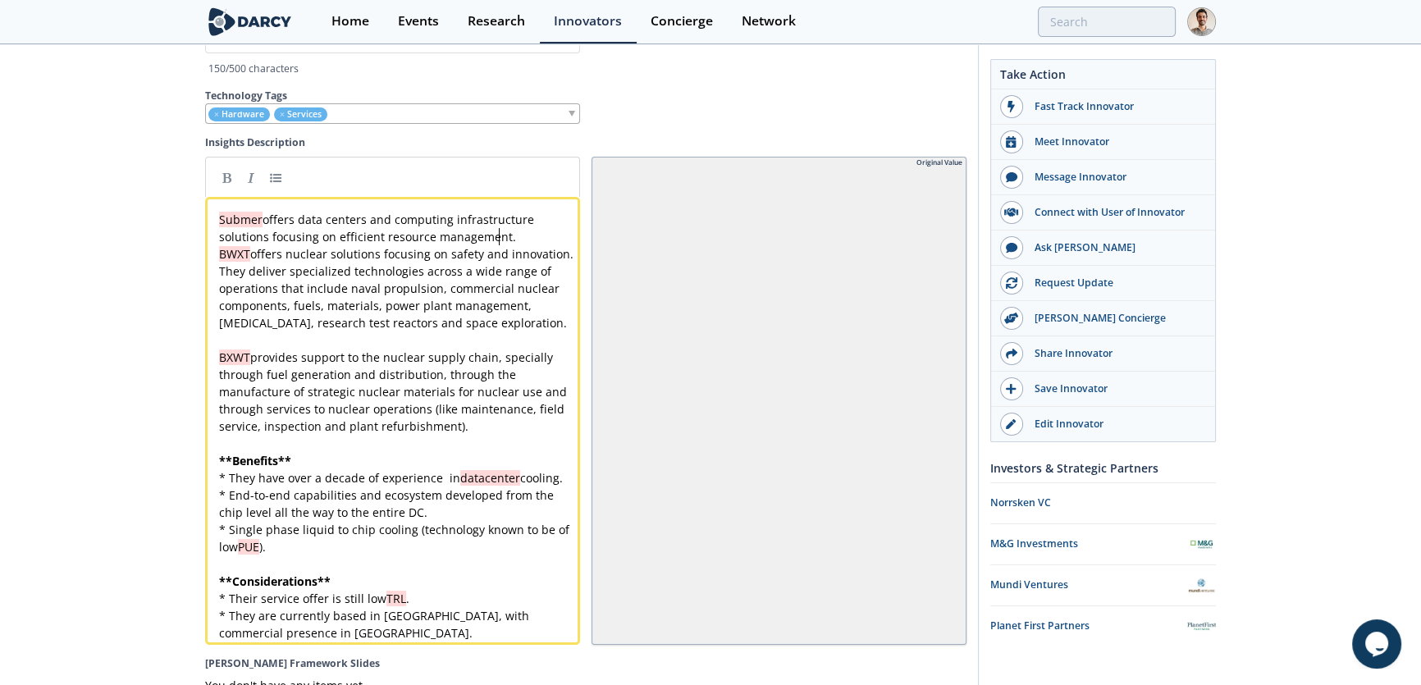
click at [500, 244] on div "x Submer offers data centers and computing infrastructure solutions focusing on…" at bounding box center [398, 426] width 364 height 431
click at [520, 241] on pre "Submer offers data centers and computing infrastructure solutions focusing on e…" at bounding box center [398, 228] width 364 height 34
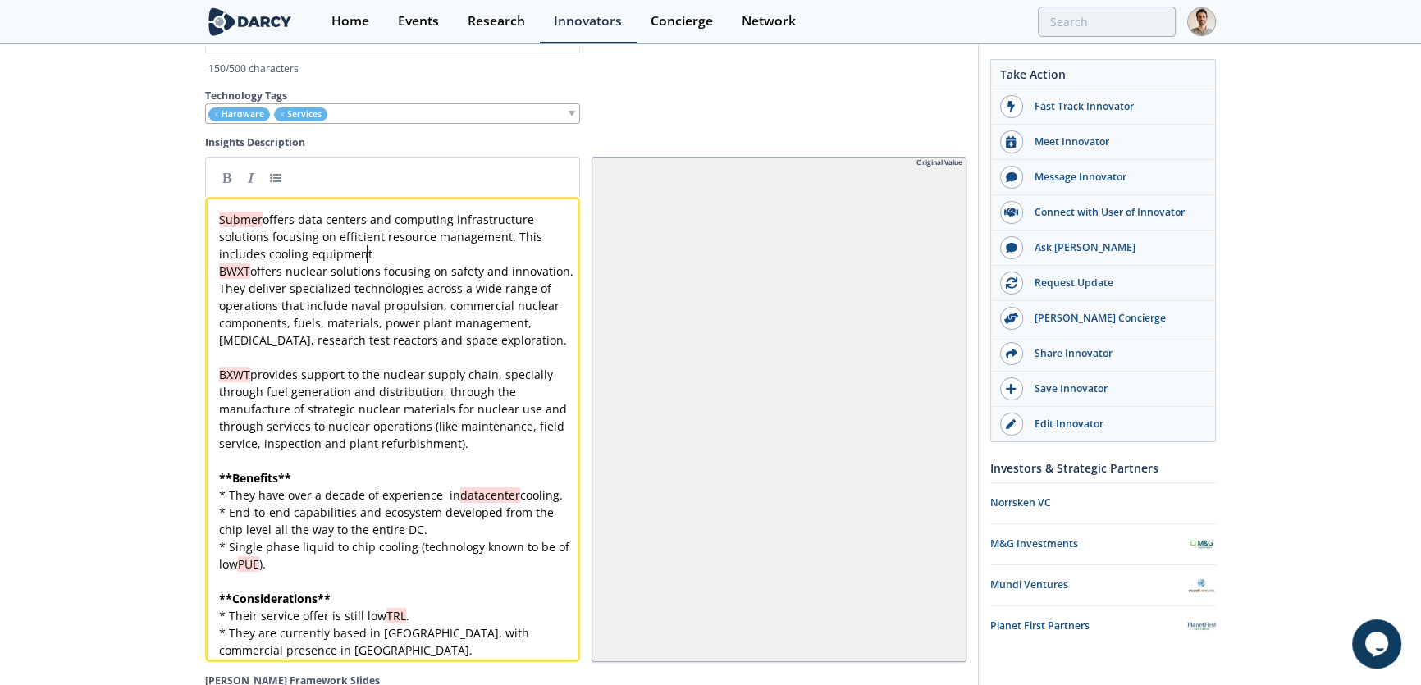
click at [306, 257] on span "Submer offers data centers and computing infrastructure solutions focusing on e…" at bounding box center [382, 237] width 326 height 50
click at [460, 260] on pre "Submer offers data centers and computing infrastructure solutions focusing on e…" at bounding box center [398, 237] width 364 height 52
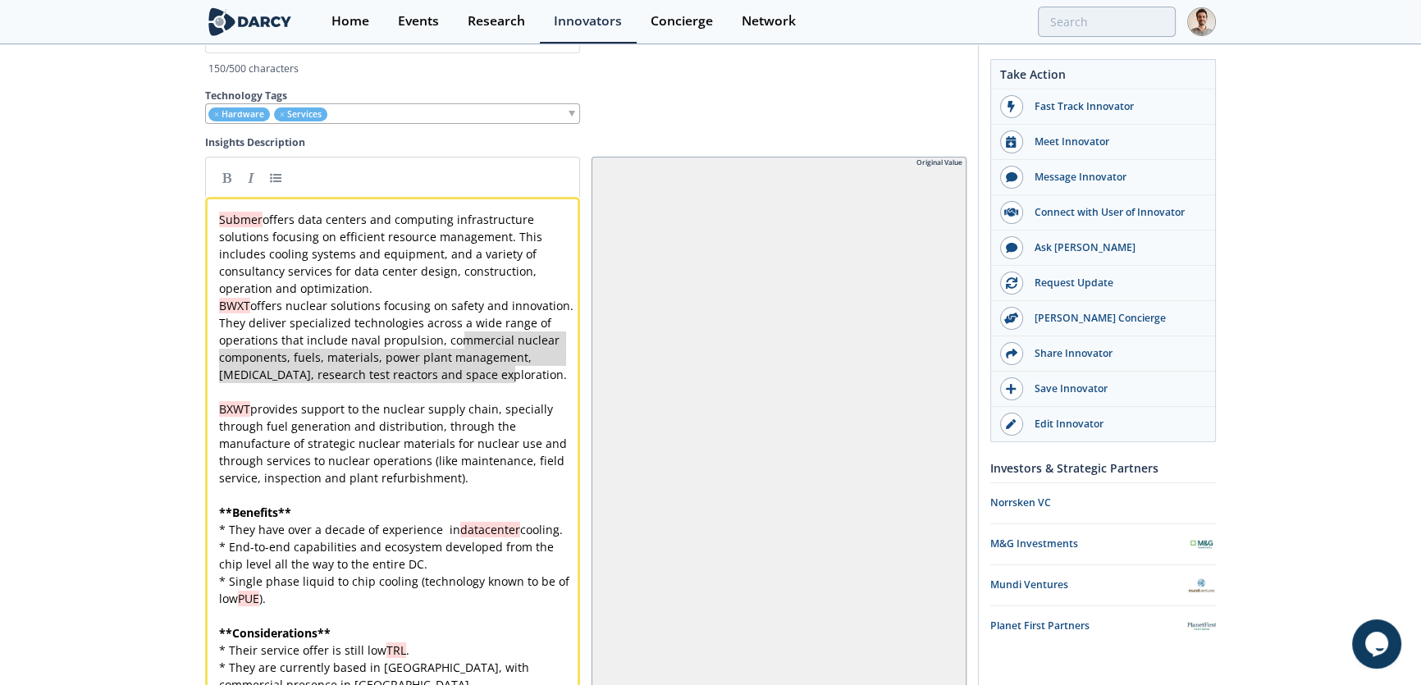
type textarea "BWXT offers nuclear solutions focusing on safety and innovation. They deliver s…"
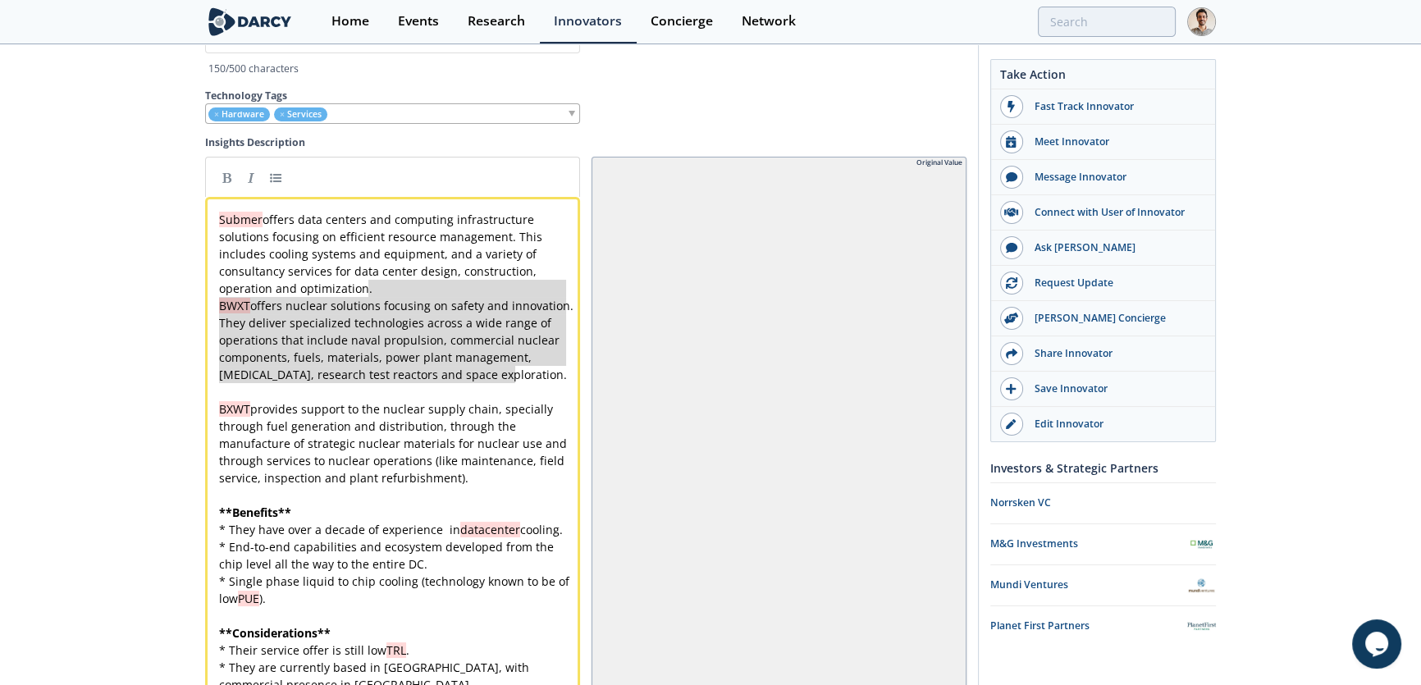
drag, startPoint x: 526, startPoint y: 376, endPoint x: 404, endPoint y: 297, distance: 145.8
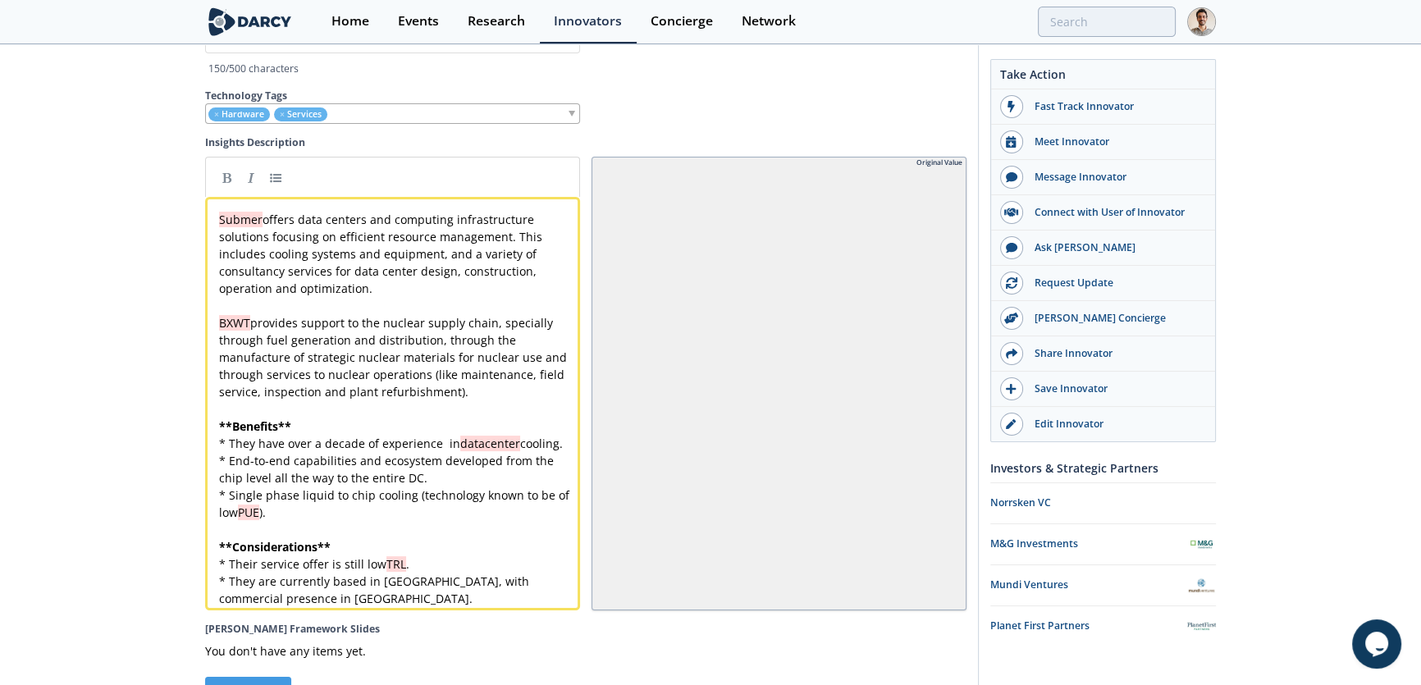
click at [219, 333] on div "x Submer offers data centers and computing infrastructure solutions focusing on…" at bounding box center [398, 409] width 364 height 396
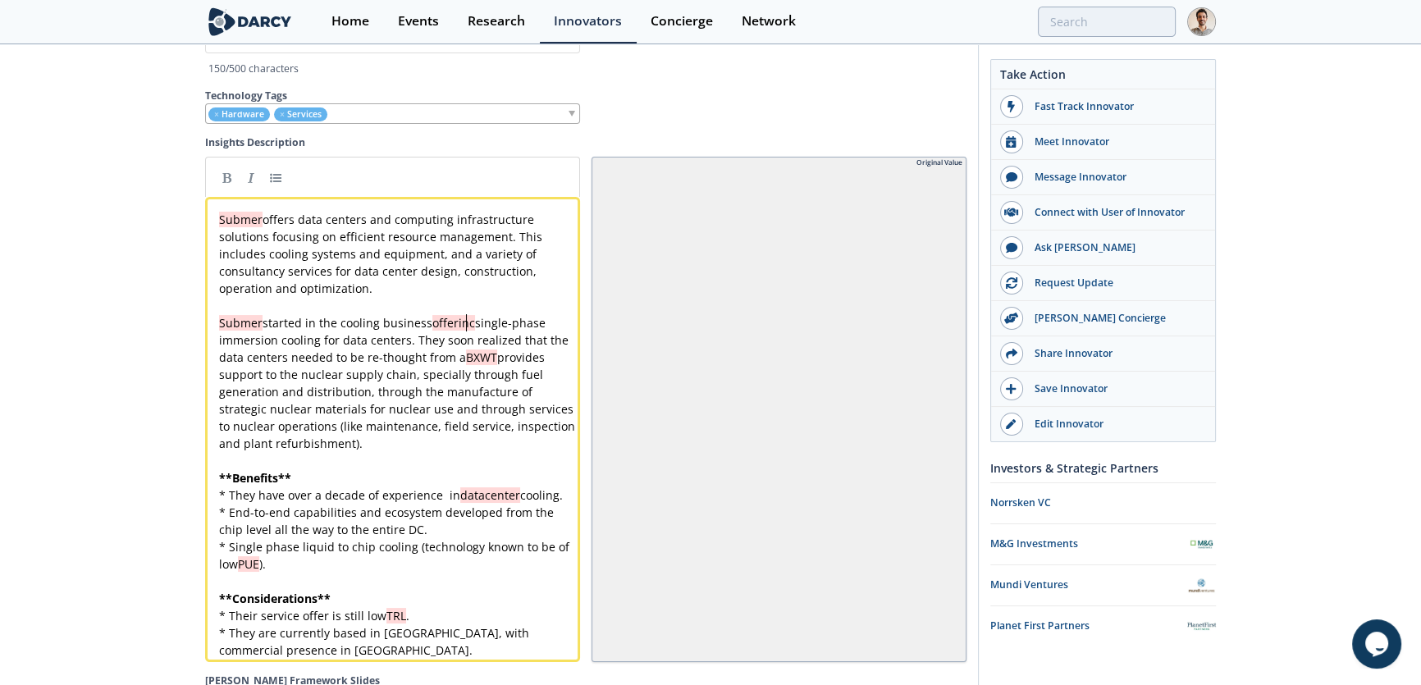
type textarea "c"
click at [460, 364] on div "x Submer offers data centers and computing infrastructure solutions focusing on…" at bounding box center [398, 435] width 364 height 448
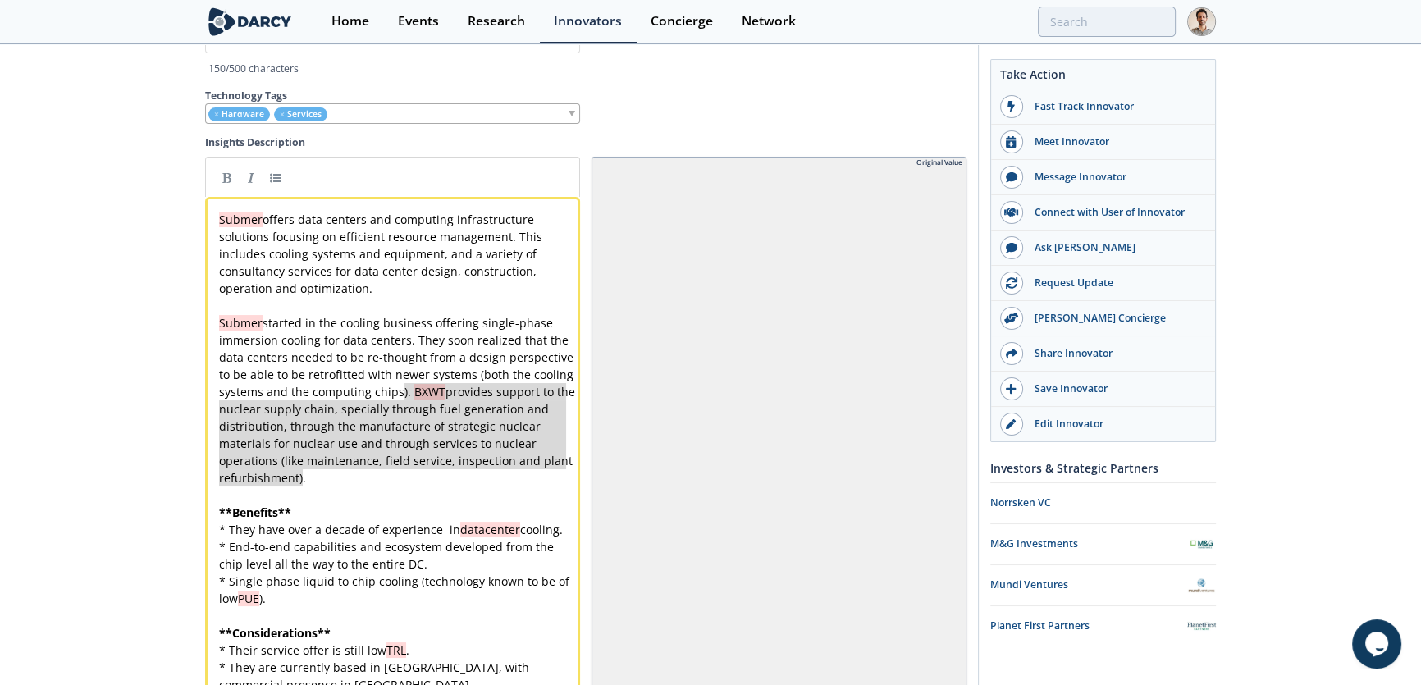
type textarea "BXWT provides support to the nuclear supply chain, specially through fuel gener…"
drag, startPoint x: 390, startPoint y: 475, endPoint x: 406, endPoint y: 399, distance: 77.9
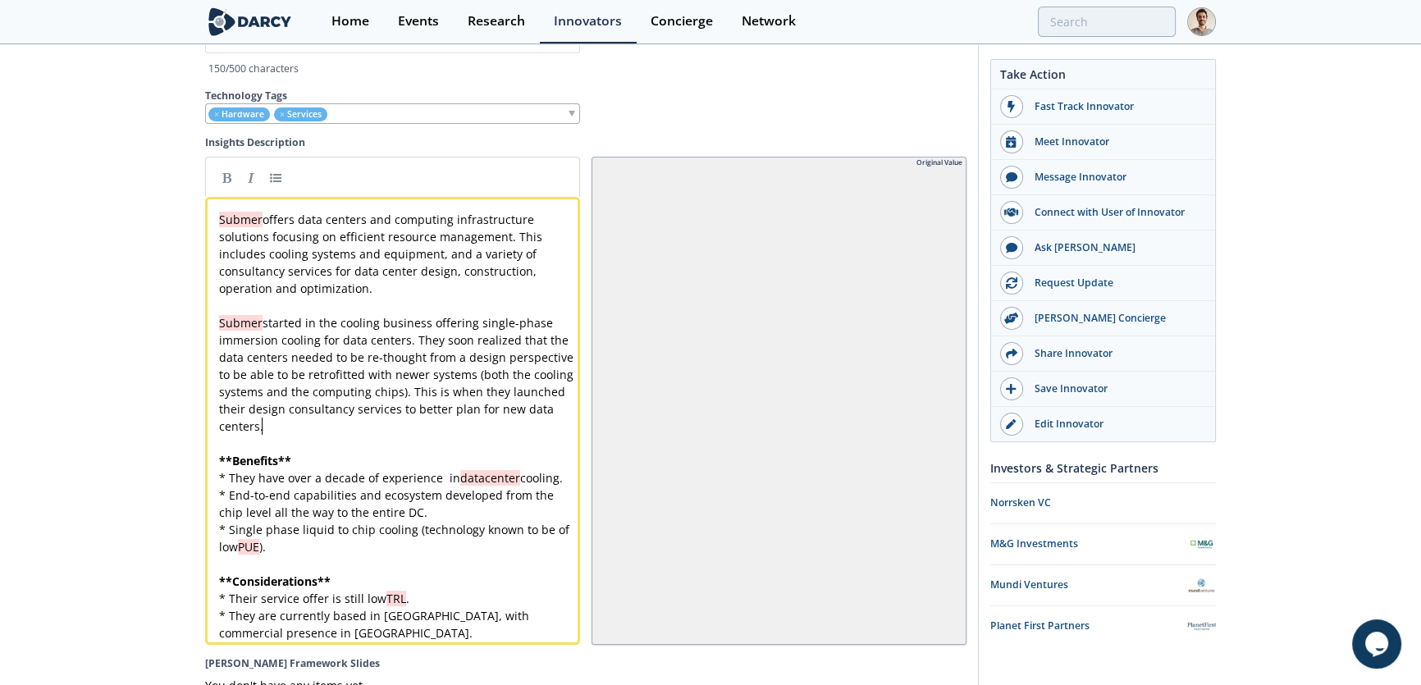
click at [385, 405] on div "x Submer offers data centers and computing infrastructure solutions focusing on…" at bounding box center [398, 426] width 364 height 431
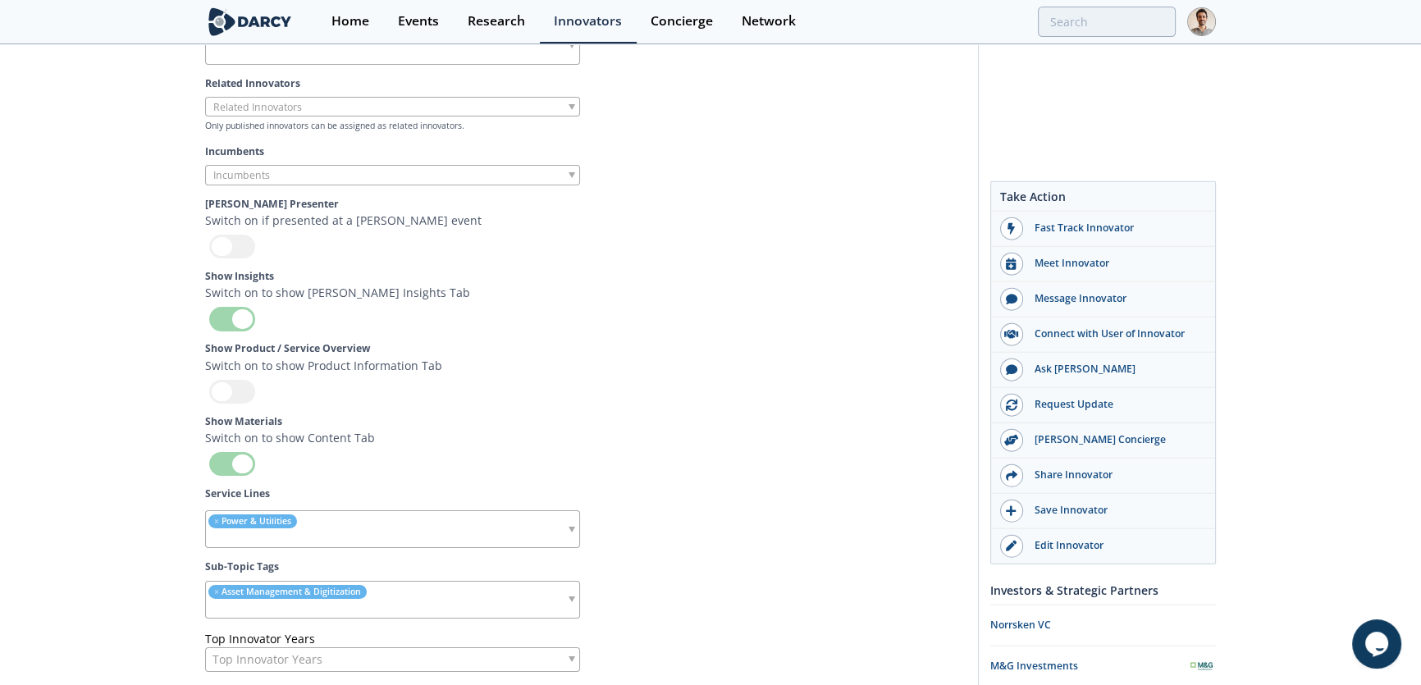
scroll to position [5013, 0]
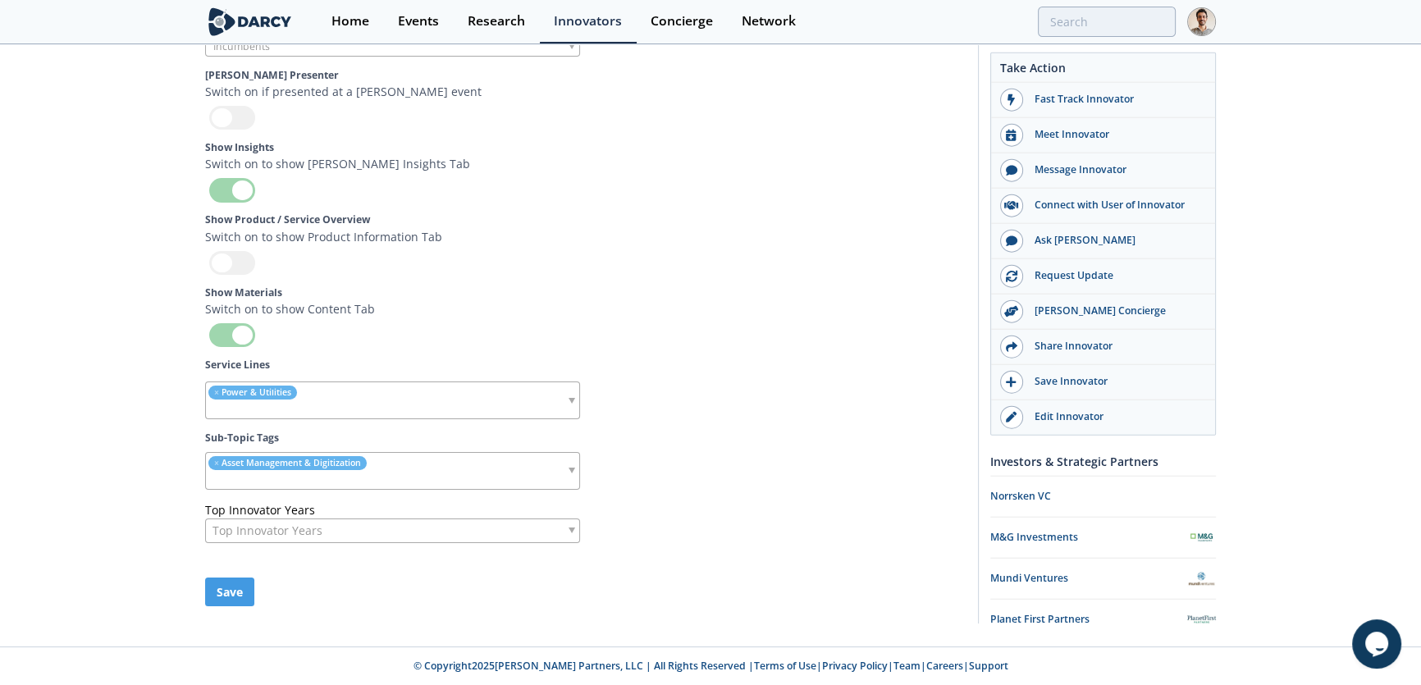
click at [235, 255] on div at bounding box center [232, 263] width 46 height 24
click at [0, 0] on input "checkbox" at bounding box center [0, 0] width 0 height 0
click at [236, 591] on button "Save" at bounding box center [229, 591] width 49 height 29
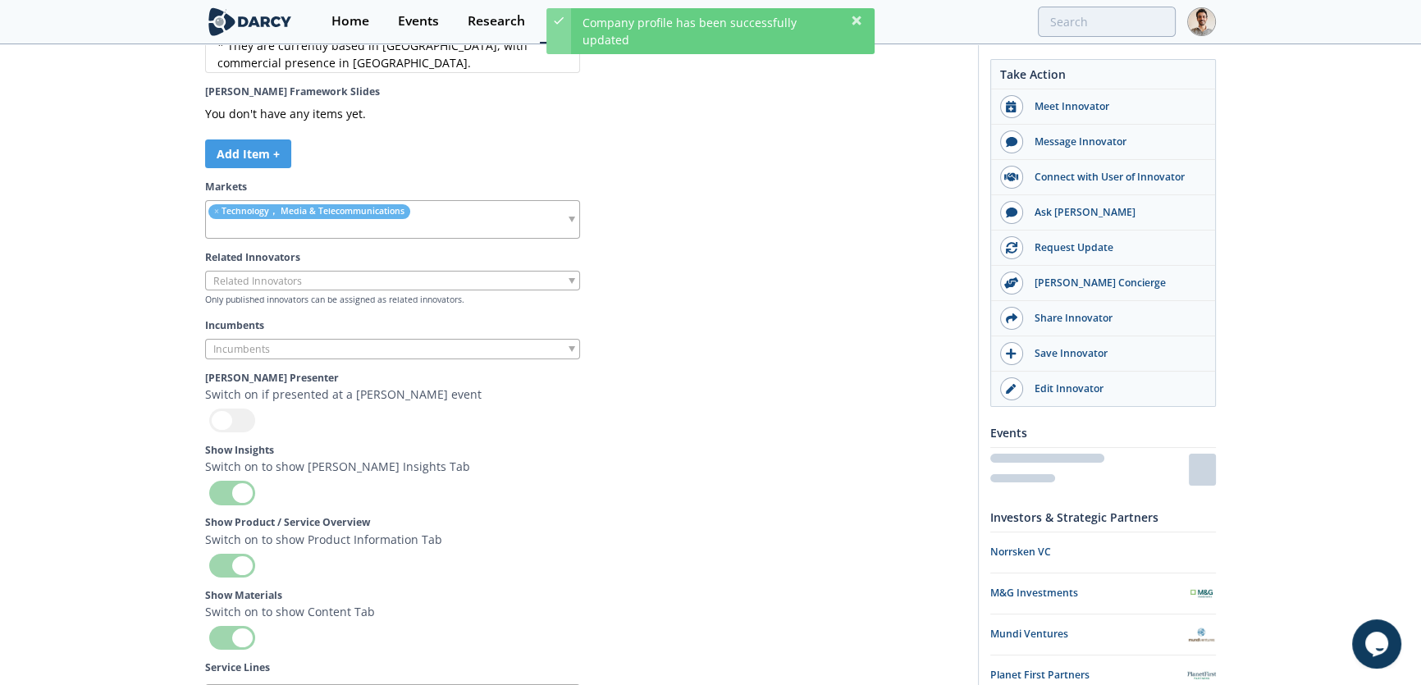
scroll to position [4713, 0]
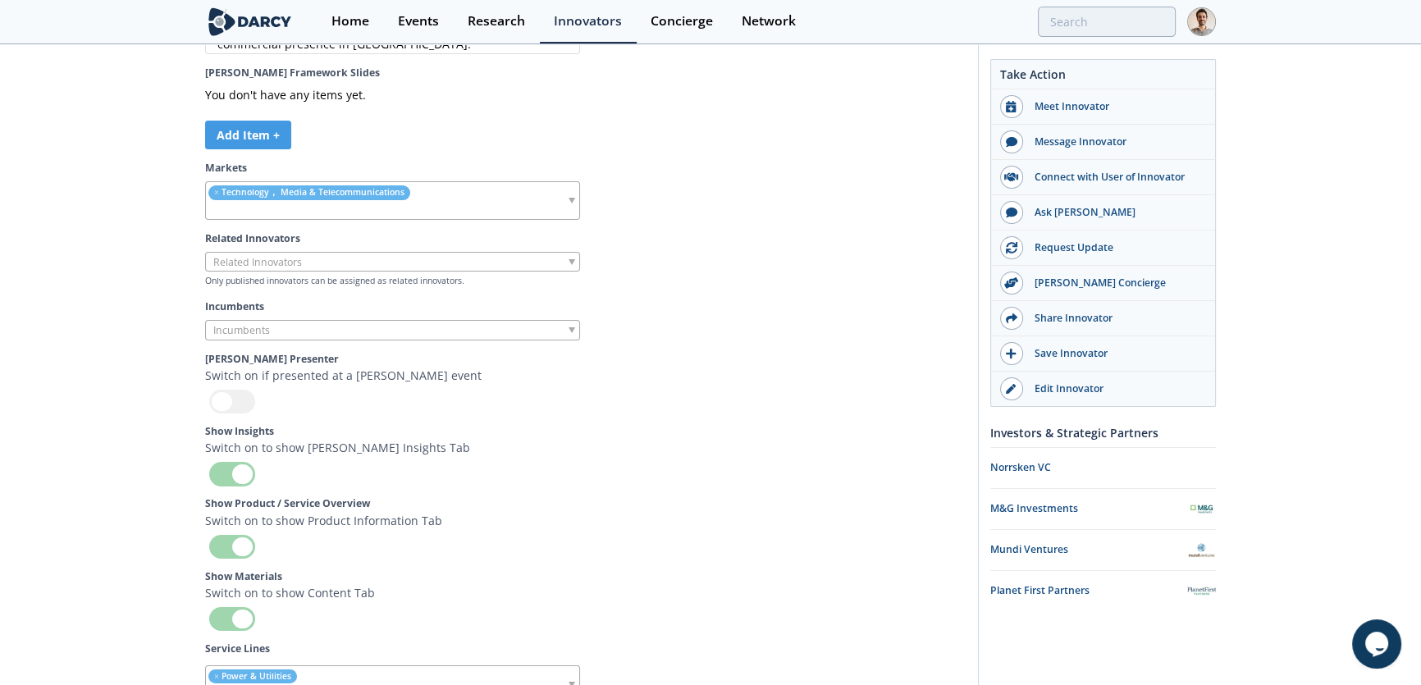
click at [260, 271] on input "search" at bounding box center [268, 261] width 125 height 17
type input "zutac"
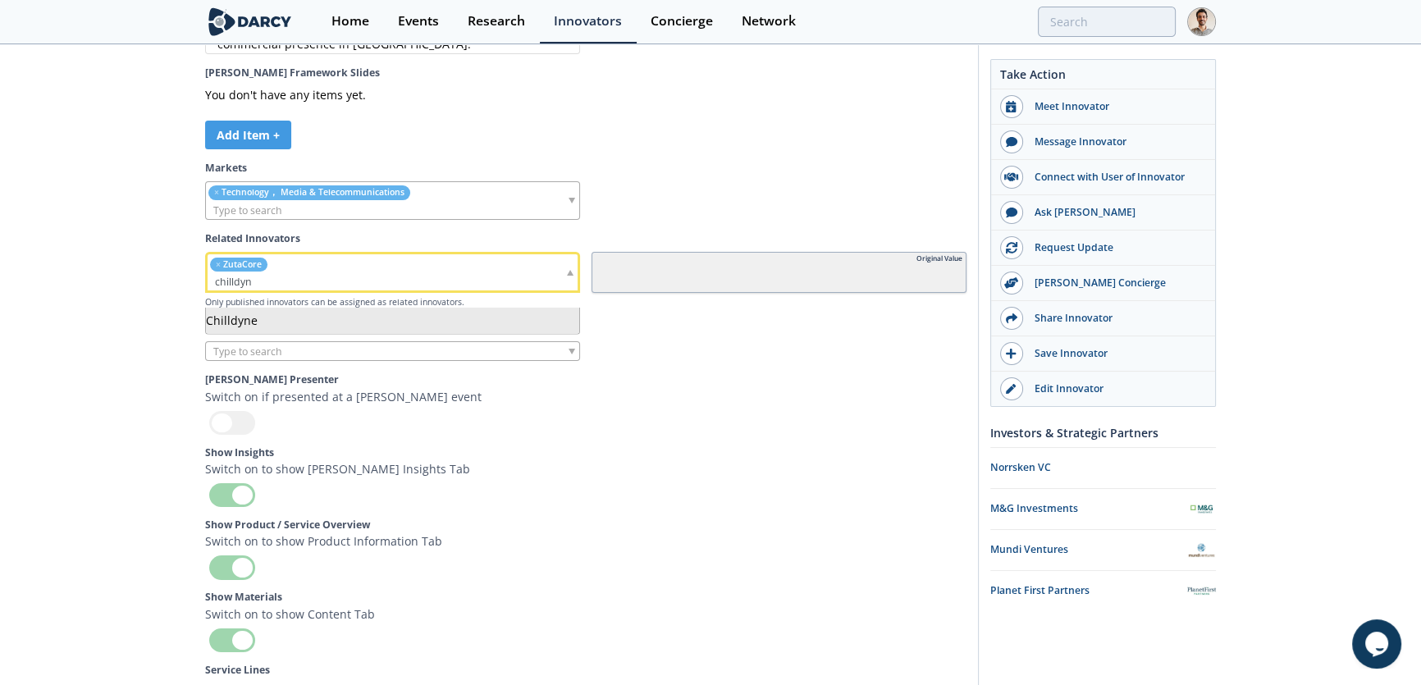
type input "chilldyn"
type input "flex"
type input "asperitas"
type input "liquids"
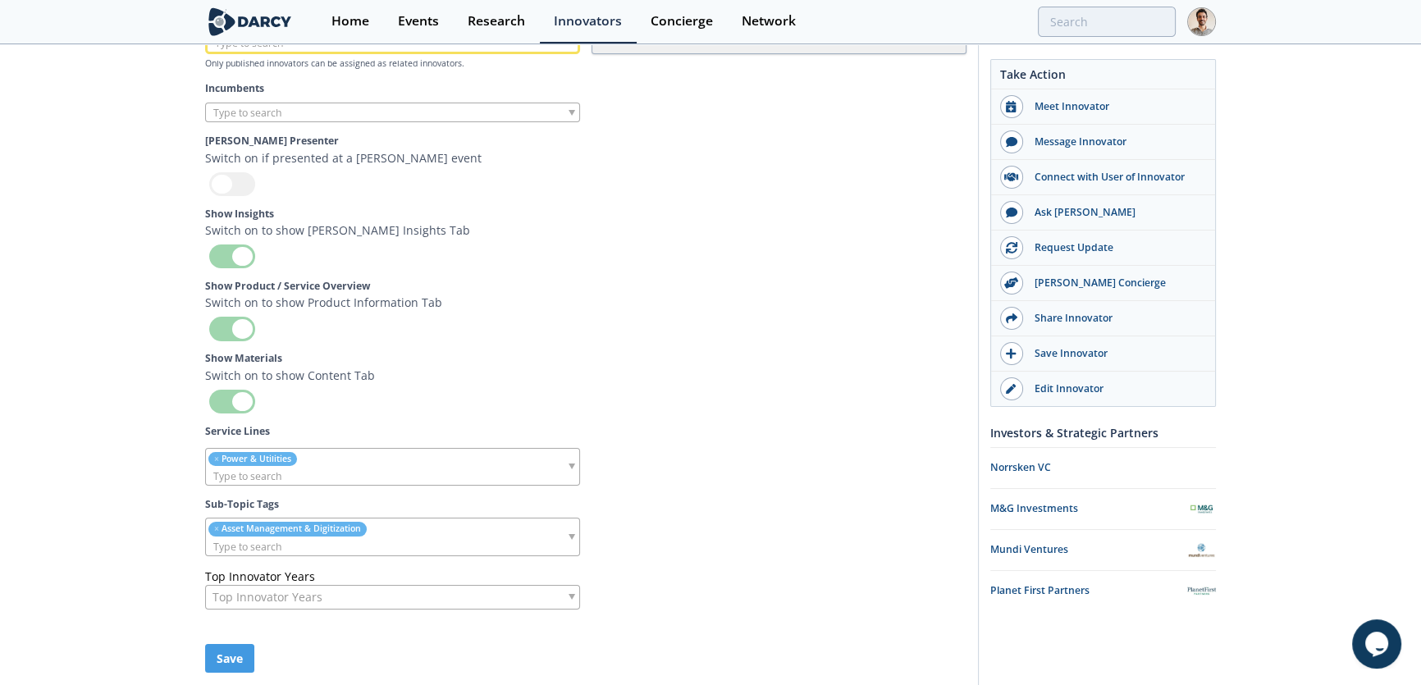
scroll to position [5031, 0]
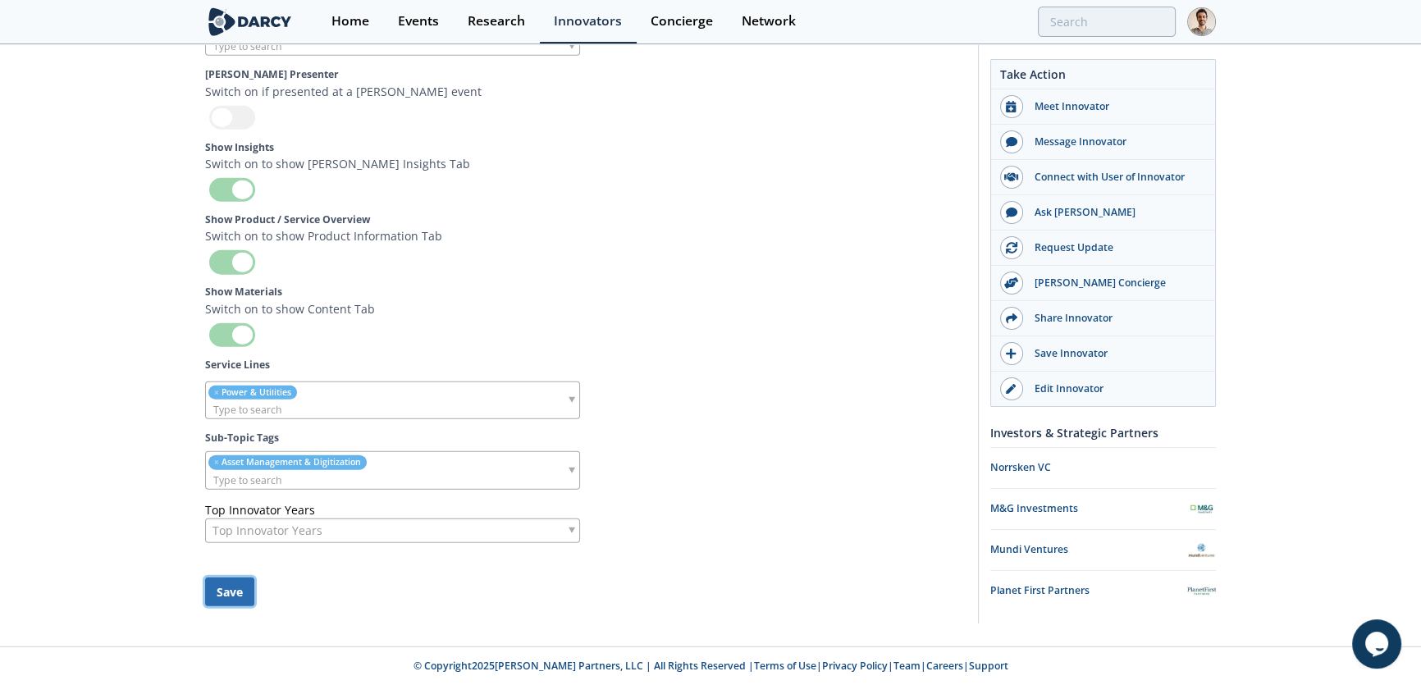
click at [226, 599] on button "Save" at bounding box center [229, 591] width 49 height 29
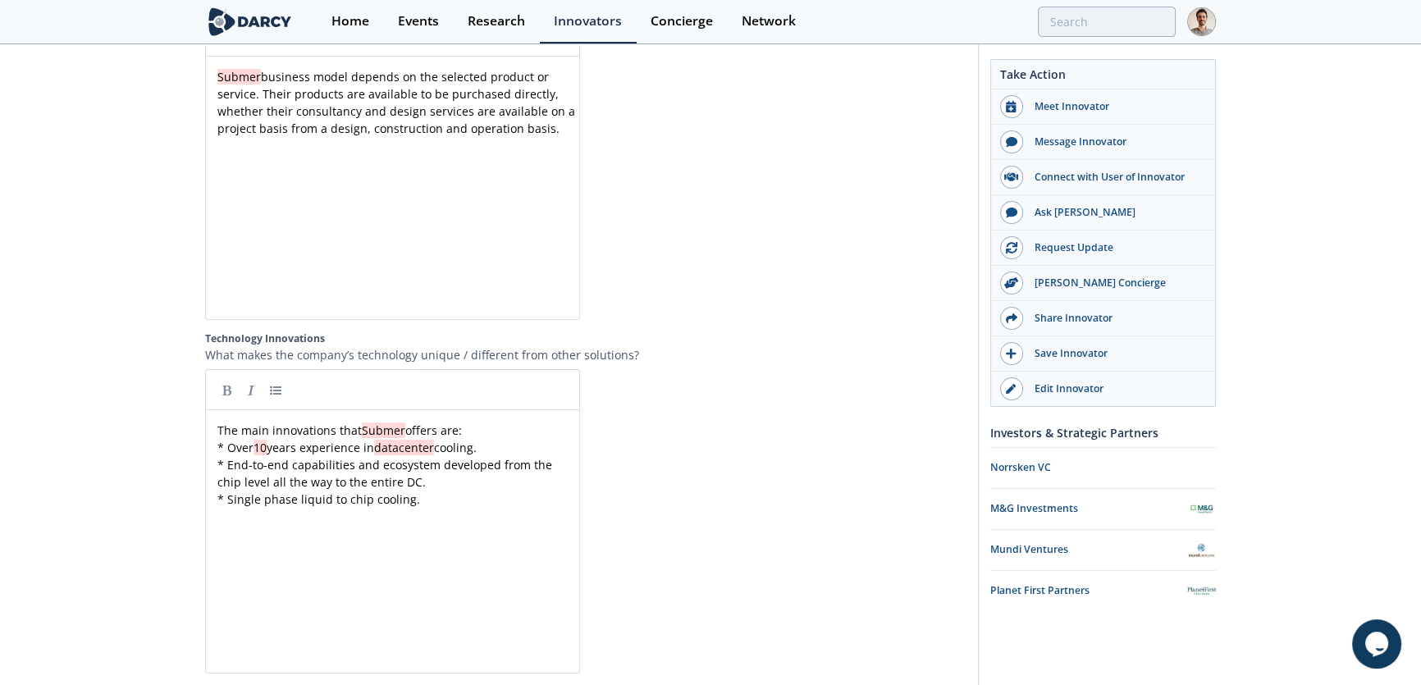
scroll to position [3316, 0]
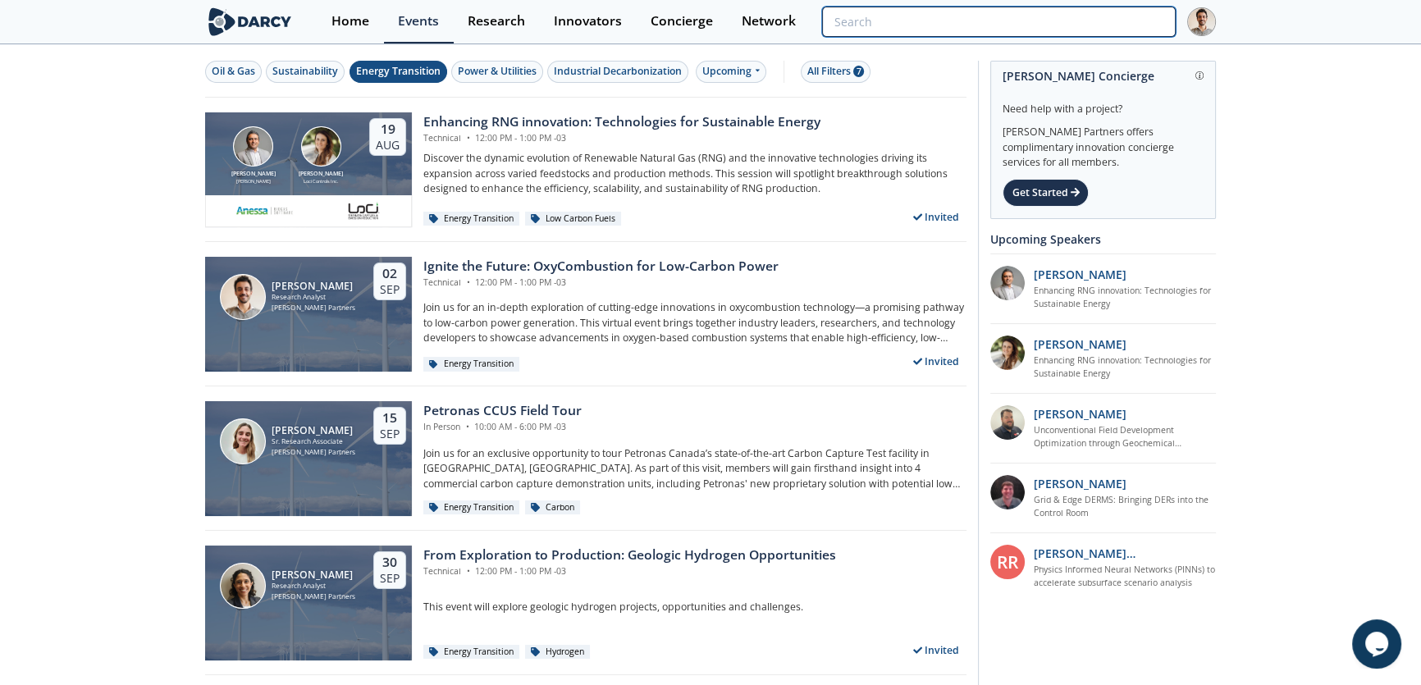
click at [1006, 25] on input "search" at bounding box center [998, 22] width 353 height 30
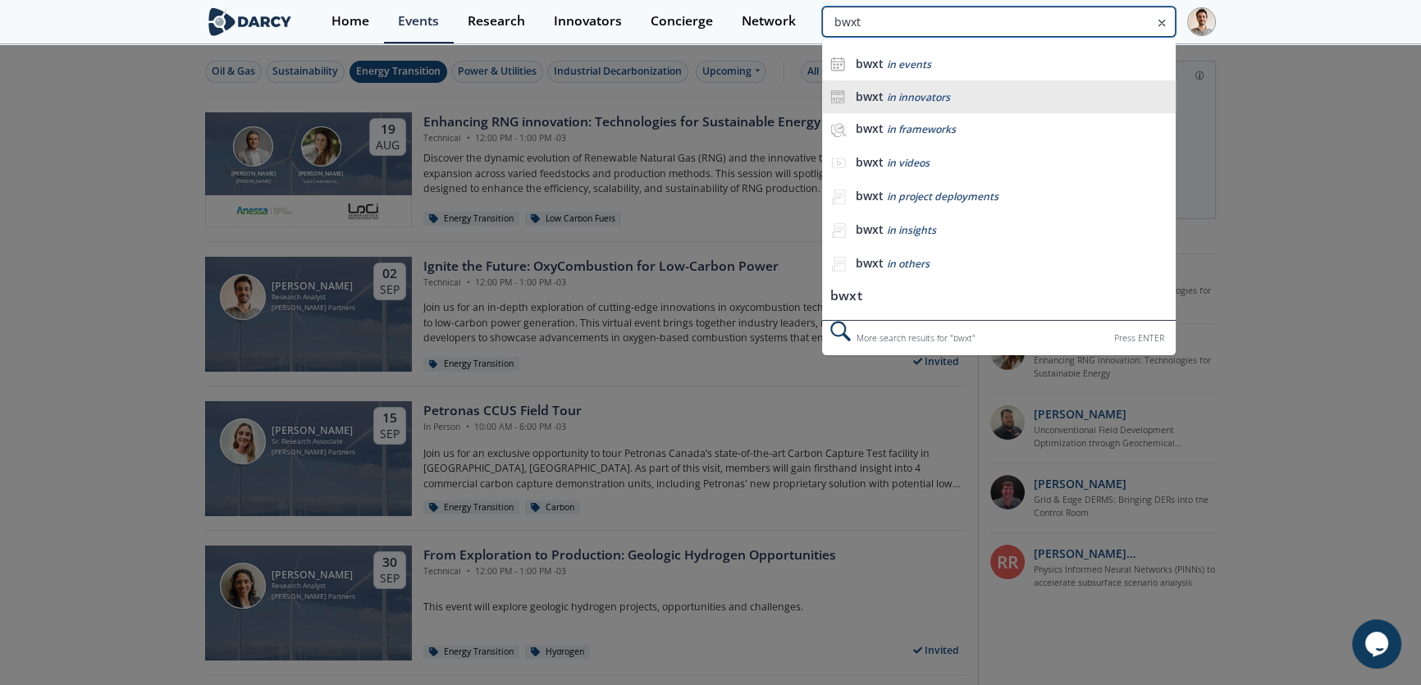
type input "bwxt"
click at [1006, 103] on div "bwxt in innovators" at bounding box center [1011, 97] width 312 height 16
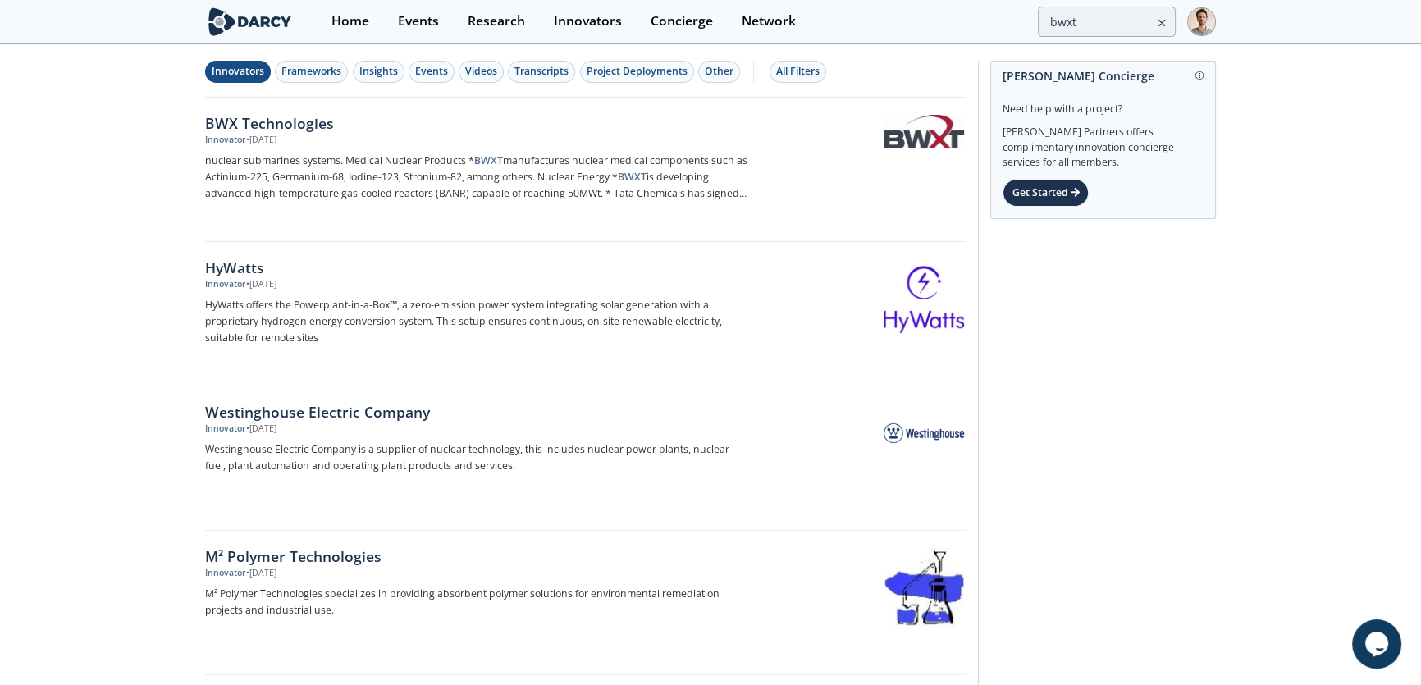
click at [301, 132] on div "BWX Technologies" at bounding box center [476, 122] width 543 height 21
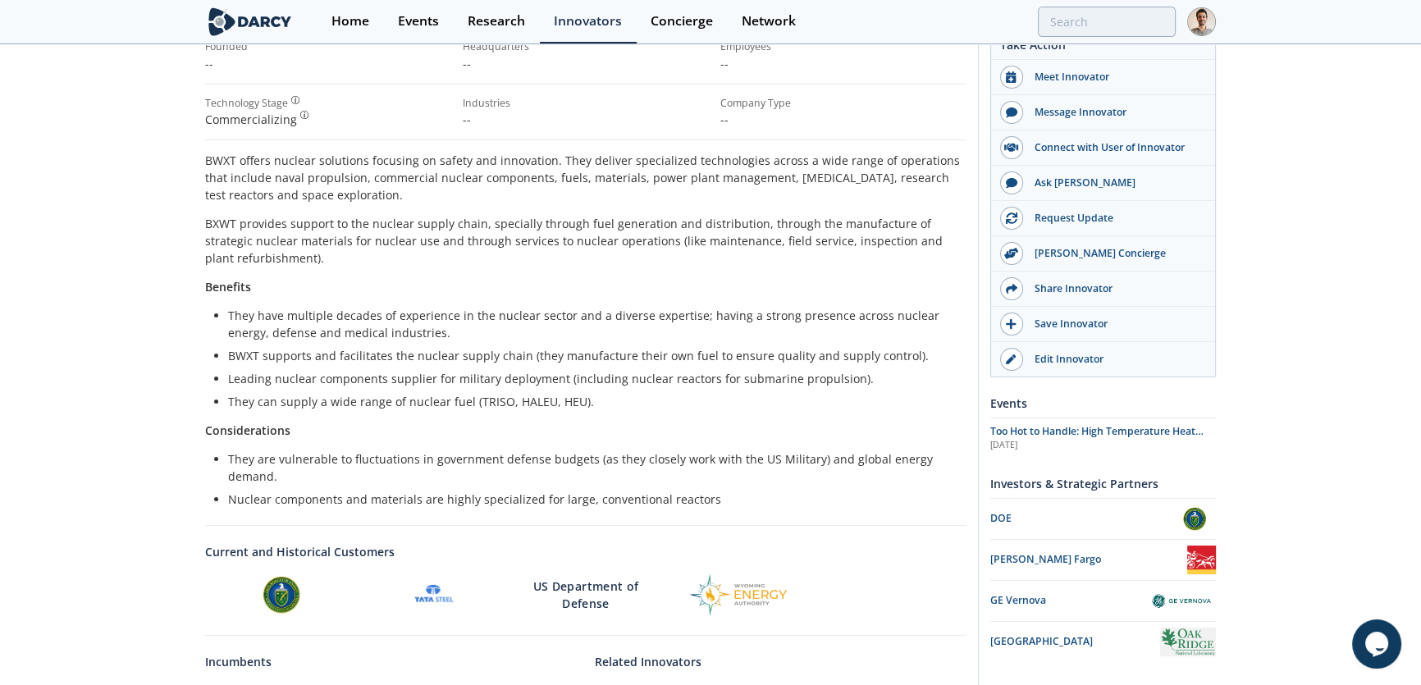
scroll to position [372, 0]
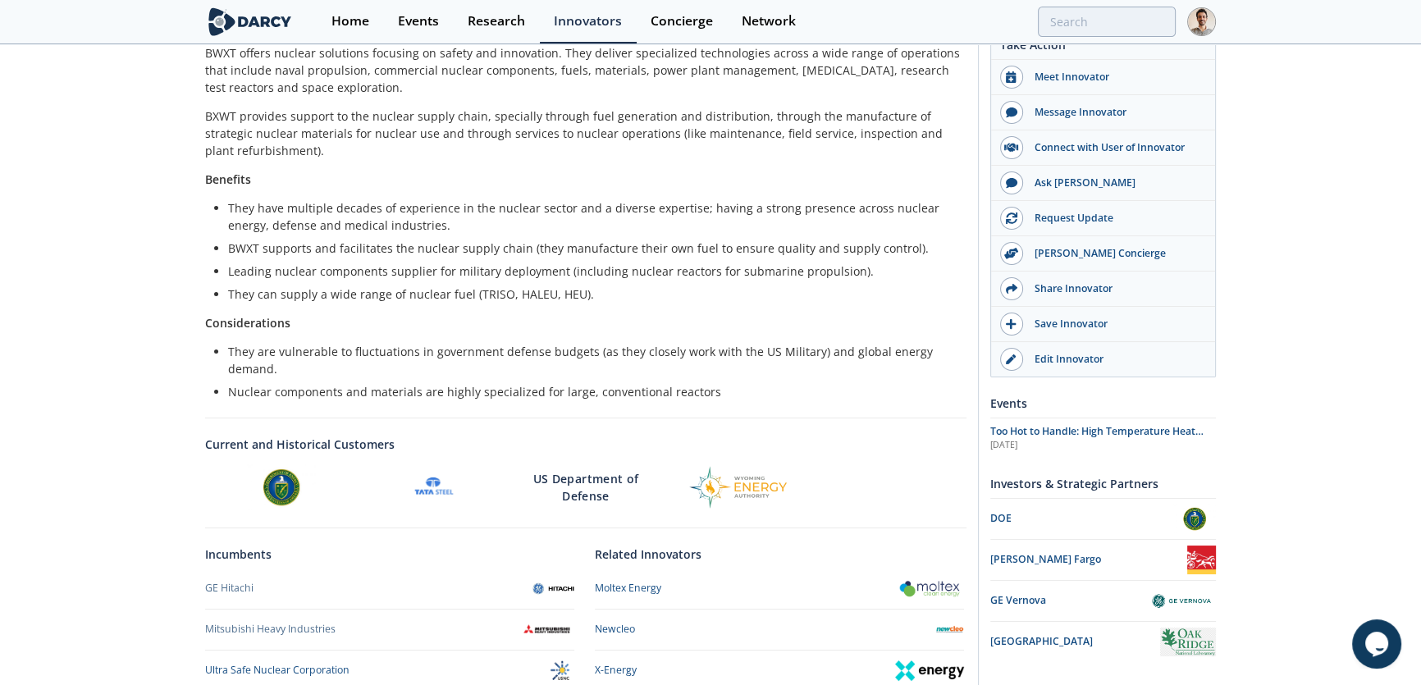
drag, startPoint x: 761, startPoint y: 376, endPoint x: 754, endPoint y: 390, distance: 15.8
click at [754, 390] on ul "They are vulnerable to fluctuations in government defense budgets (as they clos…" at bounding box center [586, 371] width 738 height 57
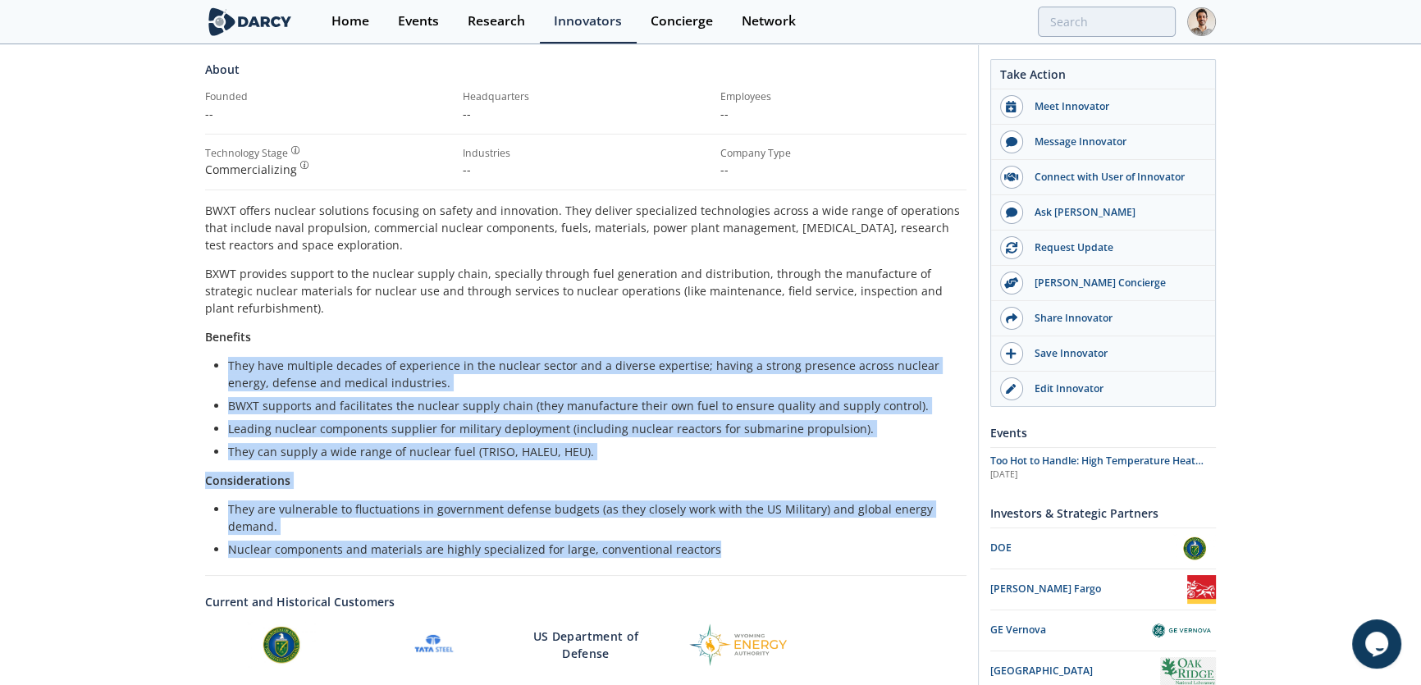
scroll to position [148, 0]
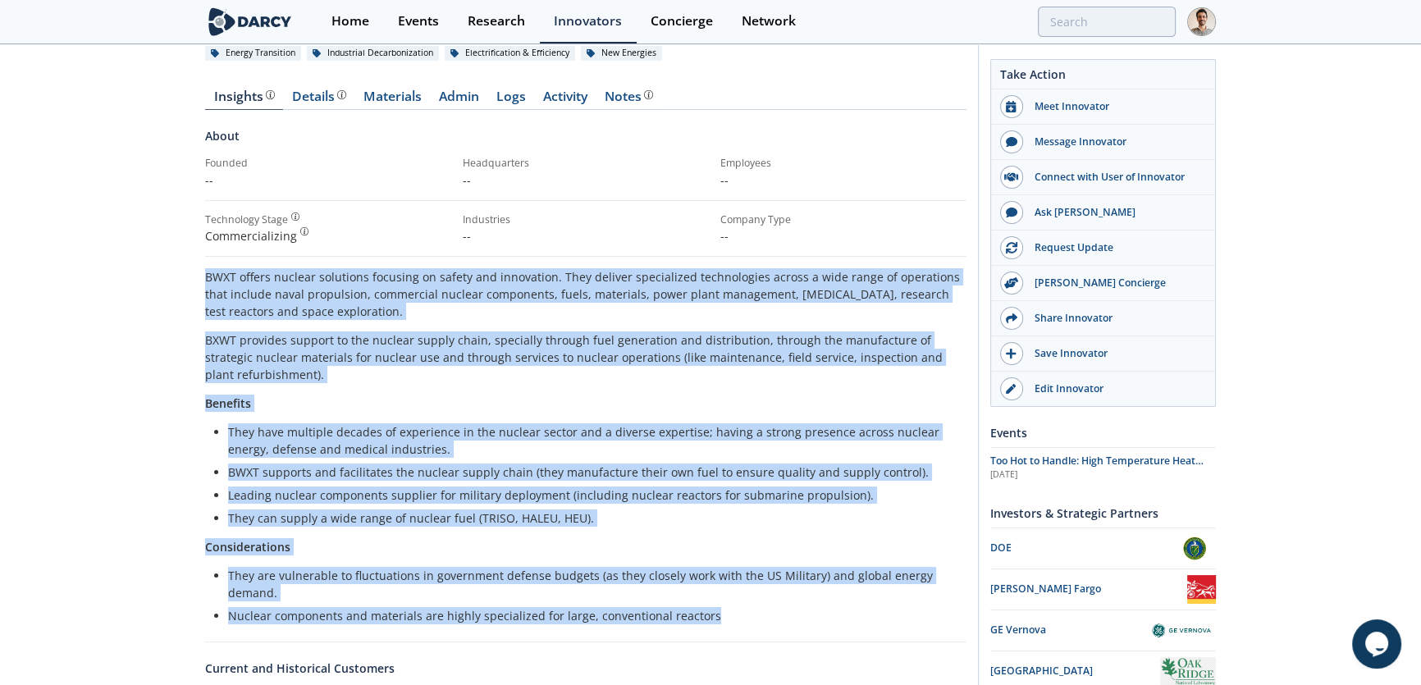
drag, startPoint x: 724, startPoint y: 391, endPoint x: 194, endPoint y: 265, distance: 544.7
click at [194, 265] on div "BWX Technologies BWX Technologies, Inc. (BWXT) supplies precision manufactured …" at bounding box center [710, 450] width 1421 height 1106
copy div "BWXT offers nuclear solutions focusing on safety and innovation. They deliver s…"
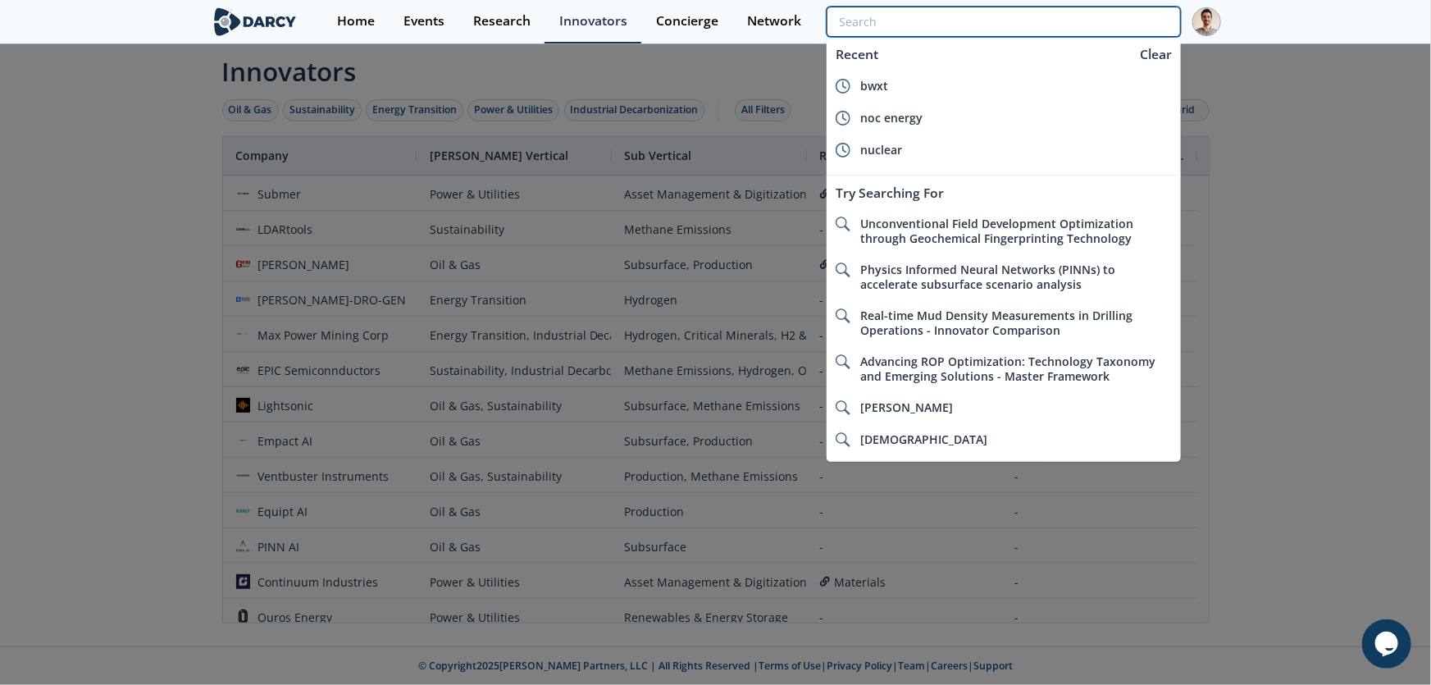
click at [1074, 28] on input "search" at bounding box center [1003, 22] width 353 height 30
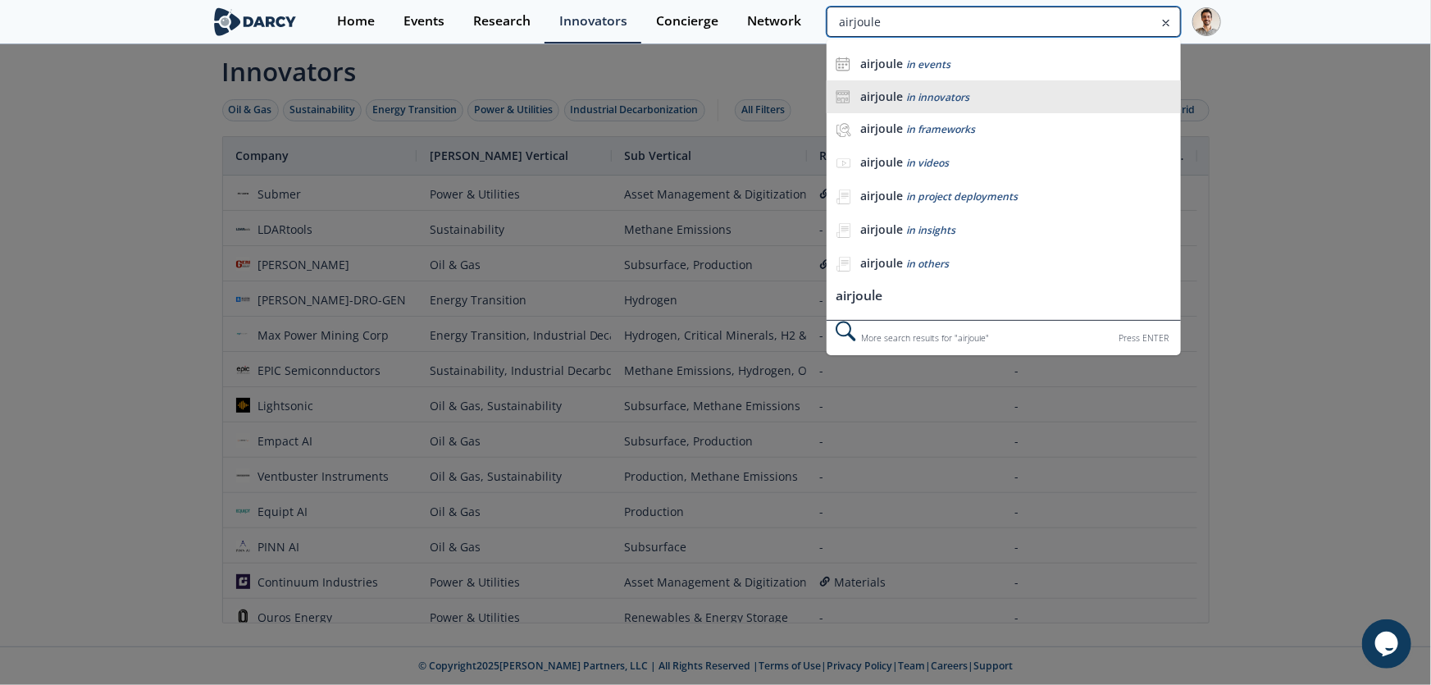
type input "airjoule"
click at [937, 85] on li "airjoule in innovators" at bounding box center [1003, 96] width 353 height 33
